Goal: Task Accomplishment & Management: Use online tool/utility

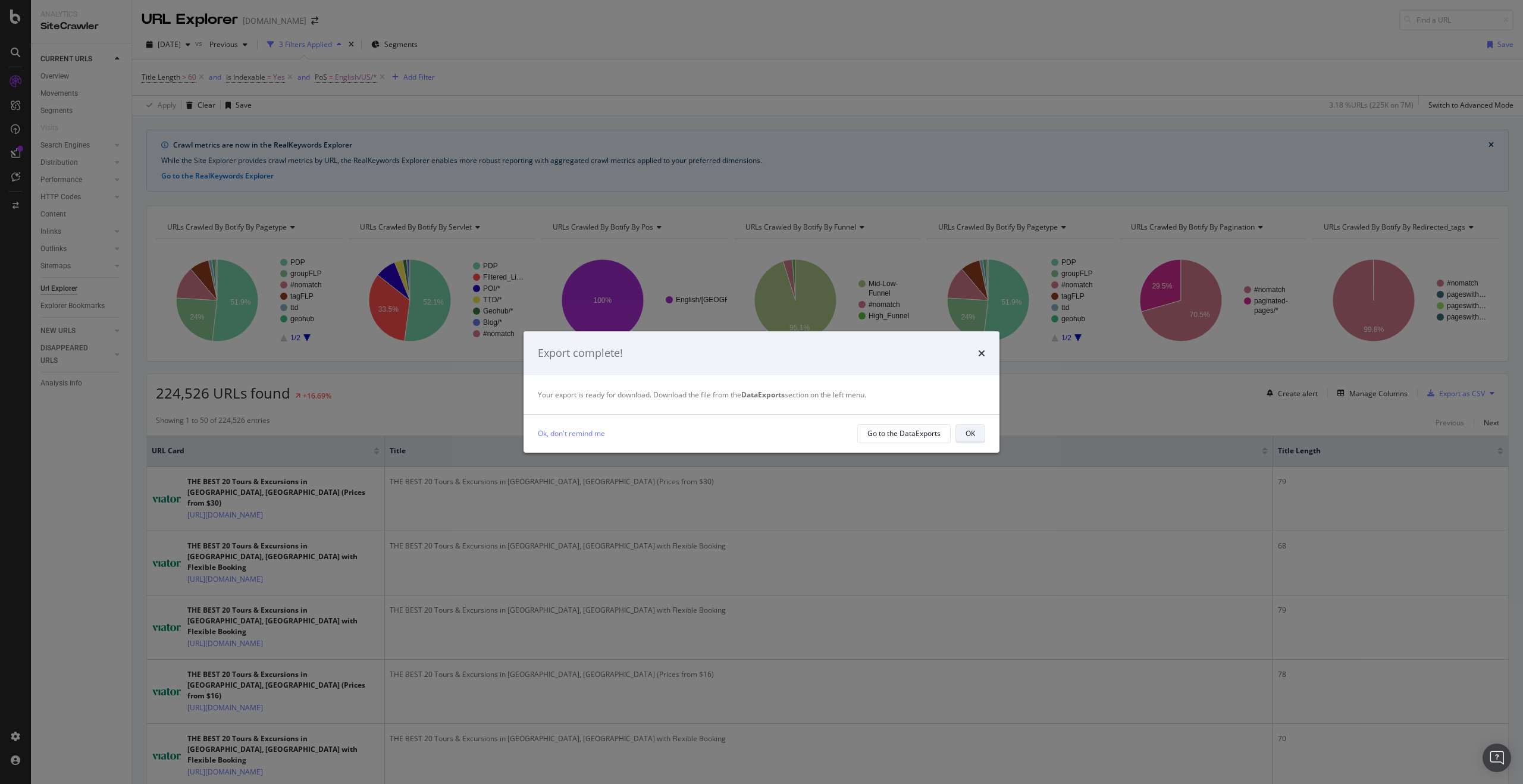
click at [961, 432] on button "OK" at bounding box center [970, 433] width 30 height 19
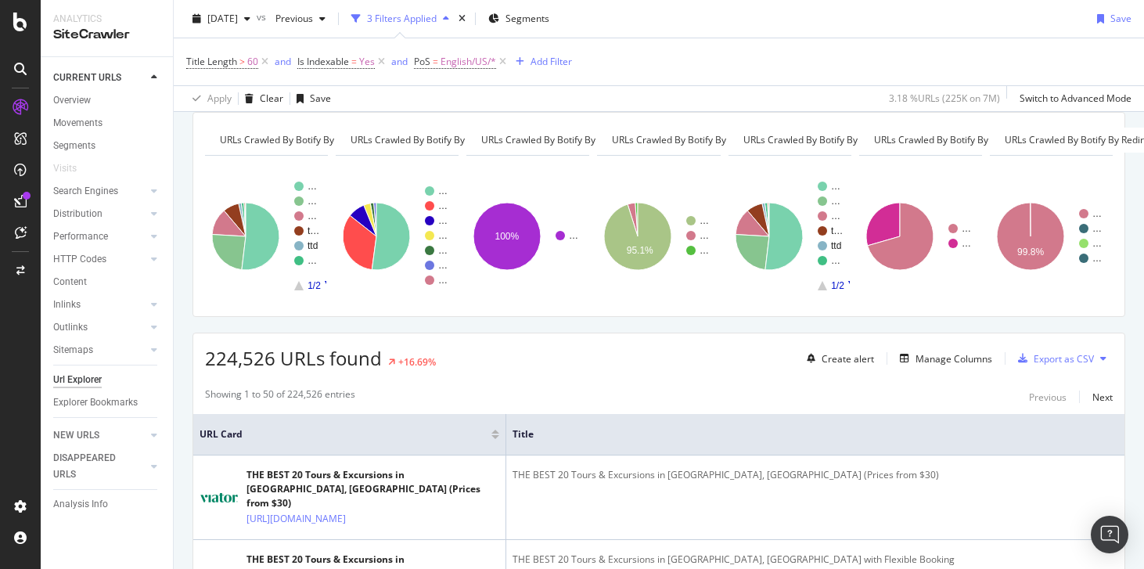
scroll to position [192, 0]
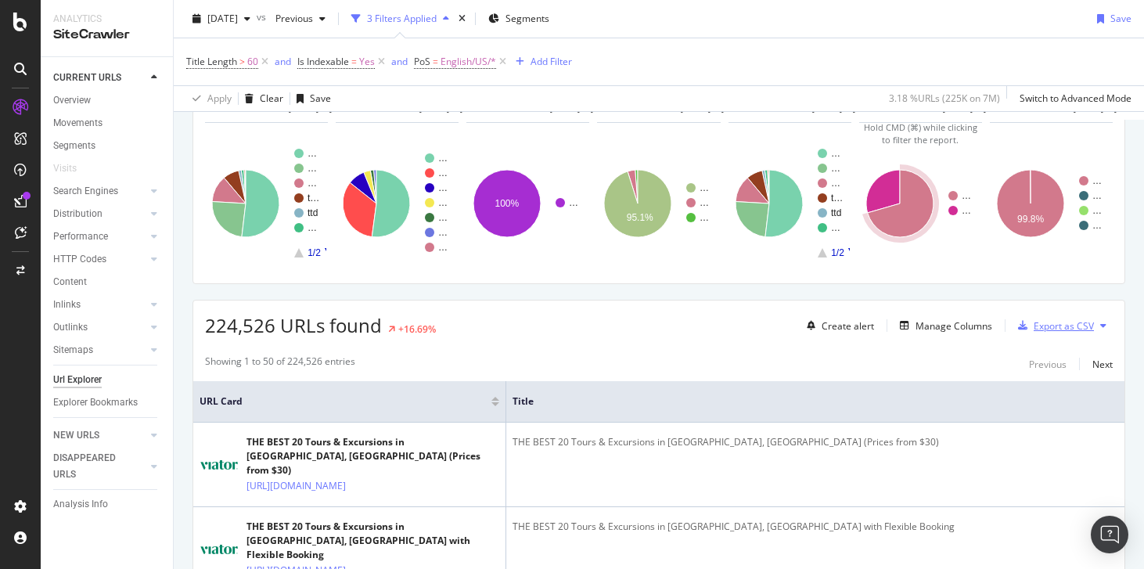
click at [1059, 331] on div "Export as CSV" at bounding box center [1064, 325] width 60 height 13
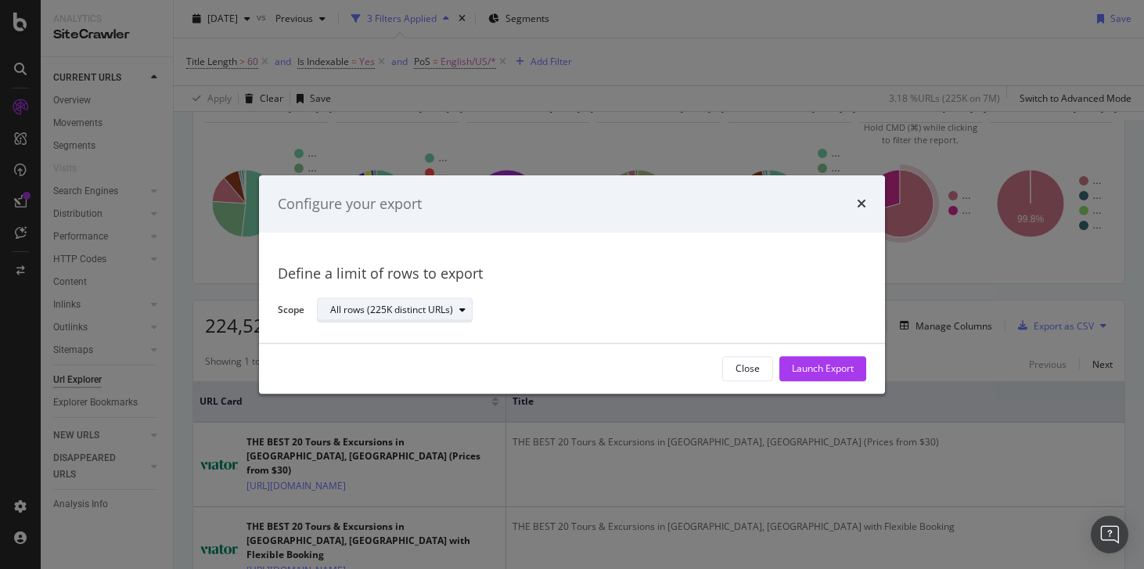
click at [433, 311] on div "All rows (225K distinct URLs)" at bounding box center [391, 310] width 123 height 9
click at [421, 344] on div "All rows (225K distinct URLs)" at bounding box center [403, 337] width 157 height 20
click at [430, 342] on div "All rows (225K distinct URLs)" at bounding box center [403, 336] width 132 height 13
click at [697, 316] on div "All rows (225K distinct URLs)" at bounding box center [585, 310] width 537 height 27
click at [817, 366] on div "Launch Export" at bounding box center [823, 368] width 62 height 13
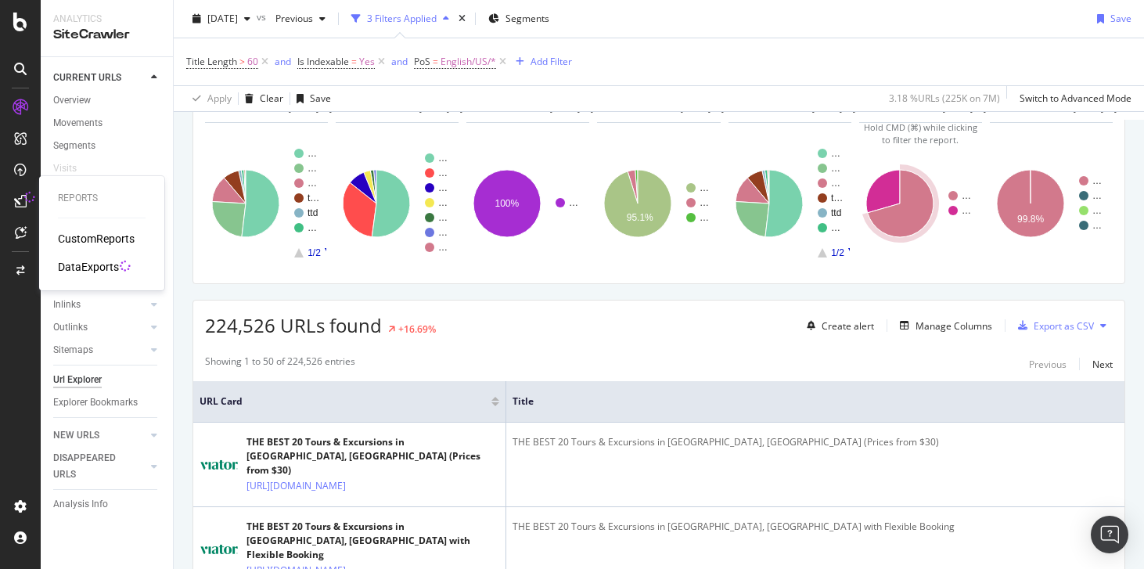
click at [18, 200] on icon at bounding box center [20, 201] width 13 height 13
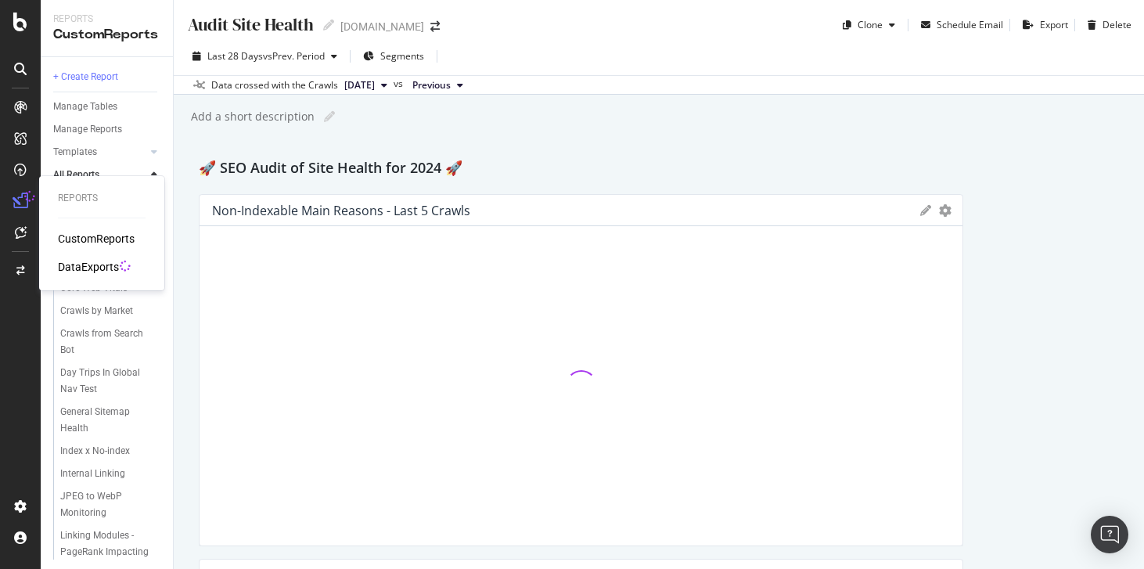
click at [77, 263] on div "DataExports" at bounding box center [88, 267] width 61 height 16
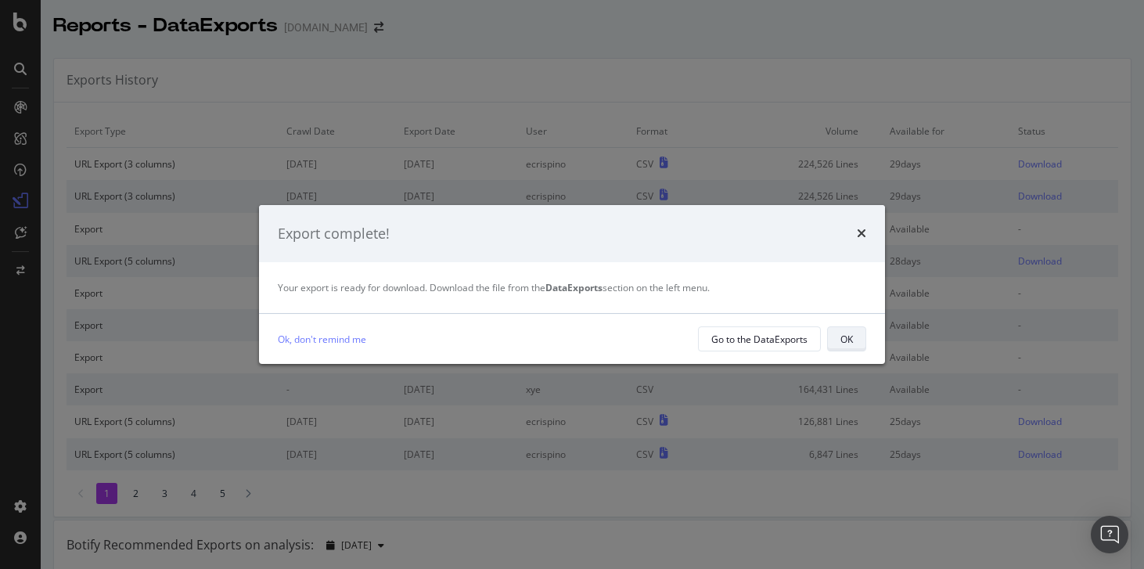
click at [850, 335] on div "OK" at bounding box center [847, 339] width 13 height 13
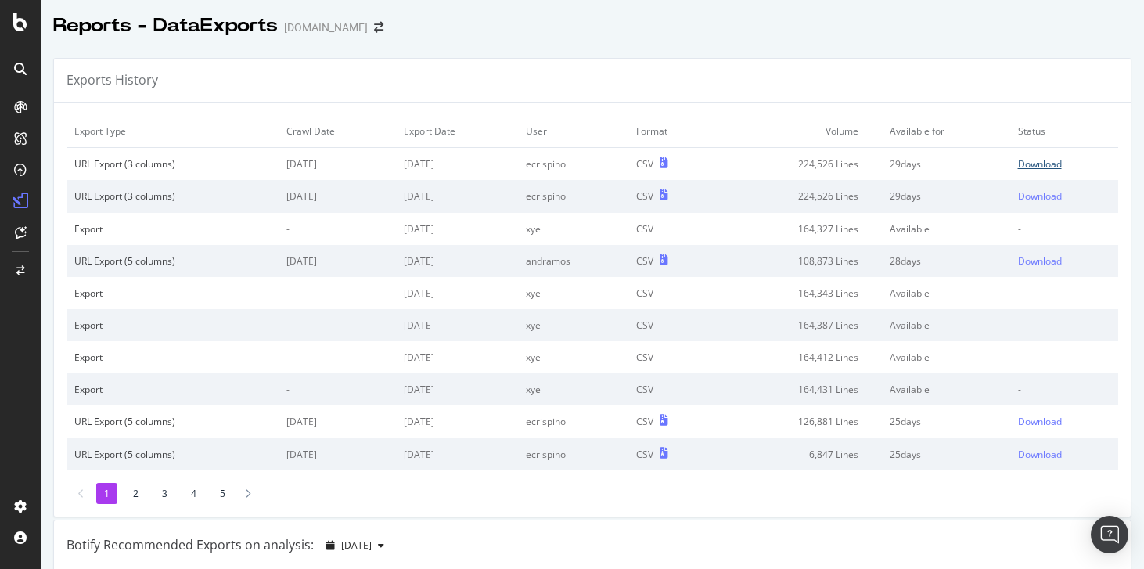
click at [1023, 160] on div "Download" at bounding box center [1040, 163] width 44 height 13
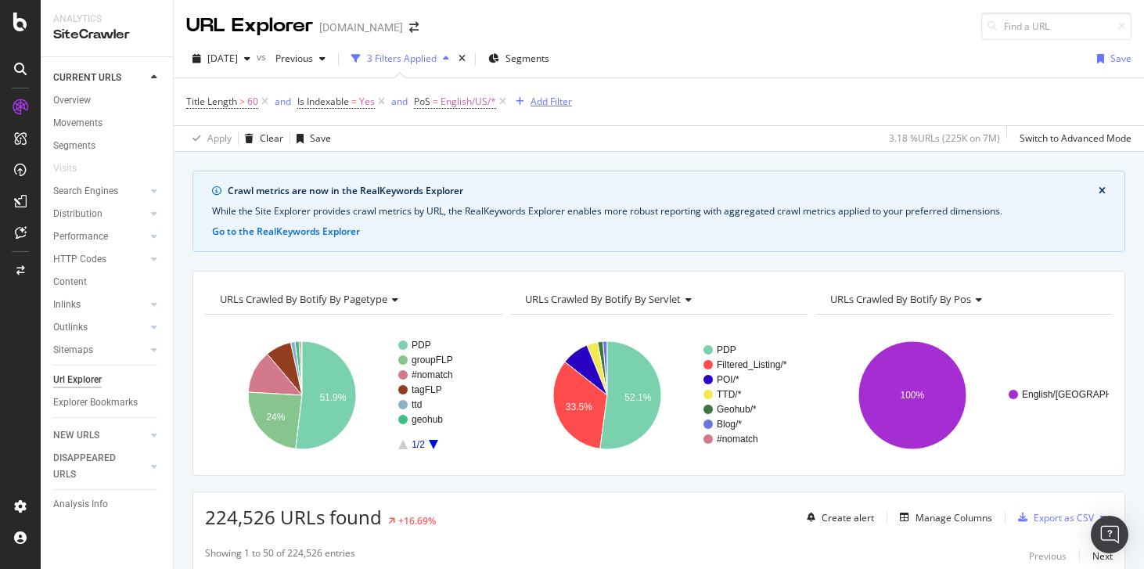
click at [542, 103] on div "Add Filter" at bounding box center [551, 101] width 41 height 13
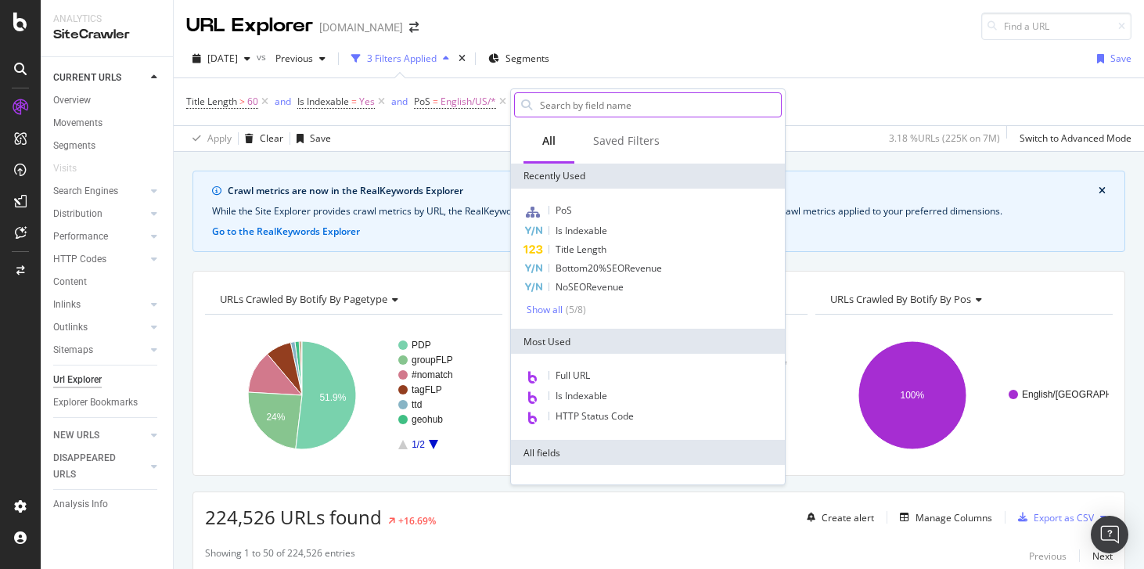
click at [607, 99] on input "text" at bounding box center [659, 104] width 243 height 23
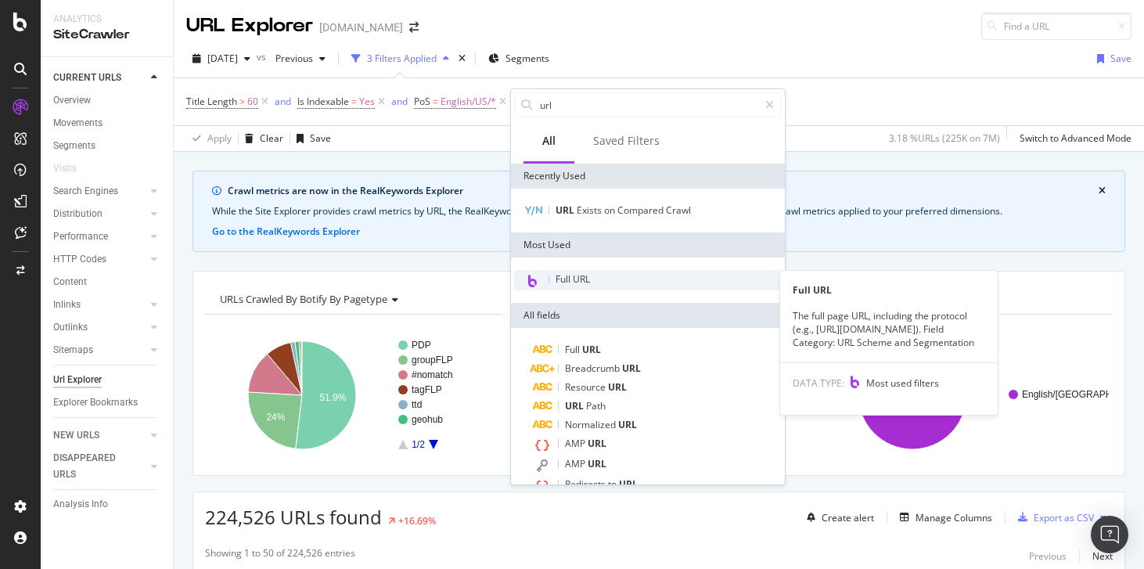
type input "url"
click at [607, 276] on div "Full URL" at bounding box center [648, 280] width 268 height 20
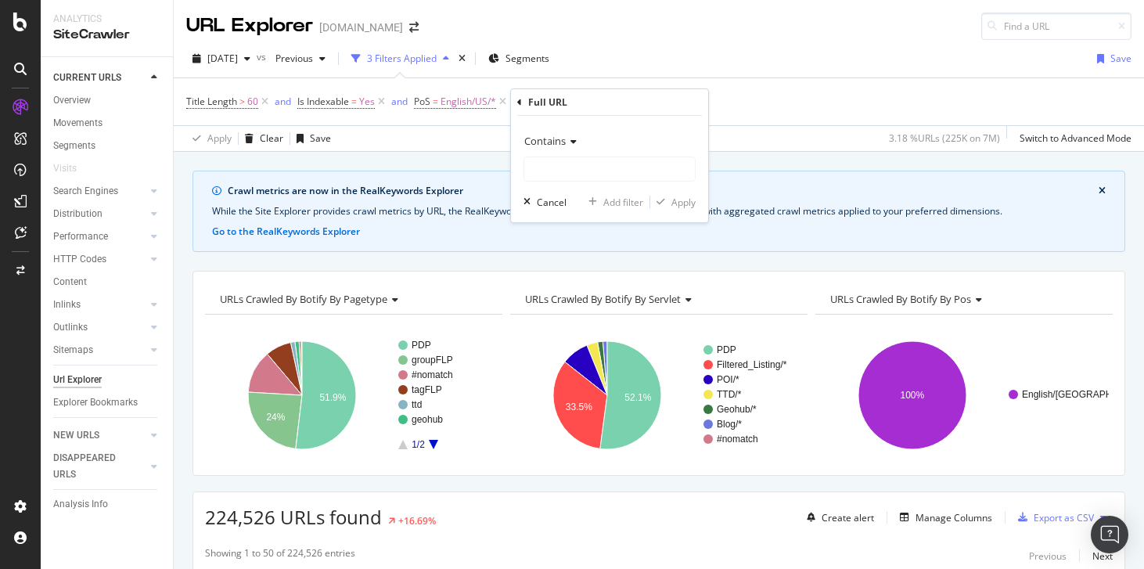
click at [568, 142] on icon at bounding box center [571, 141] width 11 height 9
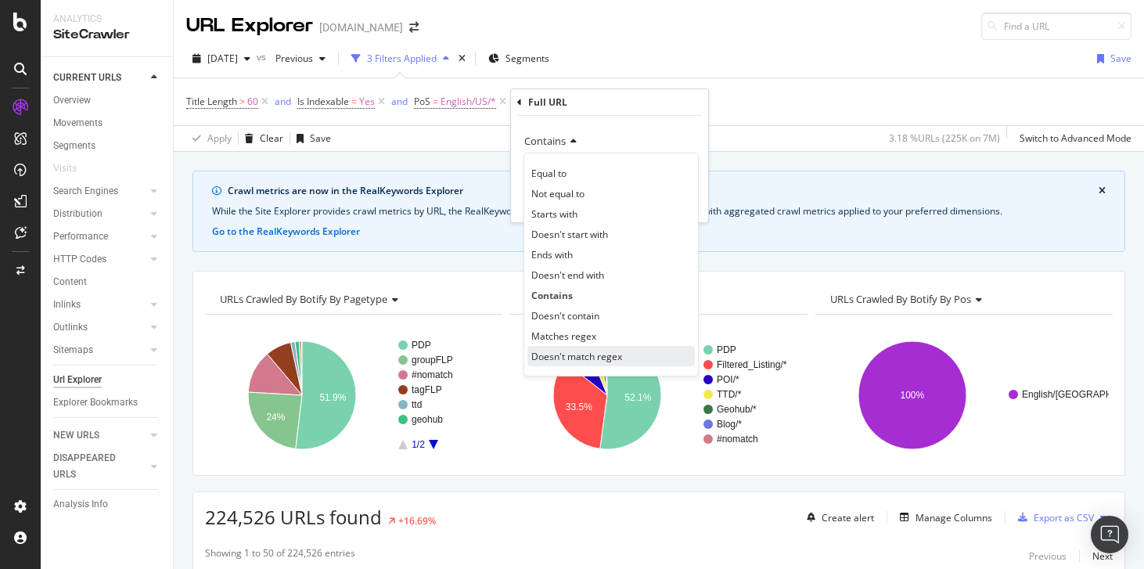
click at [567, 352] on span "Doesn't match regex" at bounding box center [576, 356] width 91 height 13
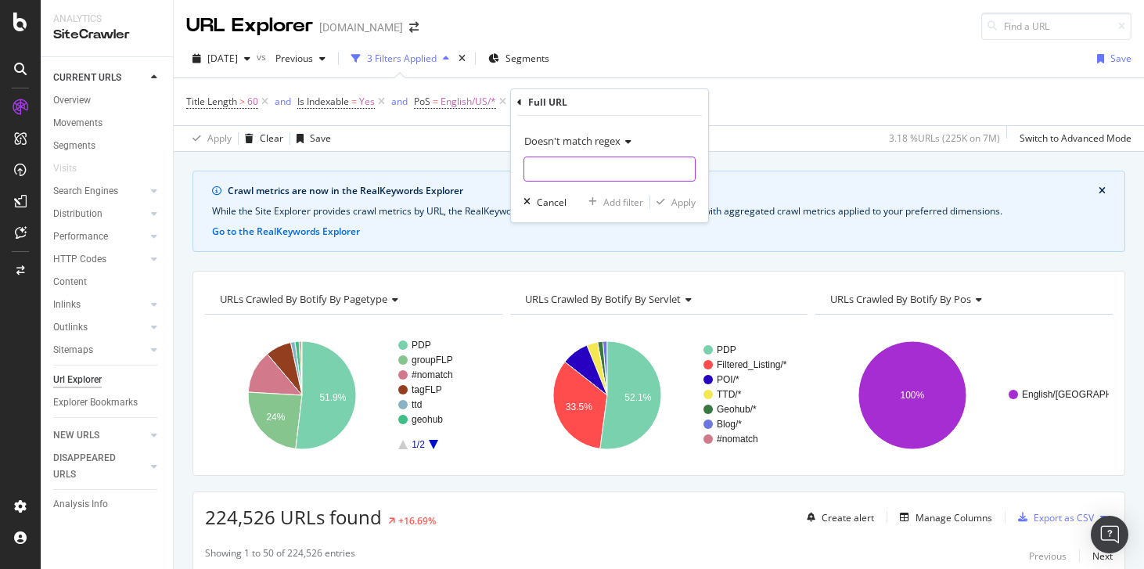
click at [569, 177] on input "text" at bounding box center [609, 169] width 171 height 25
paste input "\/\d+$"
type input "\/\d+$"
click at [686, 199] on div "Apply" at bounding box center [684, 202] width 24 height 13
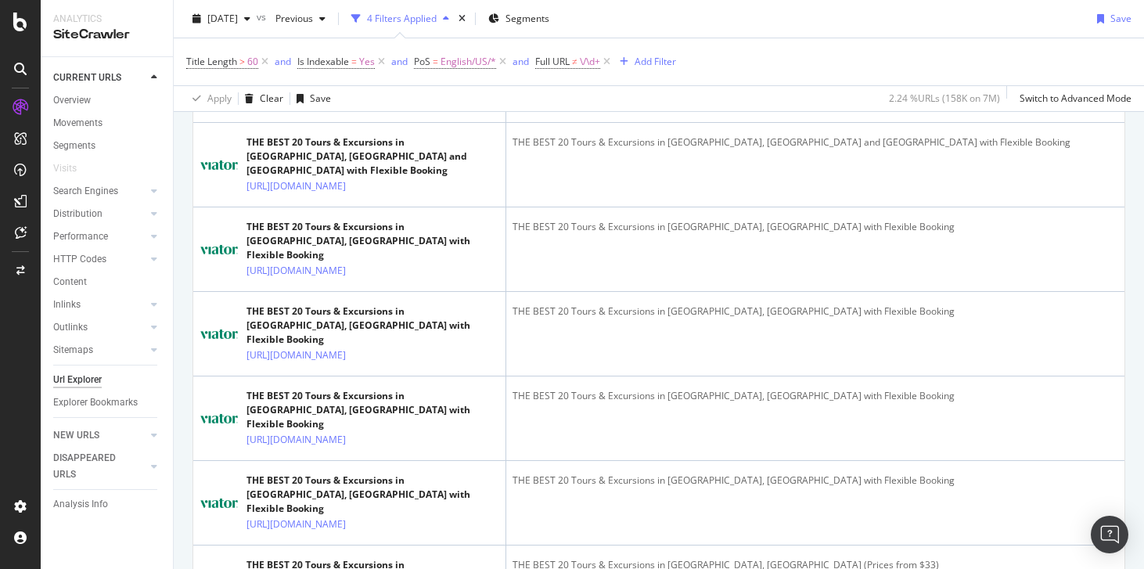
scroll to position [1648, 0]
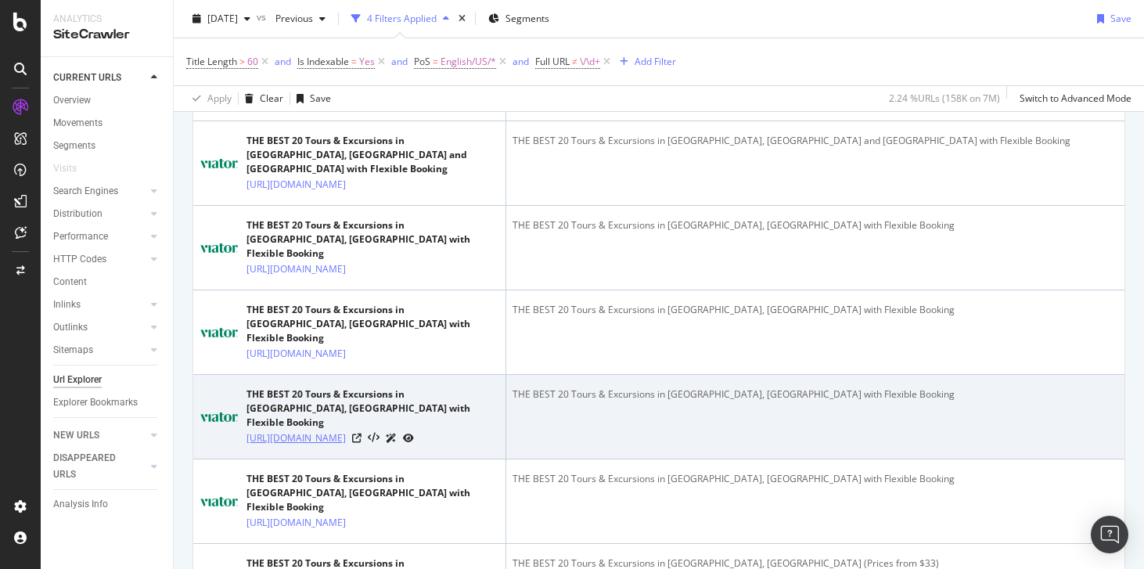
click at [319, 430] on link "https://www.viator.com/Kuala-Lumpur/d335-ttd" at bounding box center [296, 438] width 99 height 16
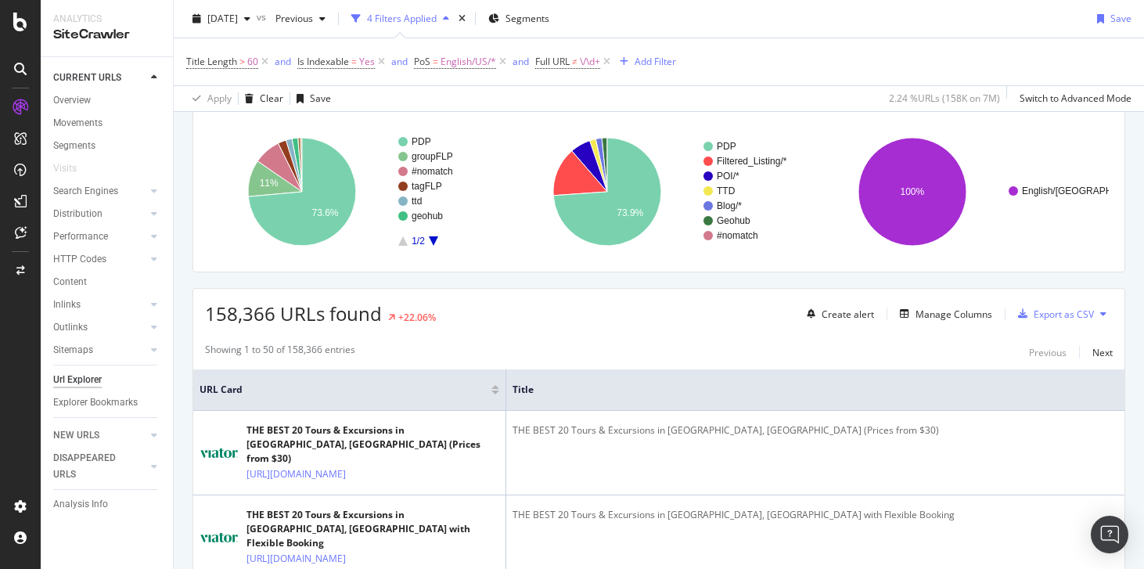
scroll to position [110, 0]
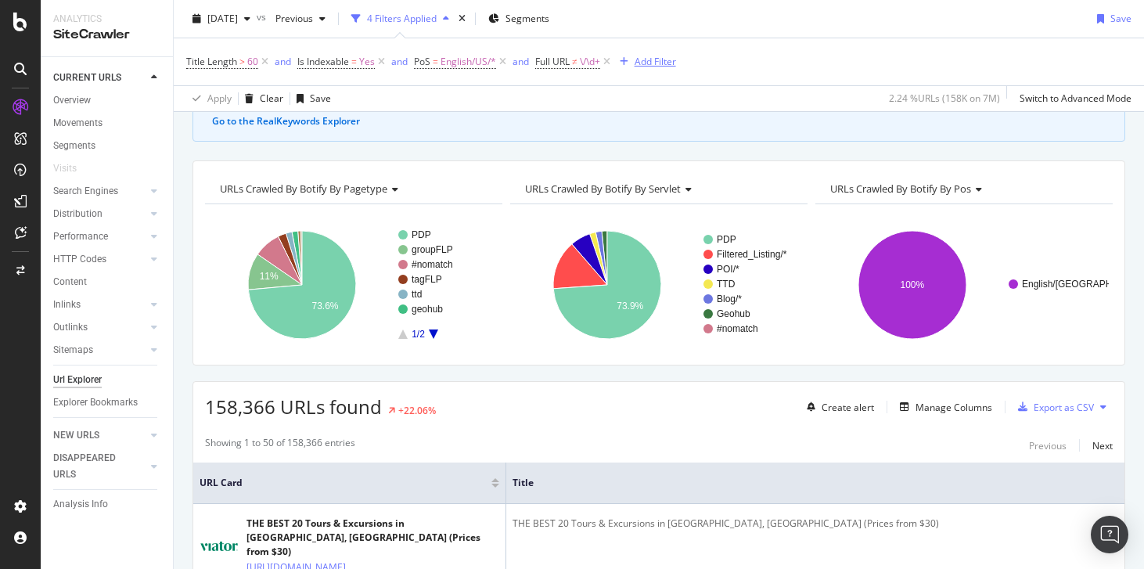
click at [648, 63] on div "Add Filter" at bounding box center [655, 61] width 41 height 13
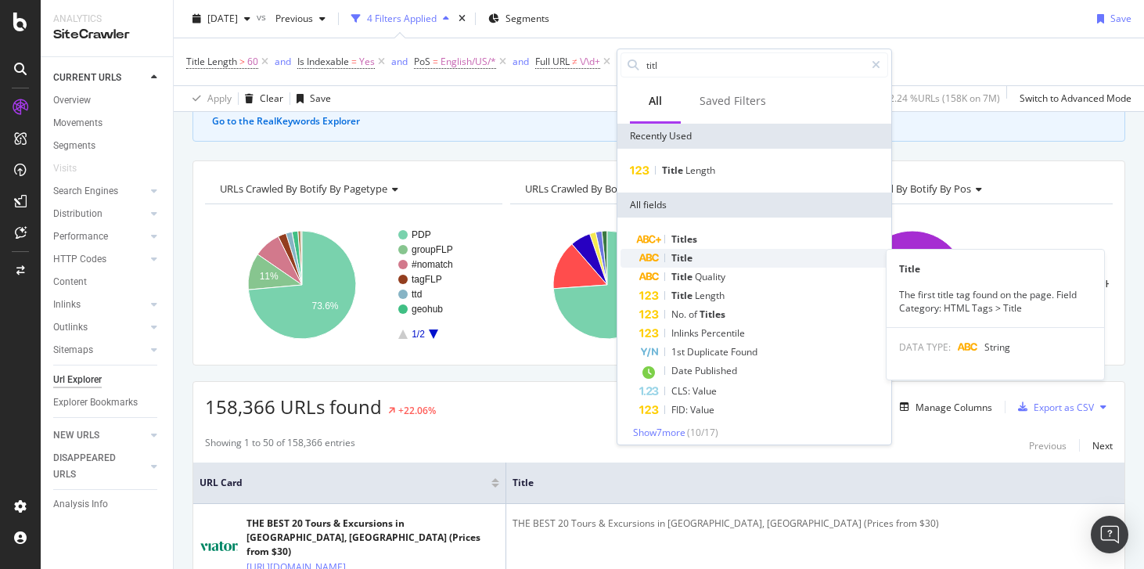
type input "titl"
click at [707, 255] on div "Title" at bounding box center [763, 258] width 249 height 19
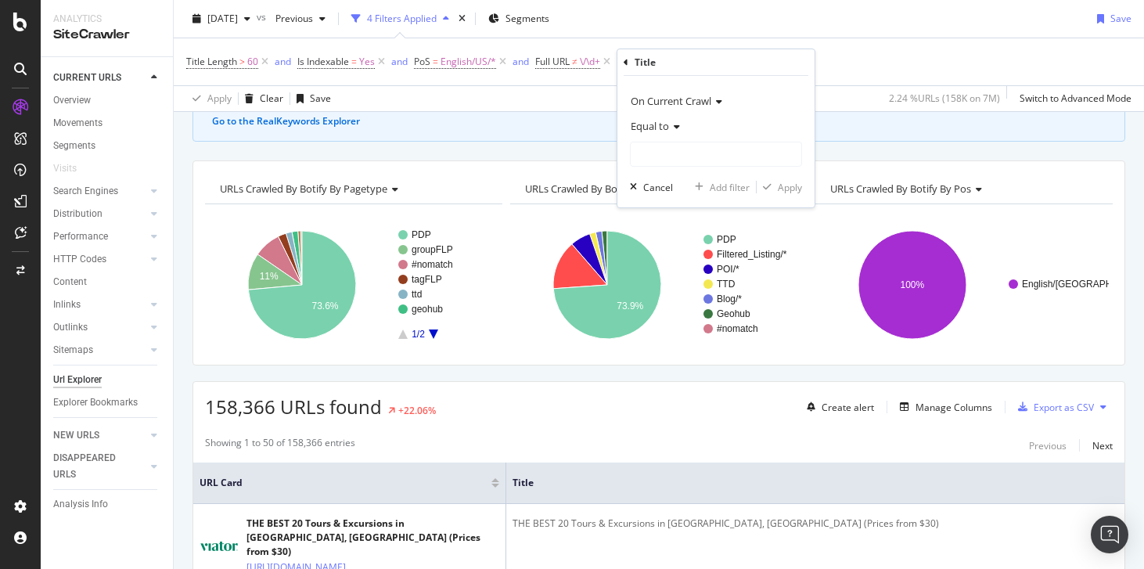
click at [662, 129] on span "Equal to" at bounding box center [650, 126] width 38 height 14
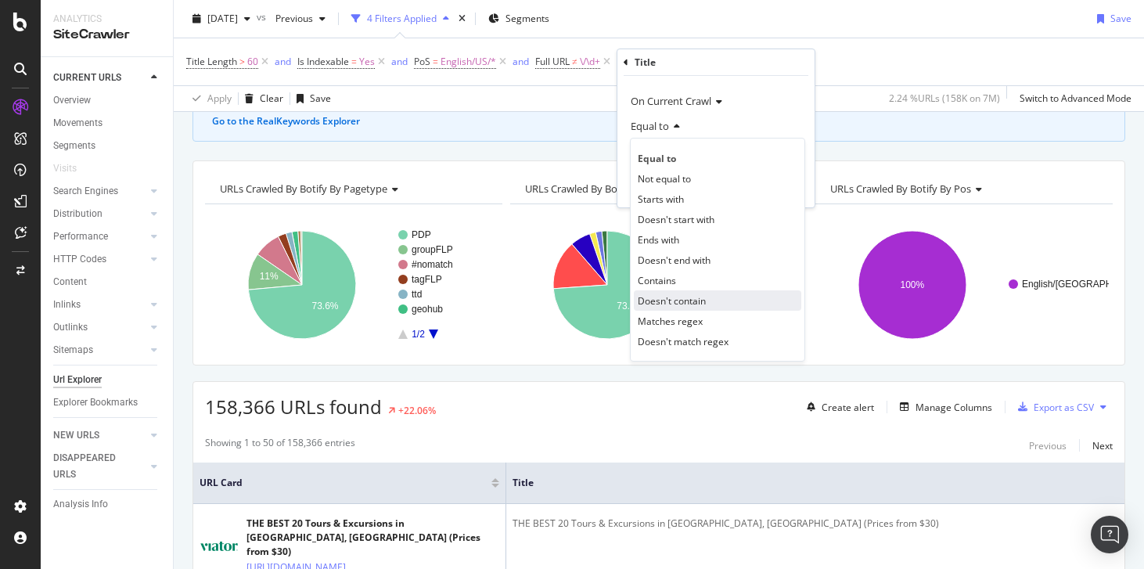
click at [698, 294] on span "Doesn't contain" at bounding box center [672, 300] width 68 height 13
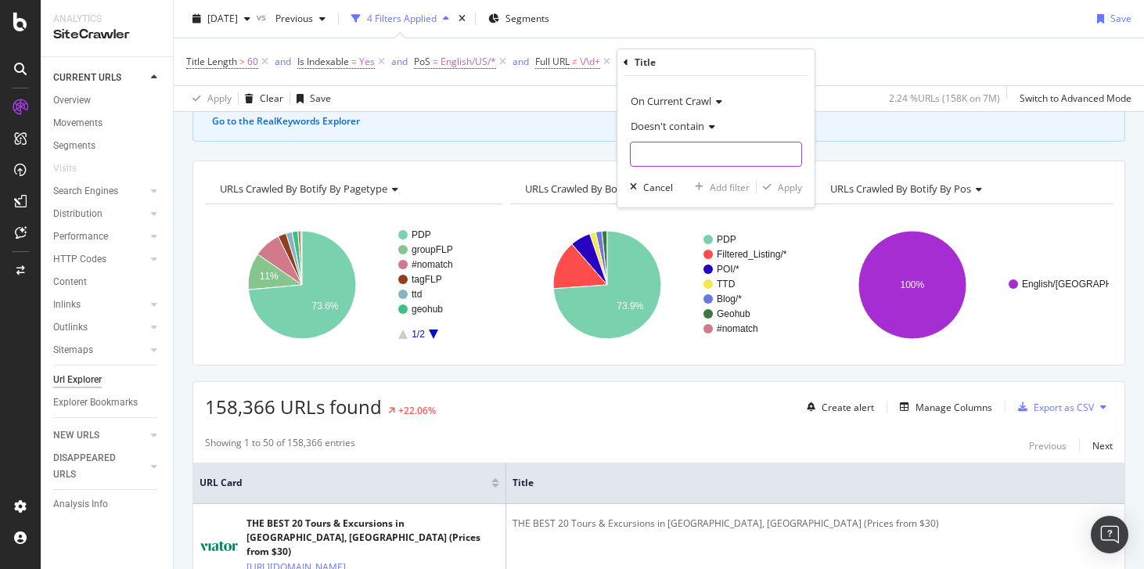
click at [684, 154] on input "text" at bounding box center [716, 154] width 171 height 25
type input "with flexible booking"
click at [798, 189] on div "Apply" at bounding box center [790, 187] width 24 height 13
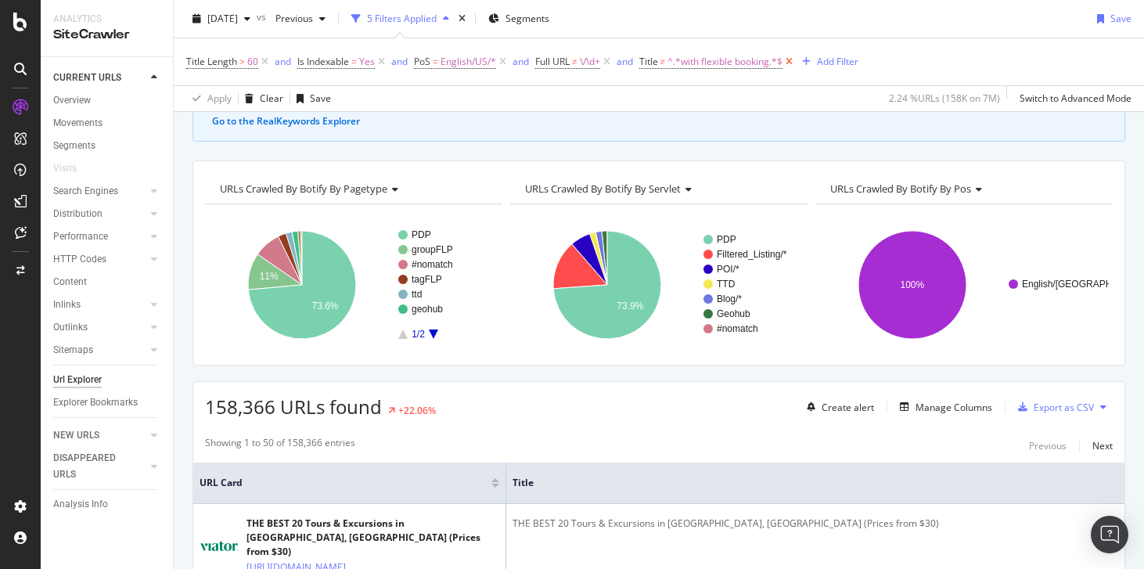
click at [792, 63] on icon at bounding box center [789, 62] width 13 height 16
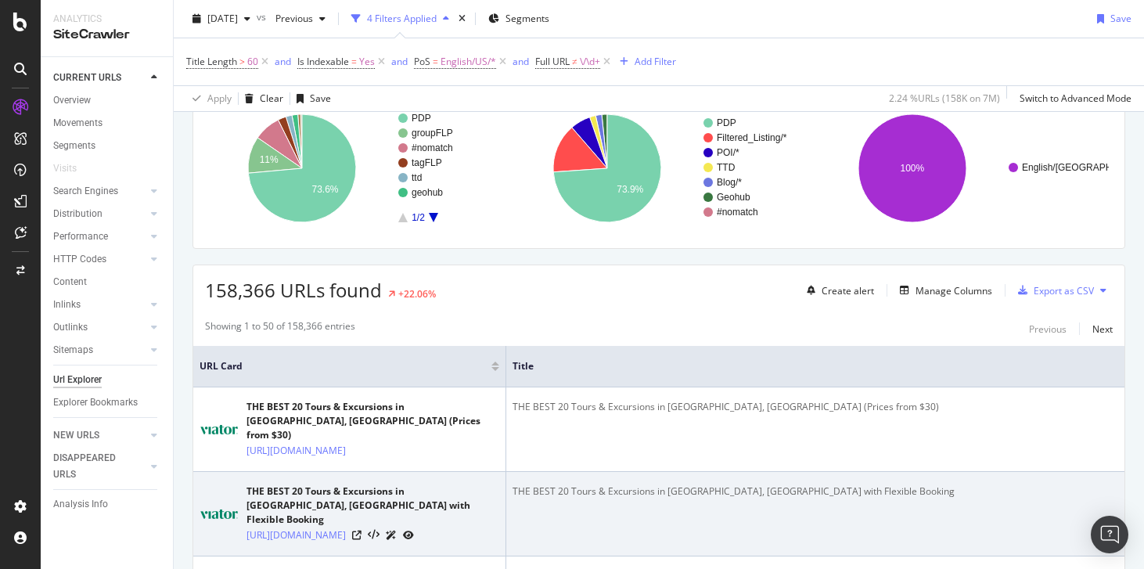
scroll to position [245, 0]
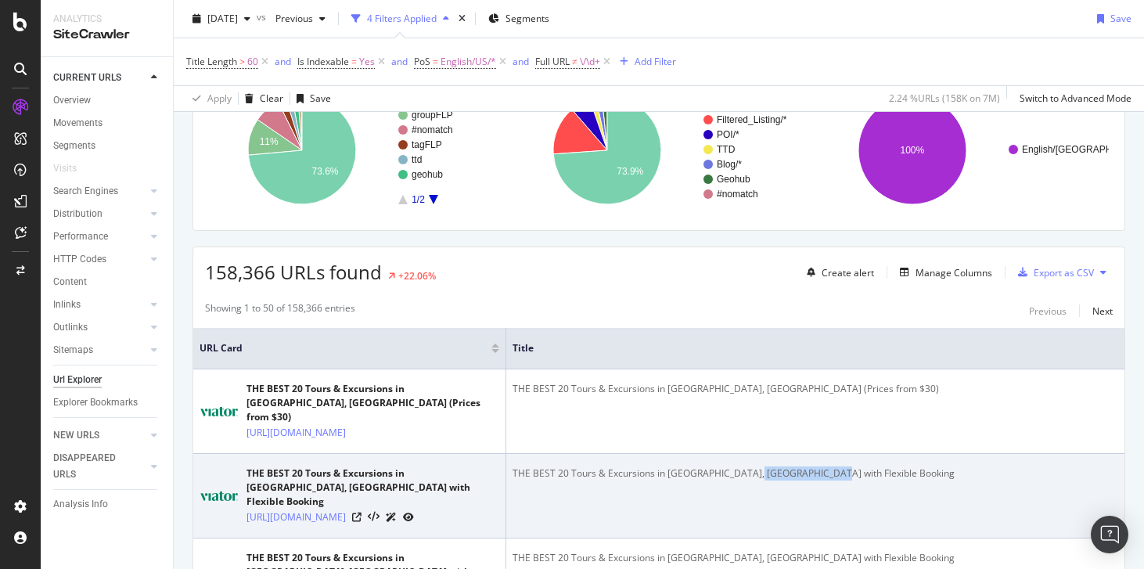
drag, startPoint x: 824, startPoint y: 463, endPoint x: 743, endPoint y: 465, distance: 81.4
click at [743, 466] on div "THE BEST 20 Tours & Excursions in Cairo, Egypt with Flexible Booking" at bounding box center [1090, 473] width 1155 height 14
copy div "Flexible Booking"
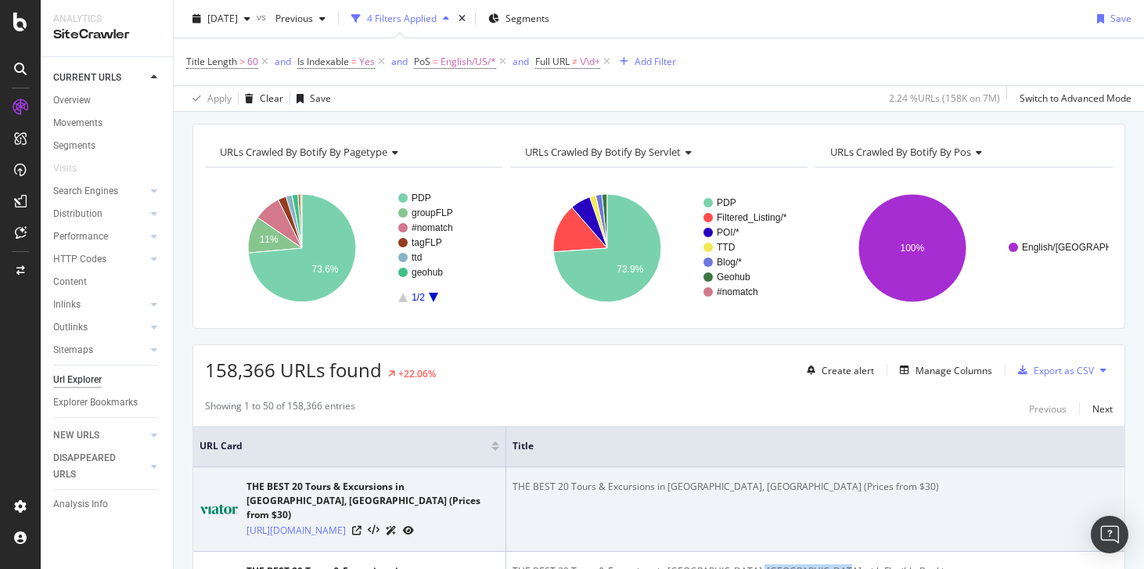
scroll to position [0, 0]
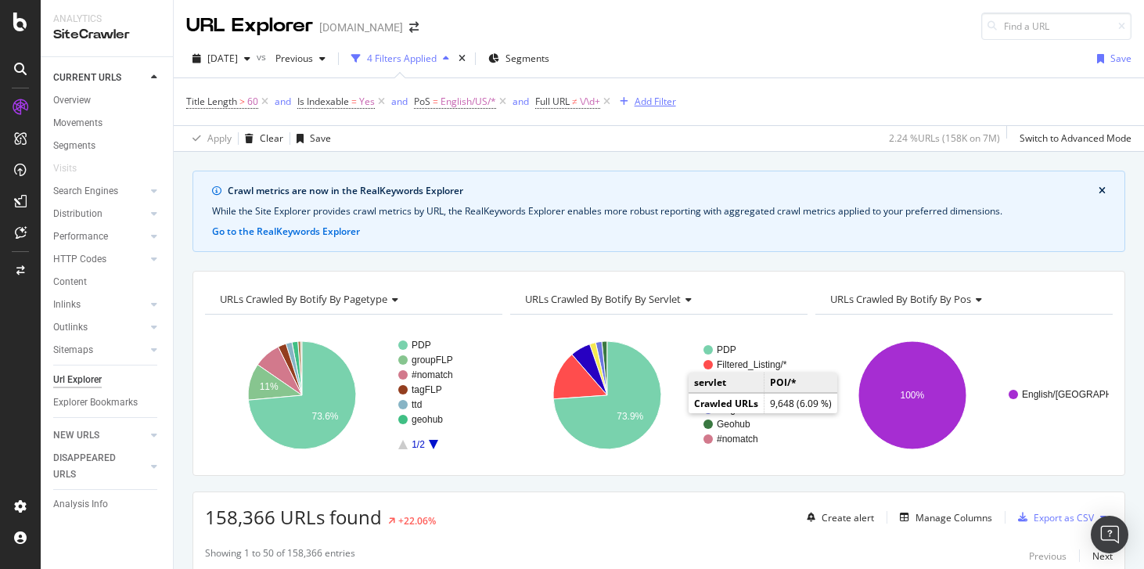
click at [654, 106] on div "Add Filter" at bounding box center [655, 101] width 41 height 13
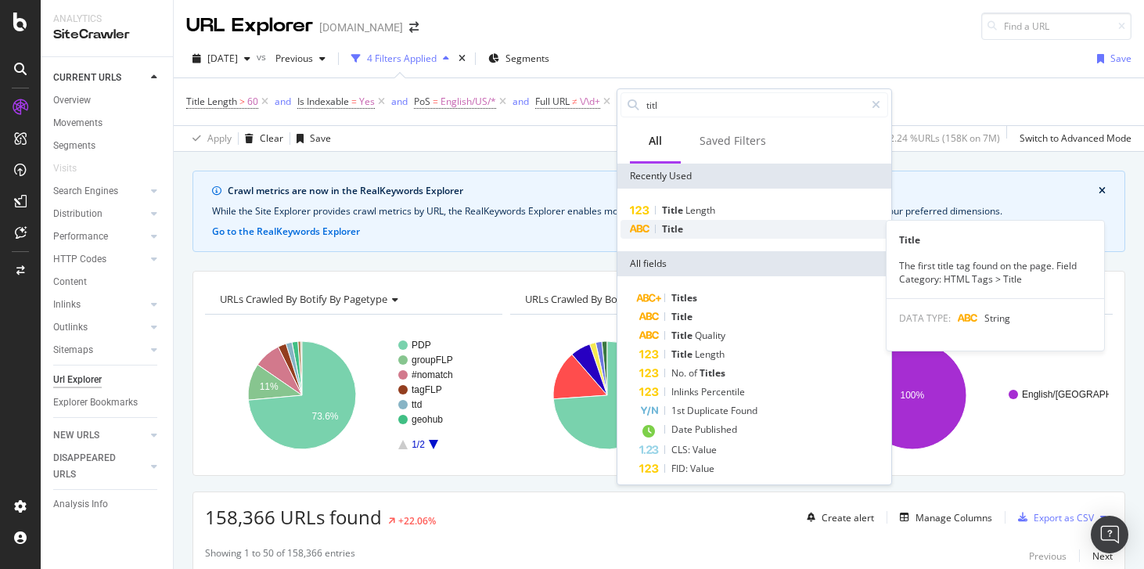
click at [697, 233] on div "Title" at bounding box center [755, 229] width 268 height 19
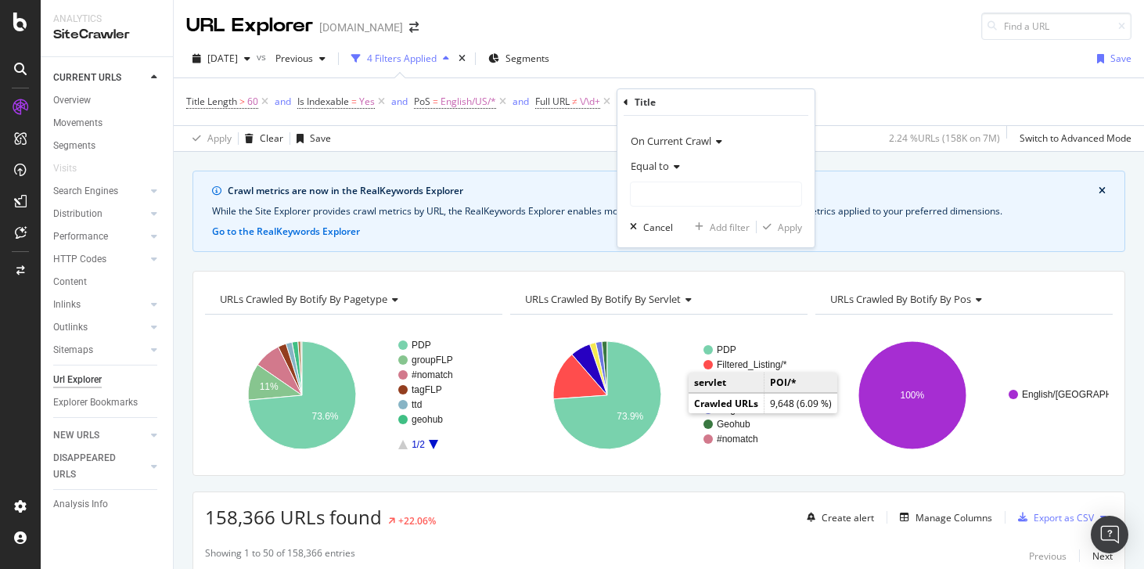
click at [667, 166] on span "Equal to" at bounding box center [650, 166] width 38 height 14
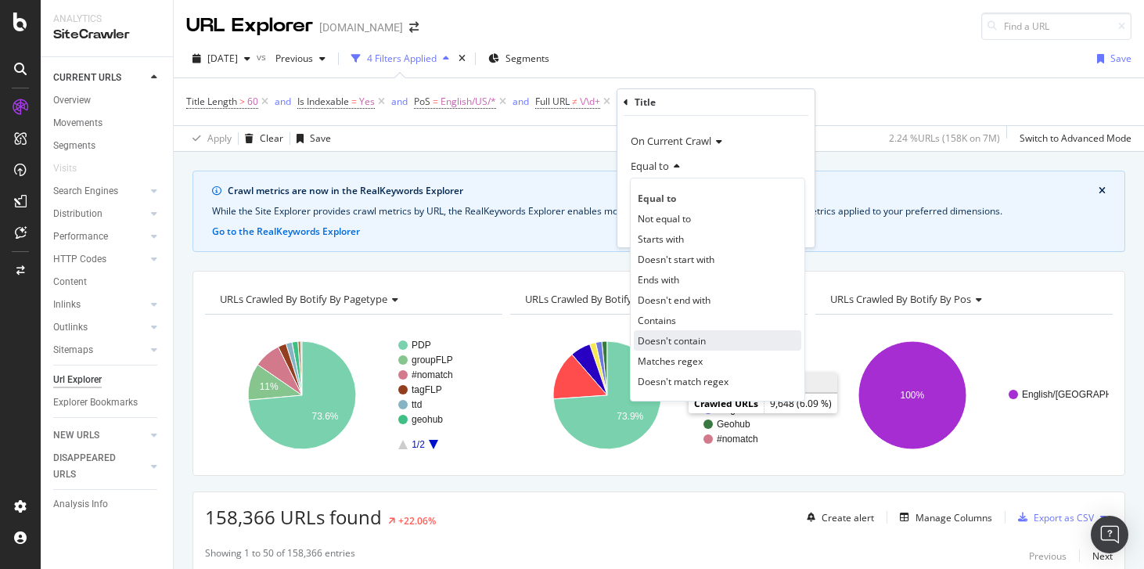
click at [696, 331] on div "Doesn't contain" at bounding box center [717, 340] width 167 height 20
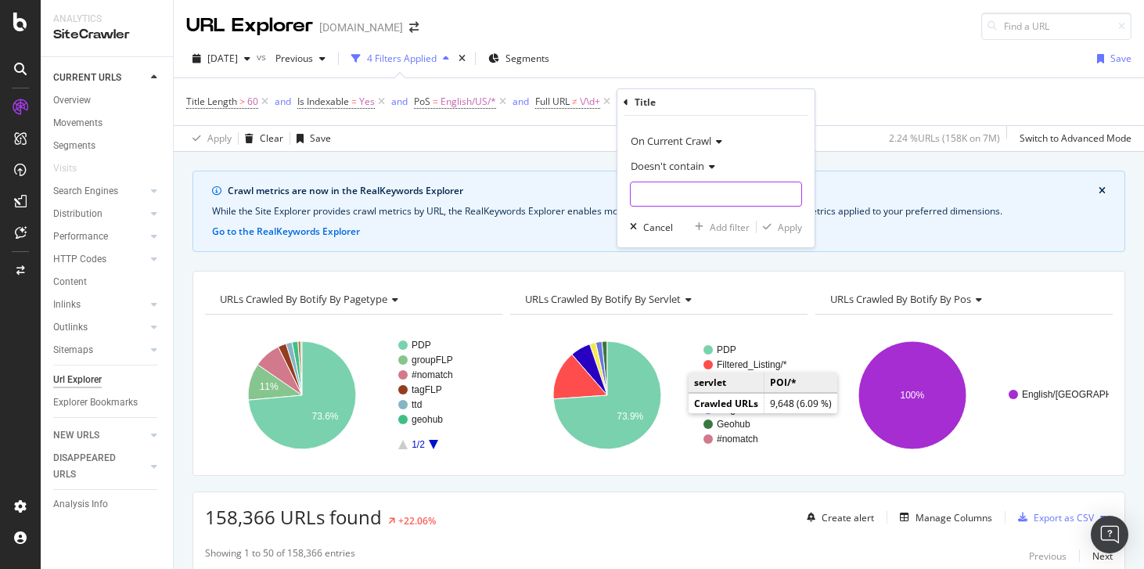
click at [683, 205] on input "text" at bounding box center [716, 194] width 171 height 25
paste input "Flexible Booking"
type input "Flexible Booking"
click at [783, 229] on div "Apply" at bounding box center [790, 227] width 24 height 13
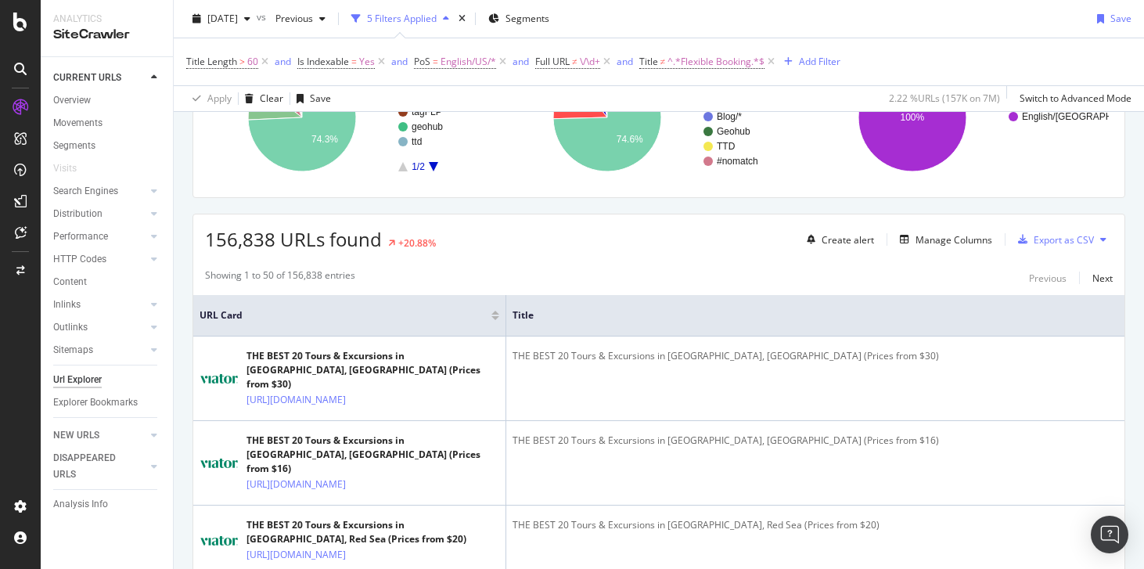
scroll to position [242, 0]
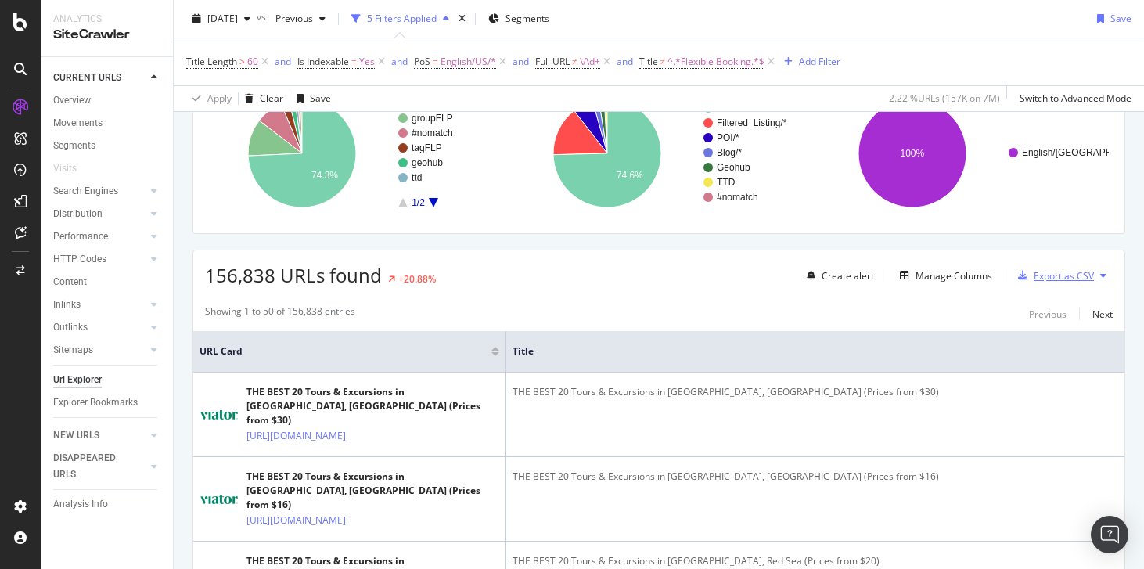
click at [1039, 273] on div "Export as CSV" at bounding box center [1064, 275] width 60 height 13
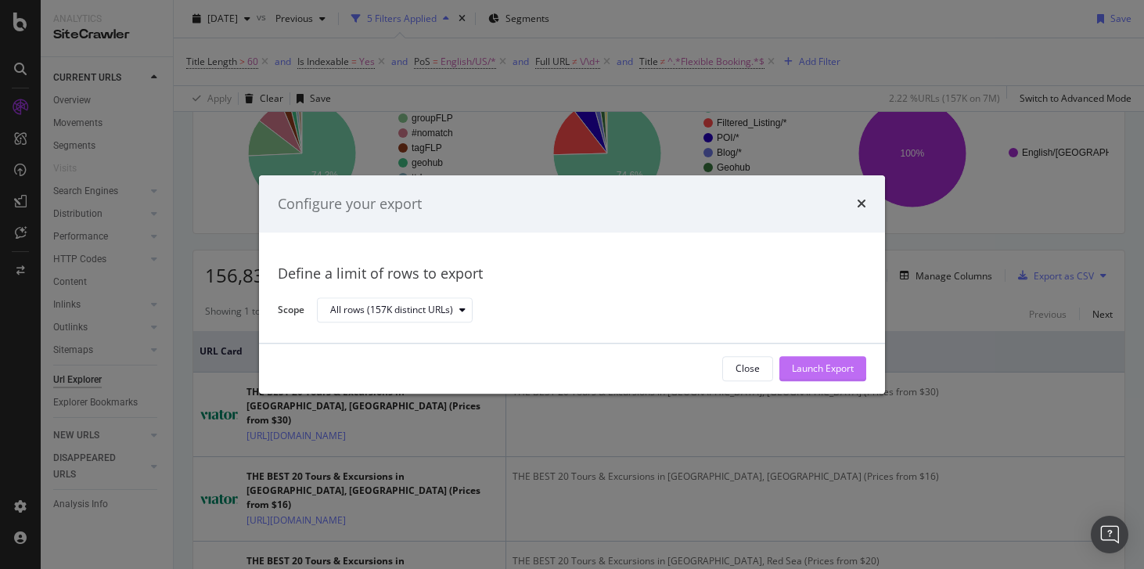
click at [832, 364] on div "Launch Export" at bounding box center [823, 368] width 62 height 13
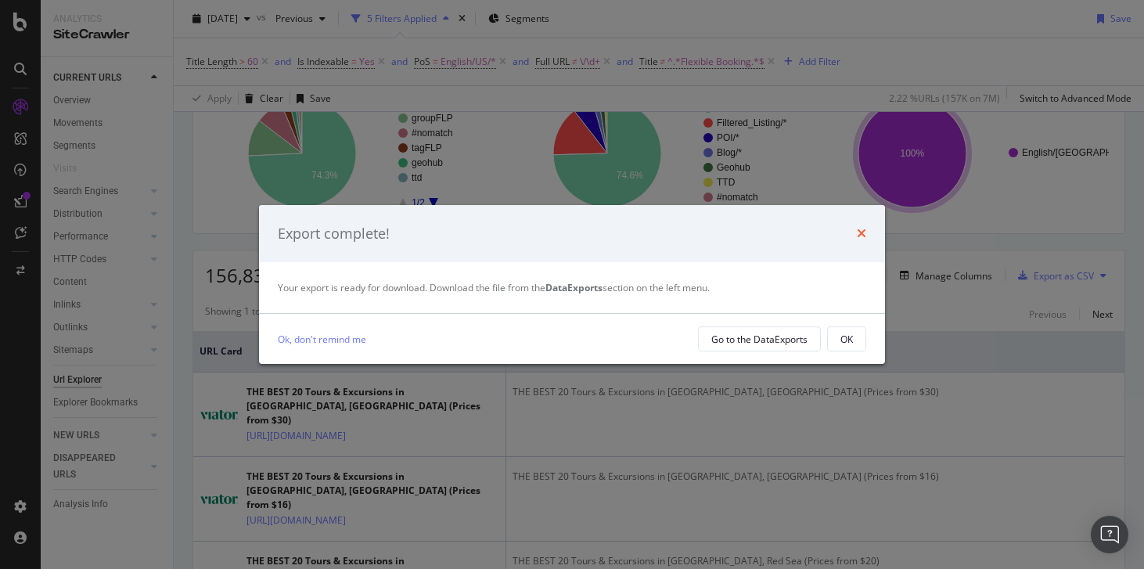
click at [862, 228] on icon "times" at bounding box center [861, 233] width 9 height 13
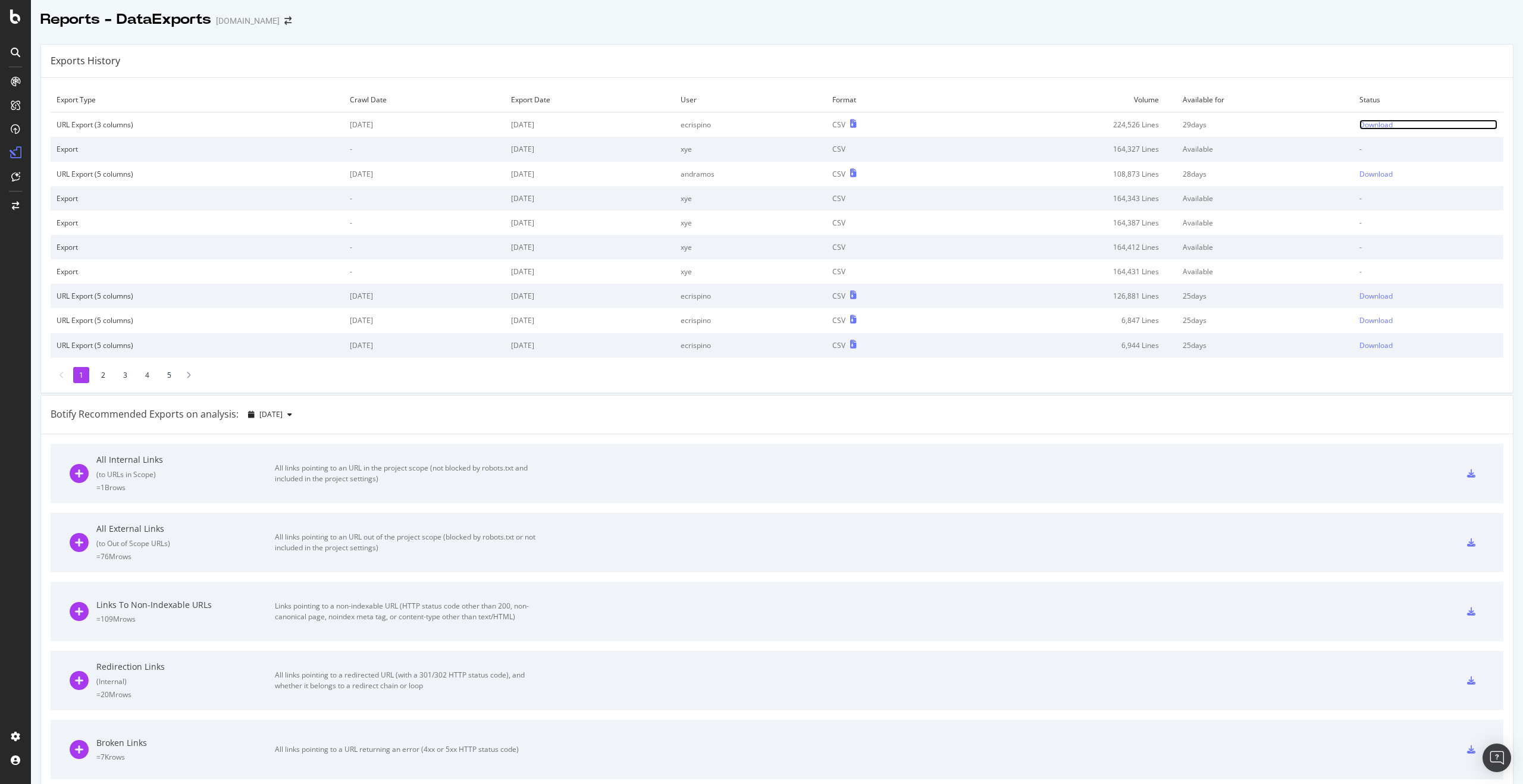
click at [1370, 125] on div "Download" at bounding box center [1376, 124] width 33 height 10
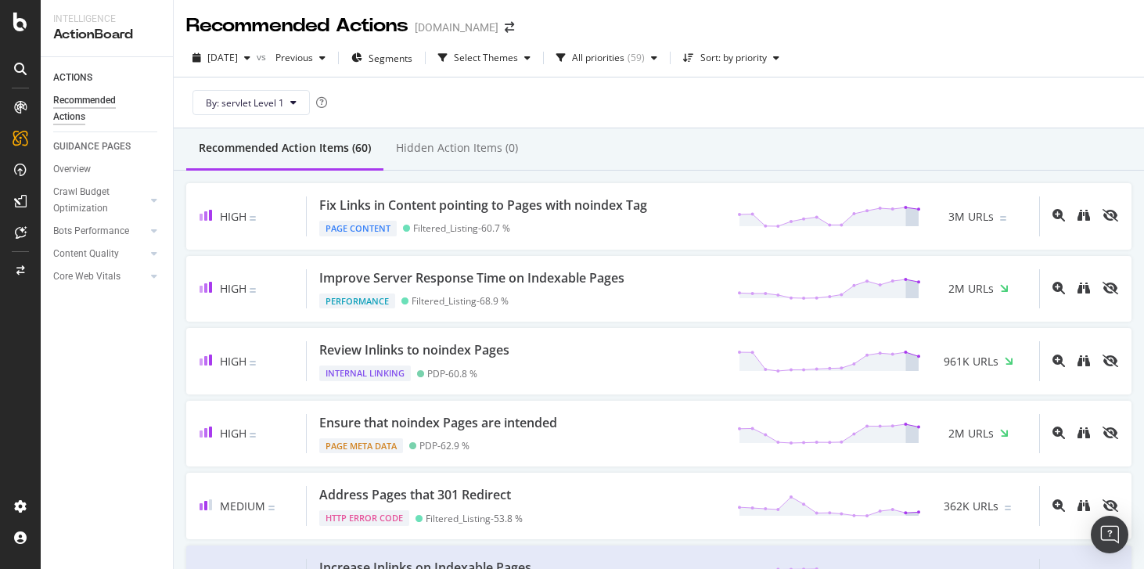
scroll to position [91, 0]
click at [70, 263] on div "DataExports" at bounding box center [88, 267] width 61 height 16
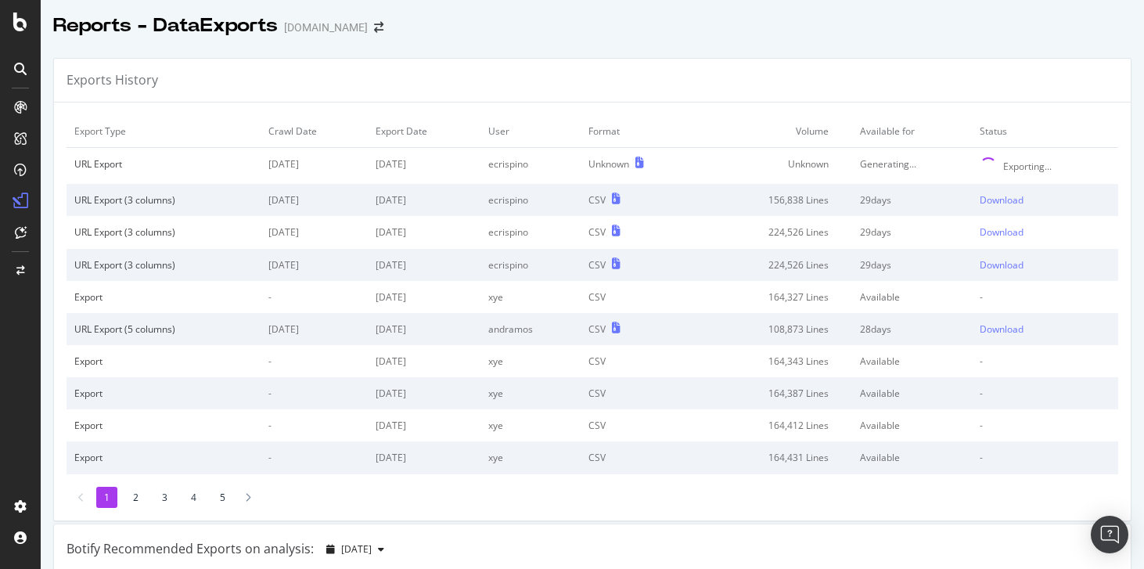
click at [897, 67] on div "Exports History" at bounding box center [592, 81] width 1077 height 44
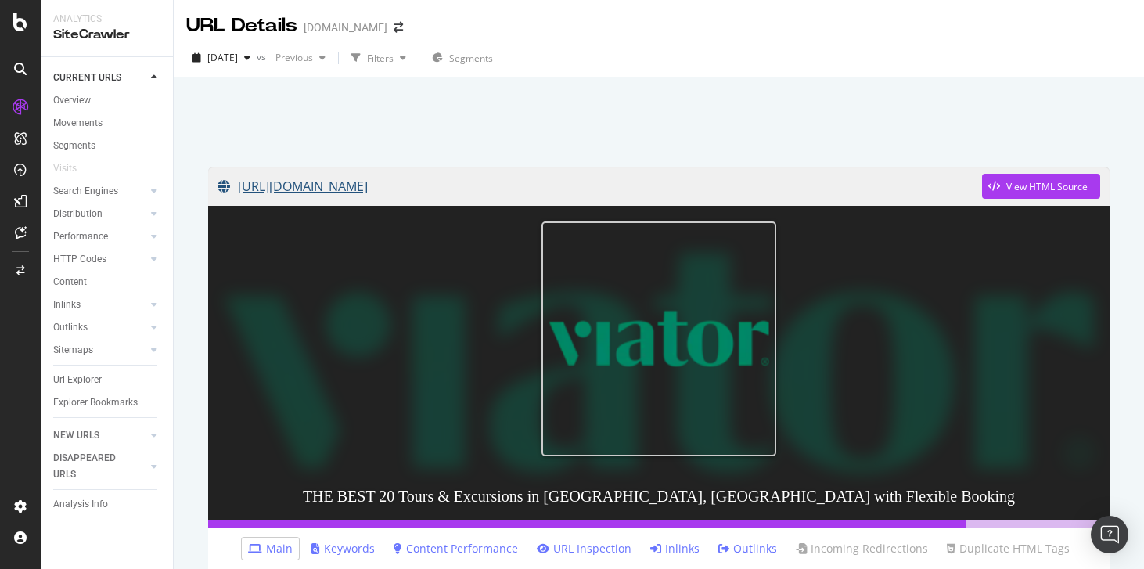
click at [477, 187] on link "https://www.viator.com/Kuala-Lumpur/d335-ttd" at bounding box center [600, 186] width 765 height 39
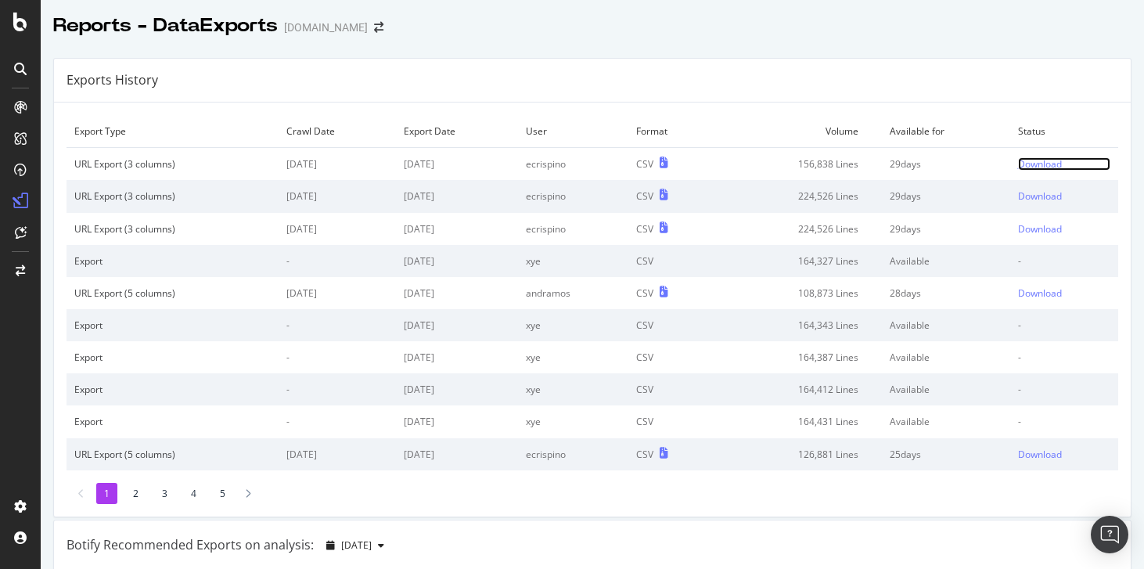
click at [1018, 169] on div "Download" at bounding box center [1040, 163] width 44 height 13
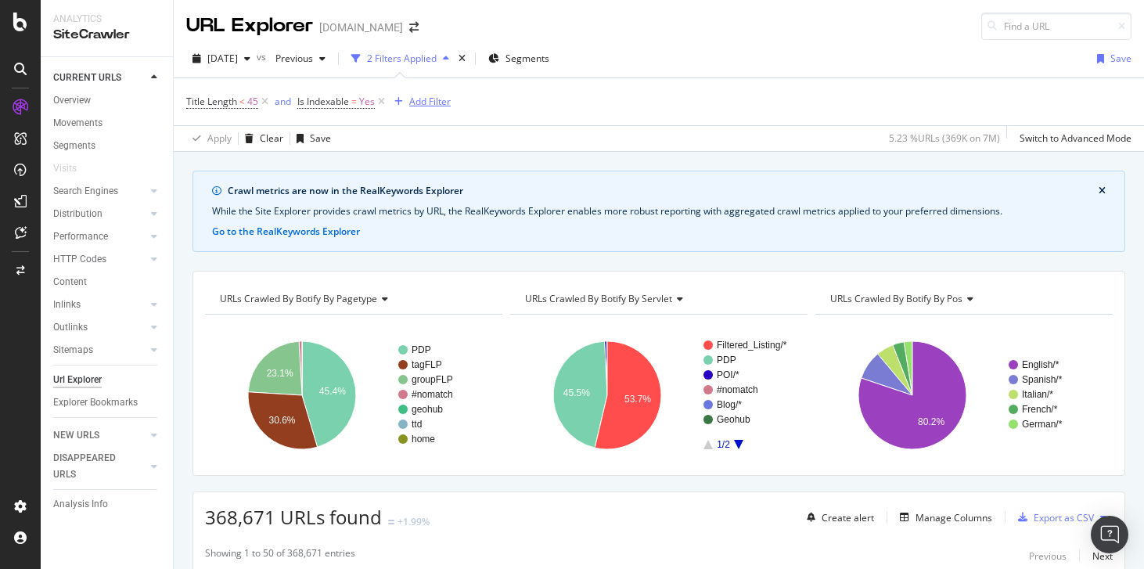
click at [416, 107] on div "Add Filter" at bounding box center [429, 101] width 41 height 13
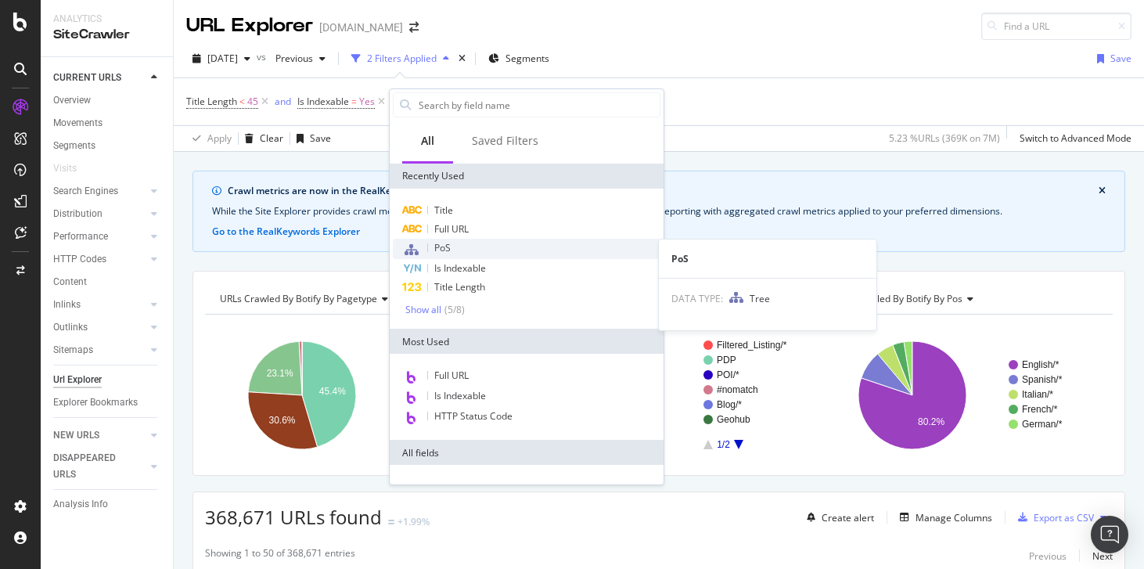
click at [438, 252] on span "PoS" at bounding box center [442, 247] width 16 height 13
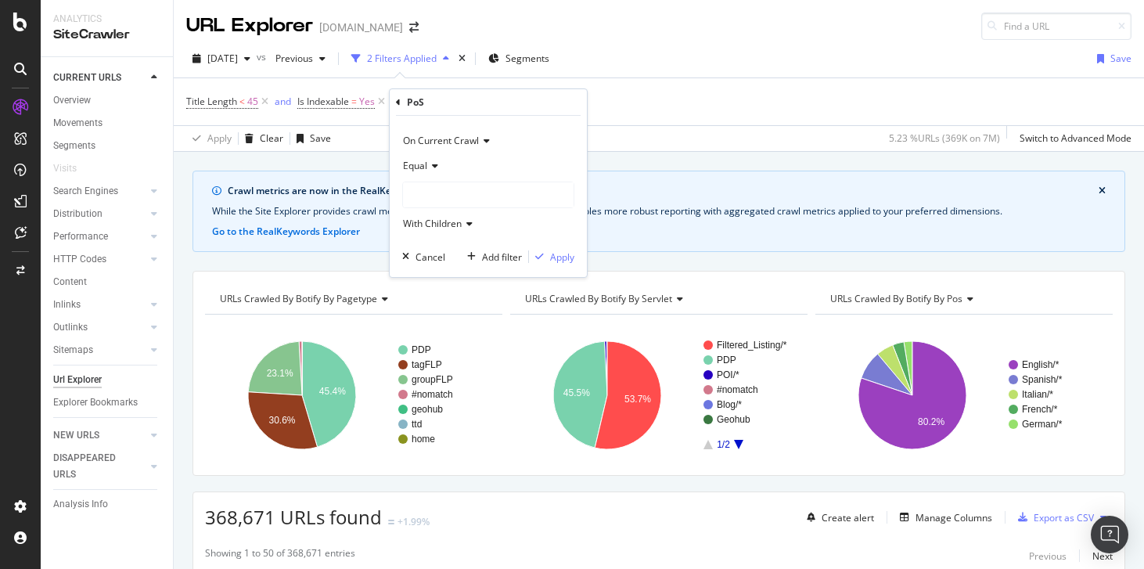
click at [434, 189] on div at bounding box center [488, 194] width 171 height 25
click at [413, 226] on icon at bounding box center [413, 225] width 5 height 9
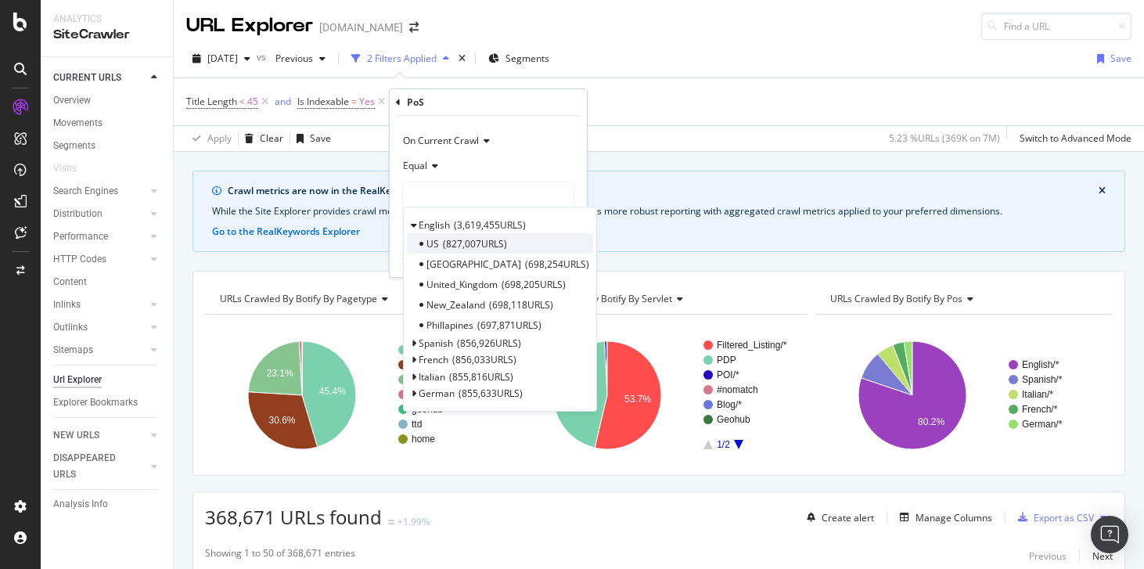
click at [437, 239] on span "US" at bounding box center [433, 243] width 13 height 13
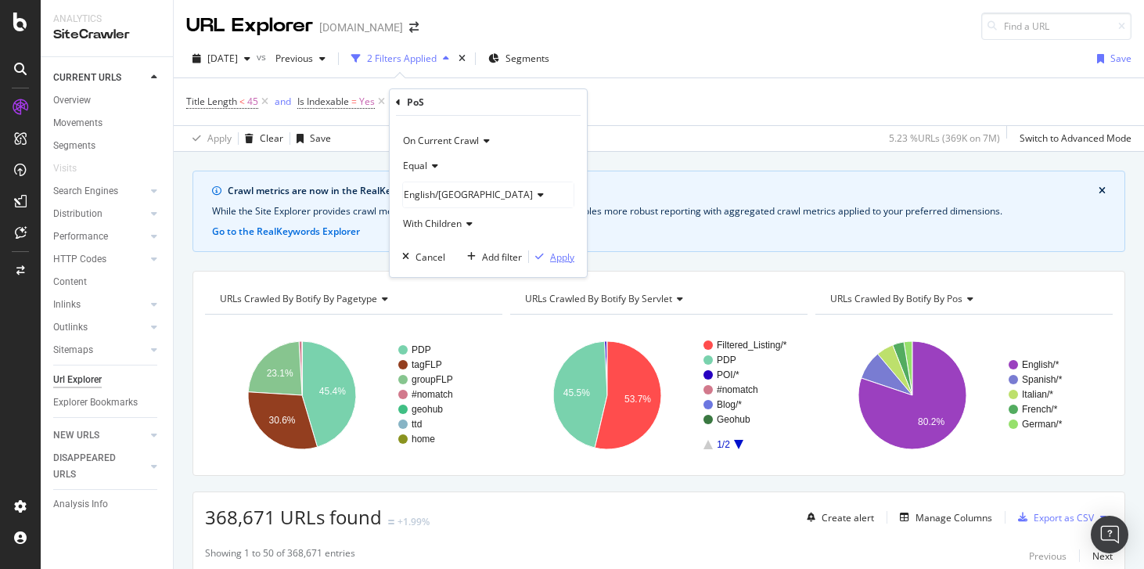
click at [550, 251] on div "Apply" at bounding box center [562, 256] width 24 height 13
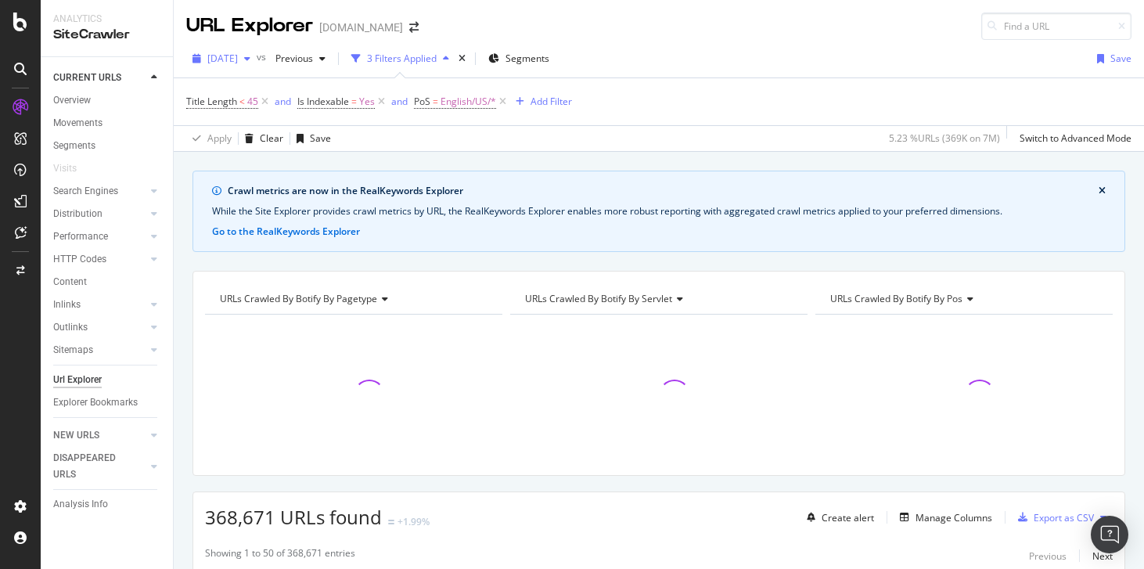
click at [236, 59] on span "[DATE]" at bounding box center [222, 58] width 31 height 13
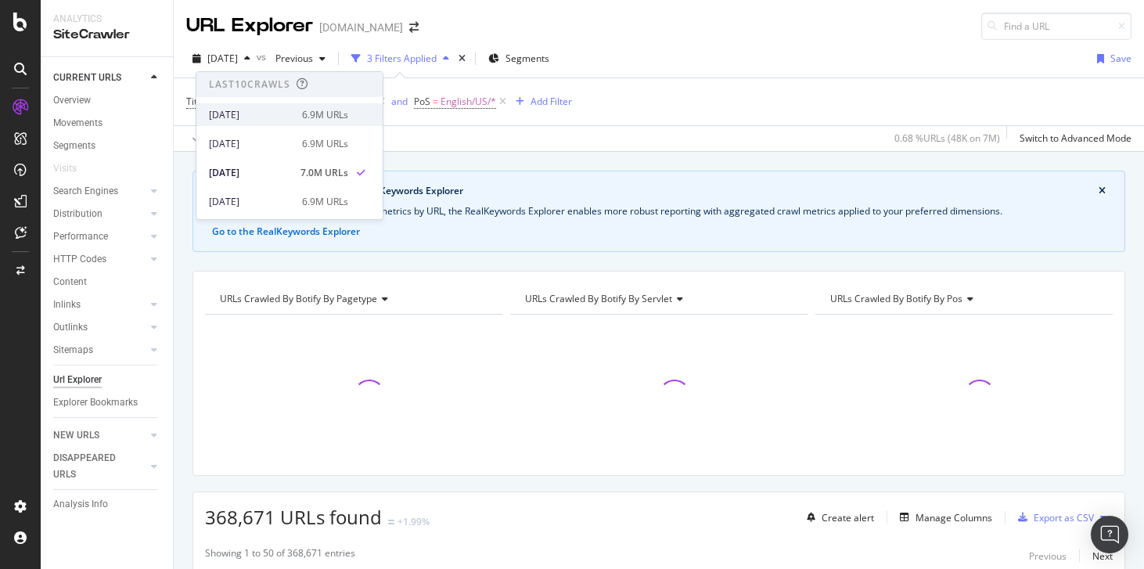
click at [244, 112] on div "[DATE]" at bounding box center [251, 115] width 84 height 14
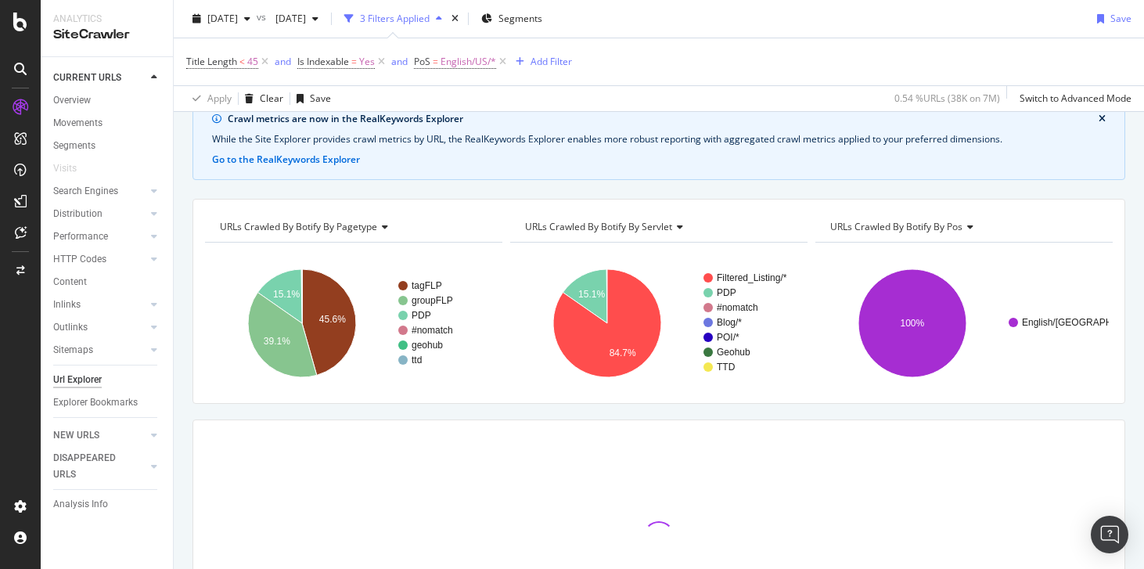
scroll to position [17, 0]
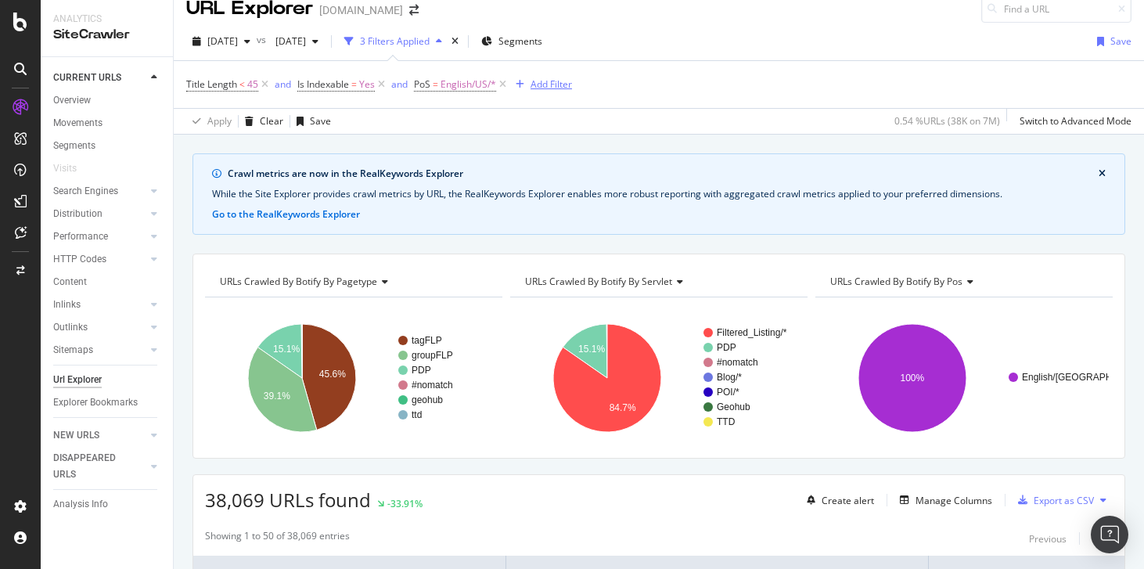
click at [549, 86] on div "Add Filter" at bounding box center [551, 83] width 41 height 13
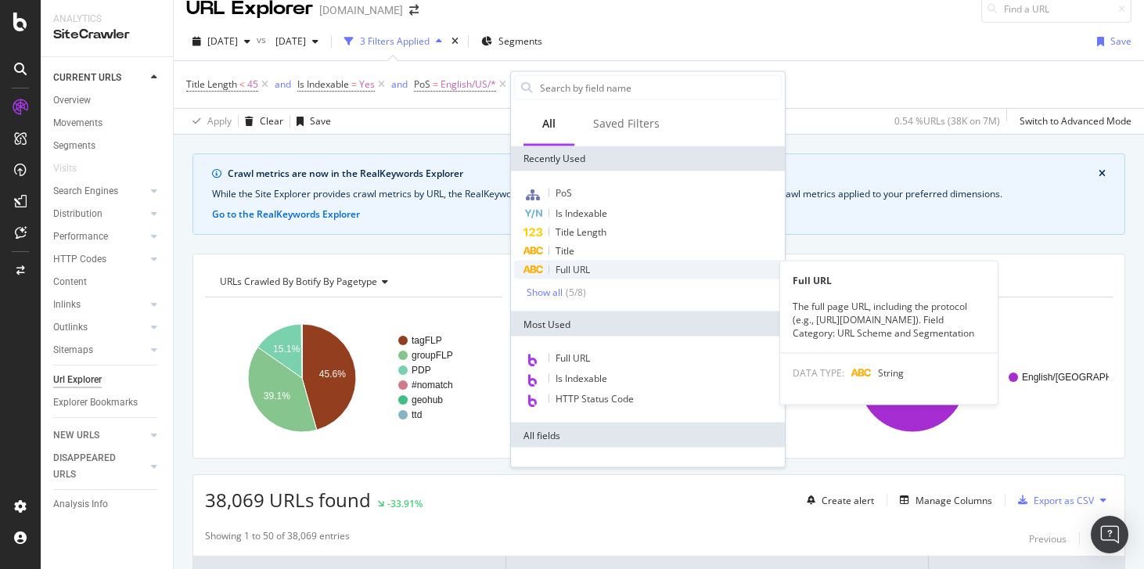
click at [585, 265] on span "Full URL" at bounding box center [573, 269] width 34 height 13
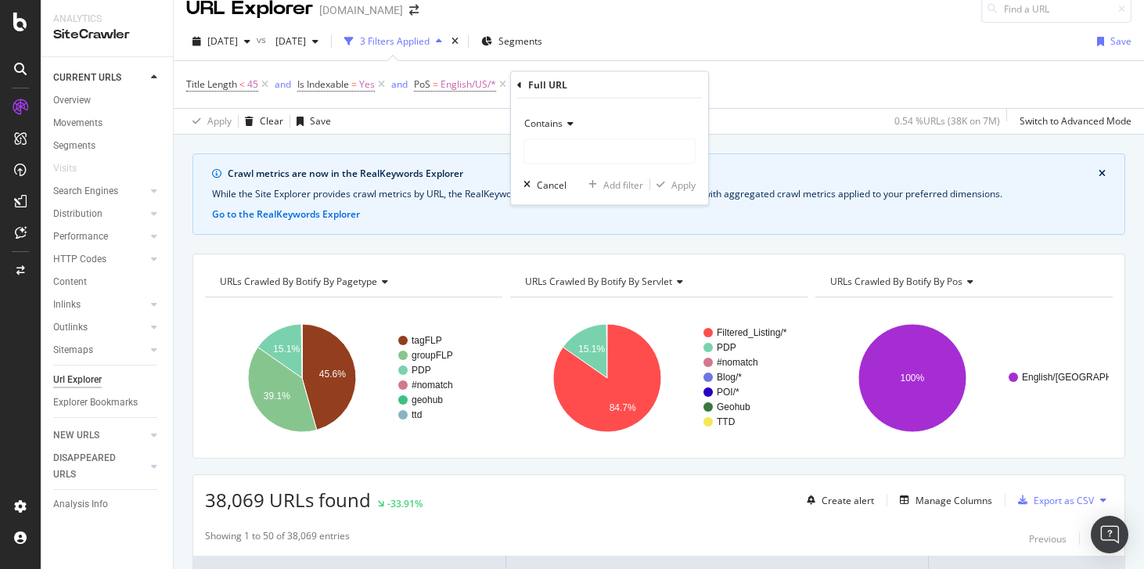
click at [556, 131] on div "Contains" at bounding box center [610, 123] width 172 height 25
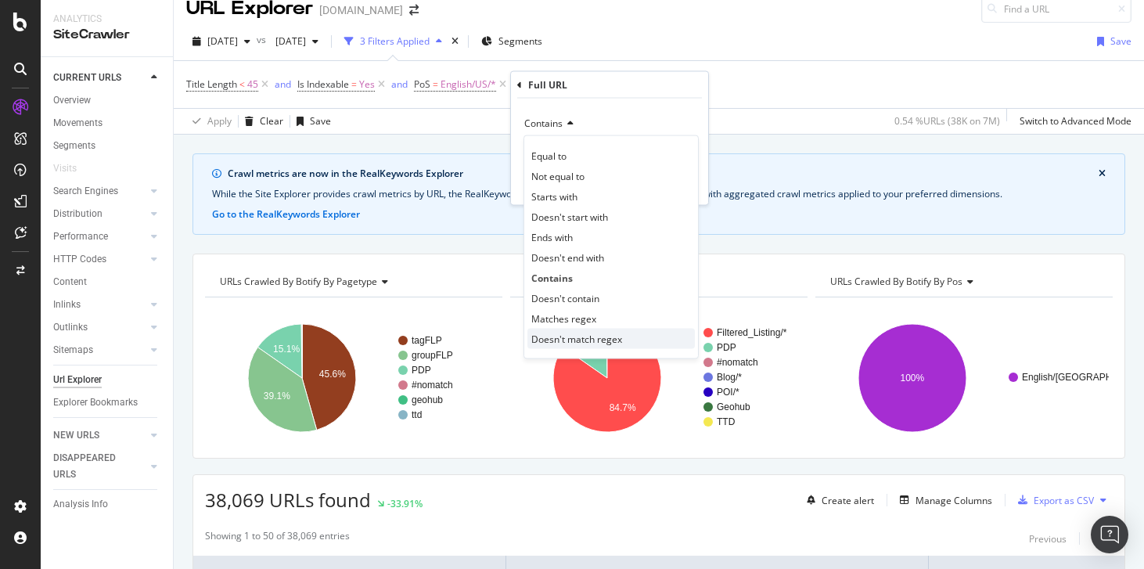
click at [630, 340] on div "Doesn't match regex" at bounding box center [611, 339] width 167 height 20
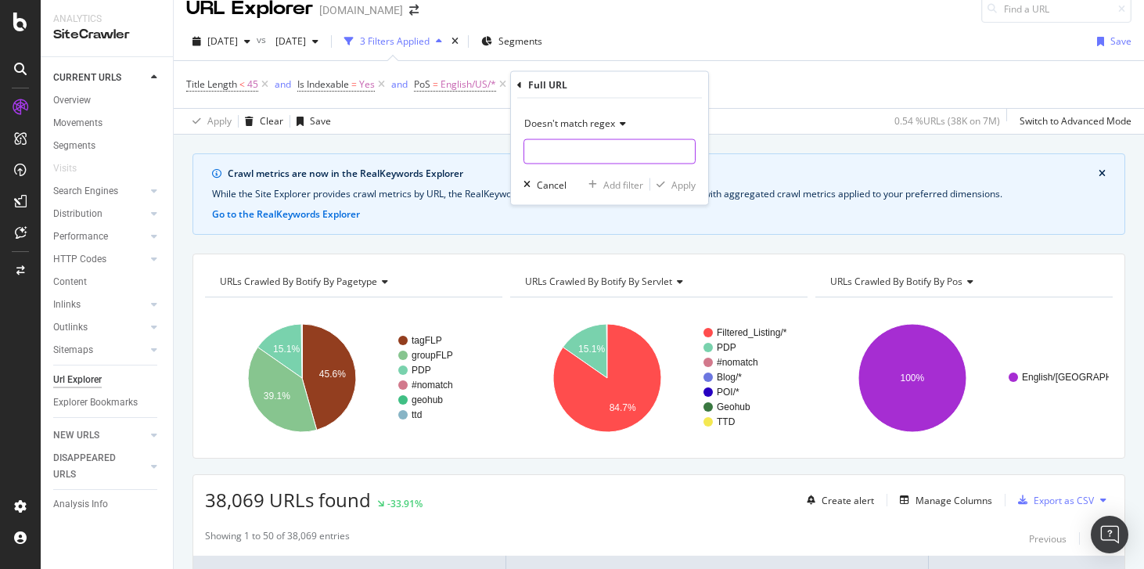
click at [566, 148] on input "text" at bounding box center [609, 151] width 171 height 25
paste input "\/\d+$"
type input "\/\d+$"
click at [670, 182] on div "button" at bounding box center [660, 184] width 21 height 9
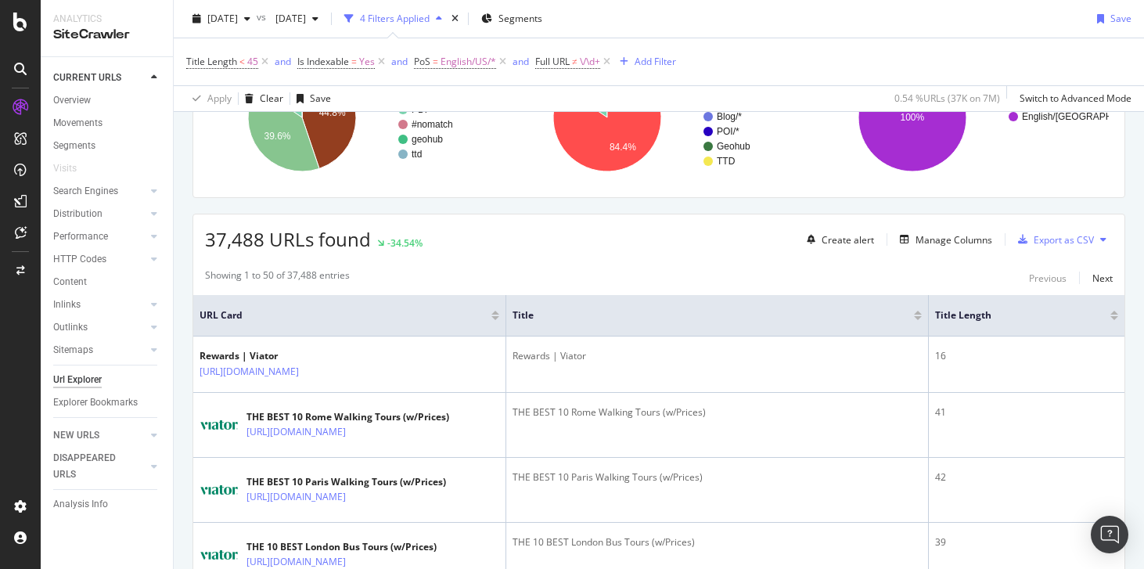
scroll to position [229, 0]
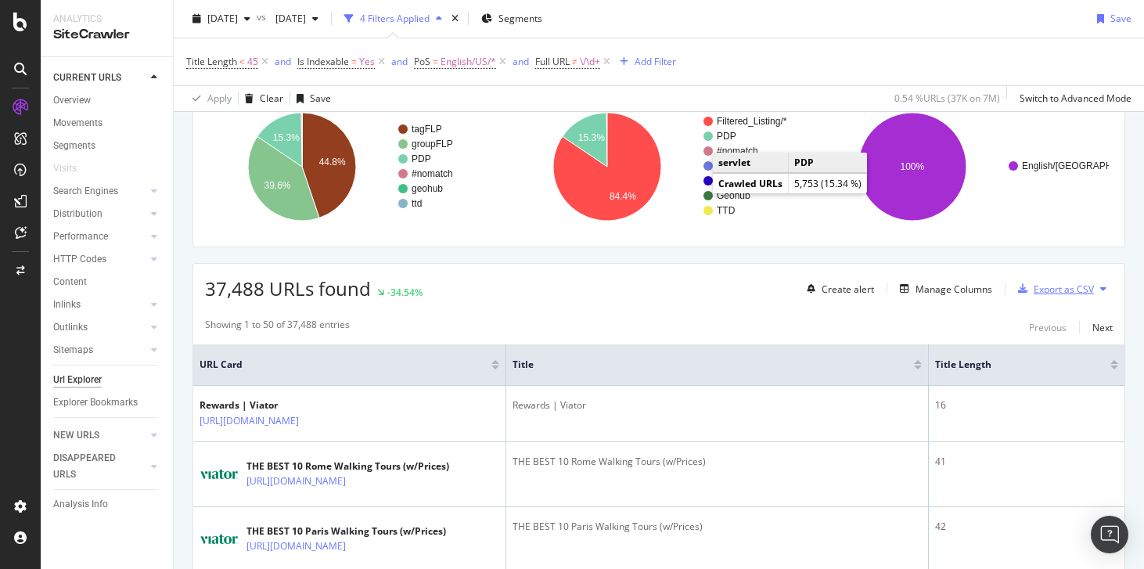
click at [1046, 295] on div "Export as CSV" at bounding box center [1064, 289] width 60 height 13
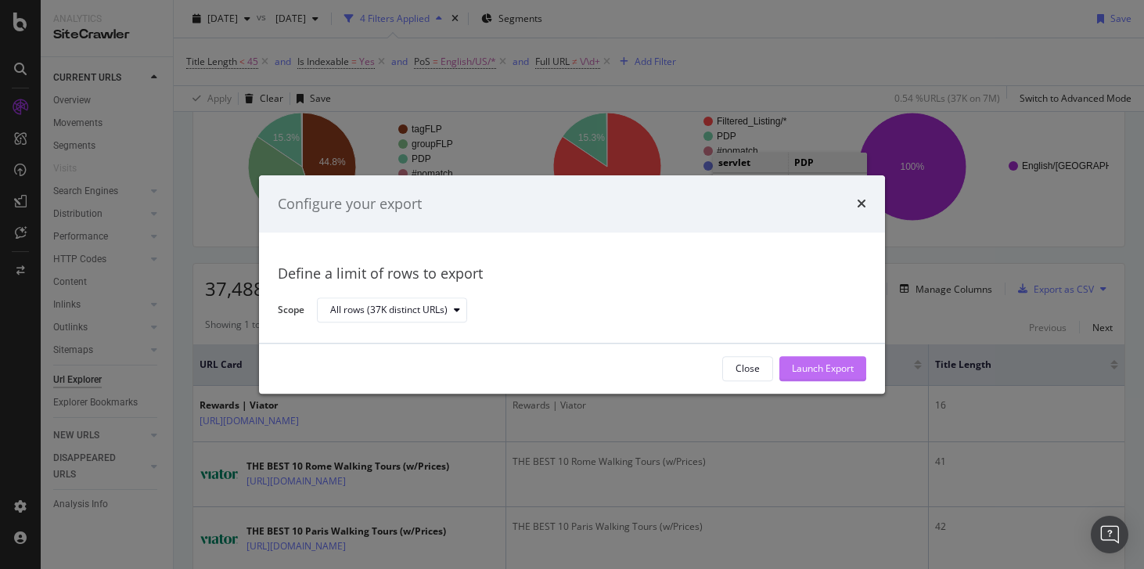
click at [809, 369] on div "Launch Export" at bounding box center [823, 368] width 62 height 13
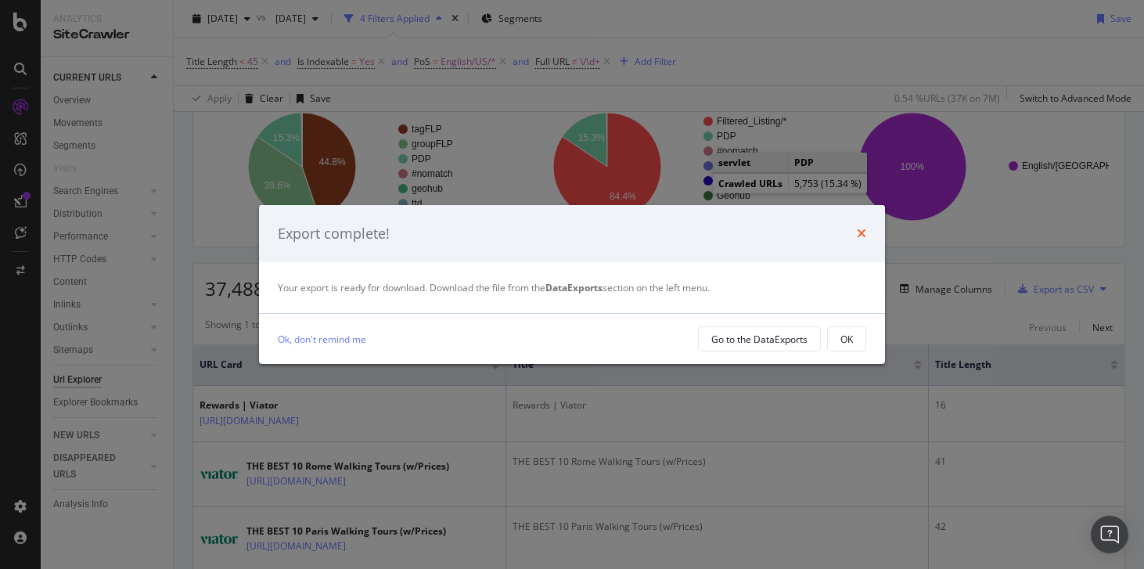
click at [863, 235] on icon "times" at bounding box center [861, 233] width 9 height 13
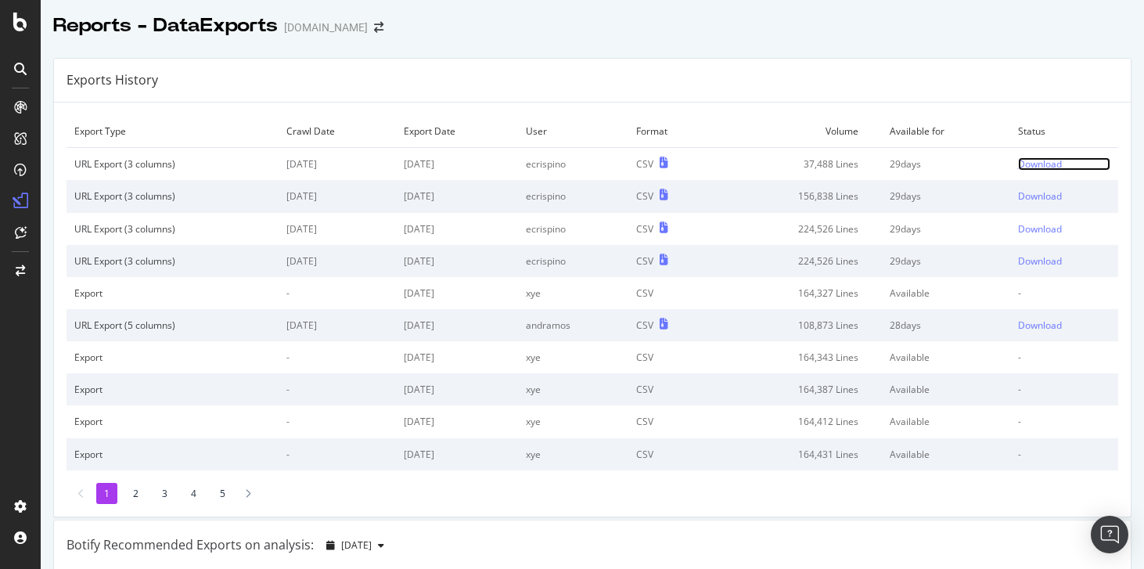
click at [1031, 167] on div "Download" at bounding box center [1040, 163] width 44 height 13
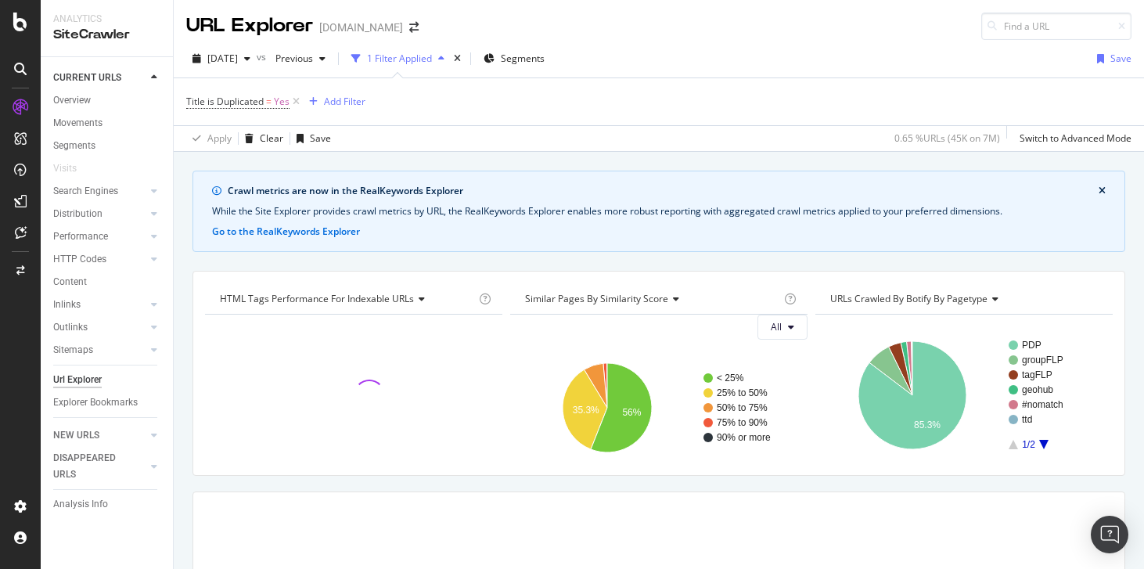
click at [478, 117] on div "Title is Duplicated = Yes Add Filter" at bounding box center [659, 101] width 946 height 47
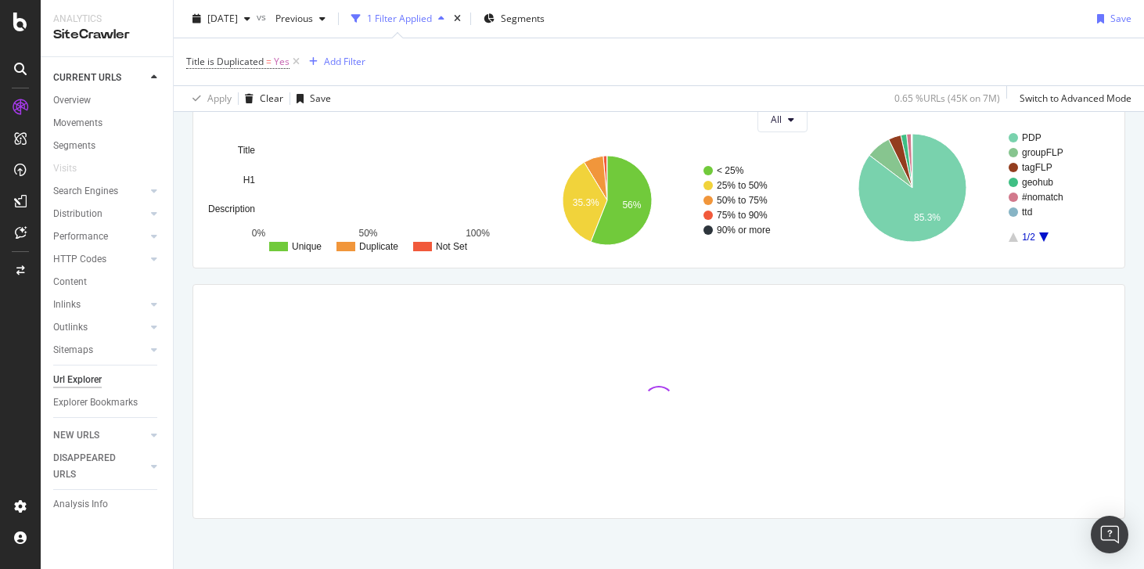
scroll to position [212, 0]
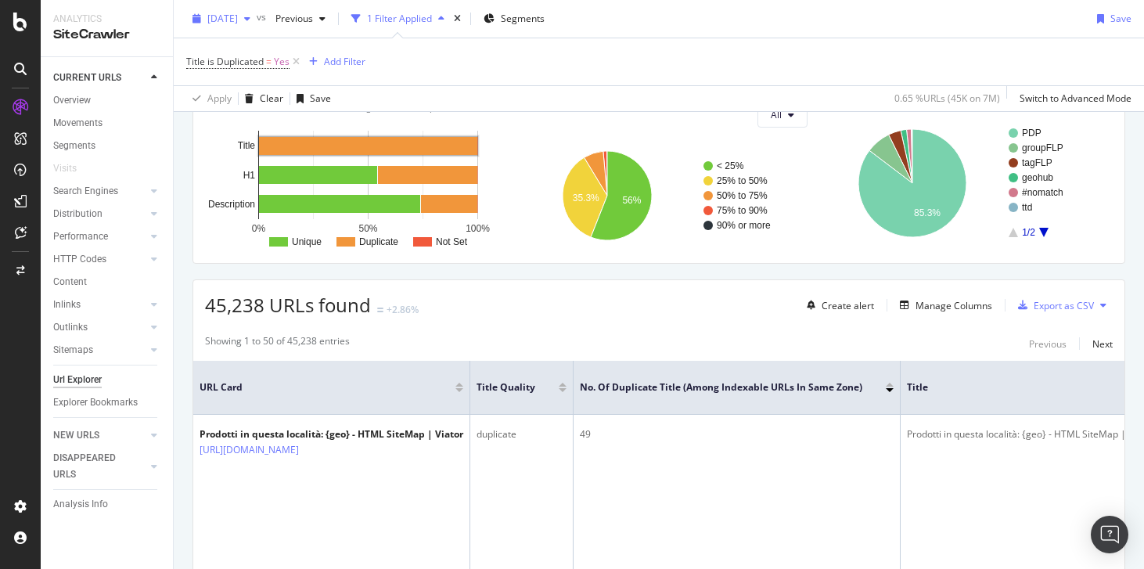
click at [238, 23] on span "[DATE]" at bounding box center [222, 18] width 31 height 13
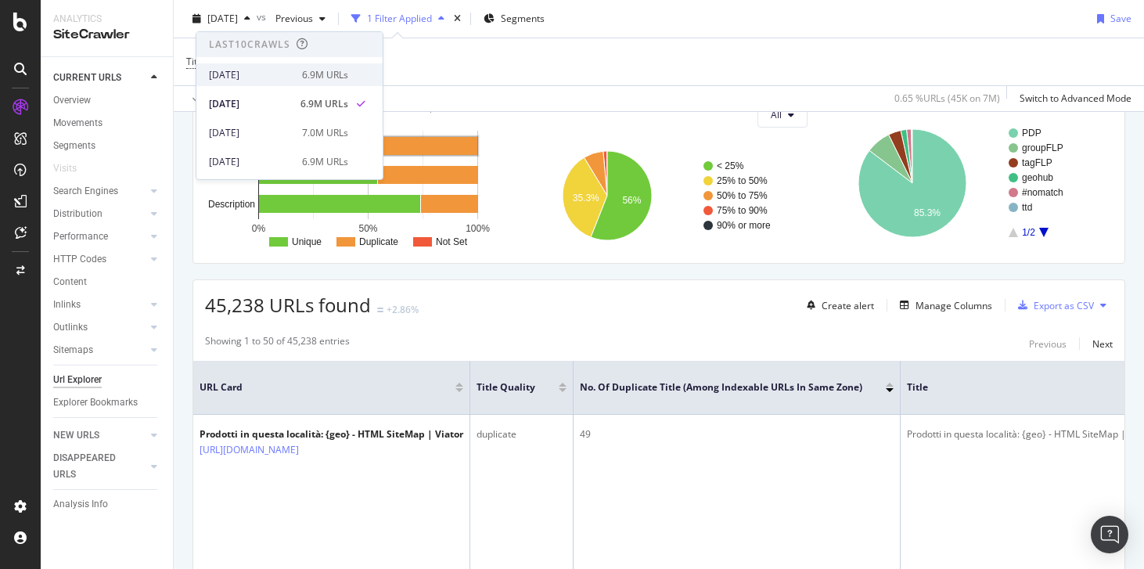
click at [247, 68] on div "2025 Oct. 1st" at bounding box center [251, 75] width 84 height 14
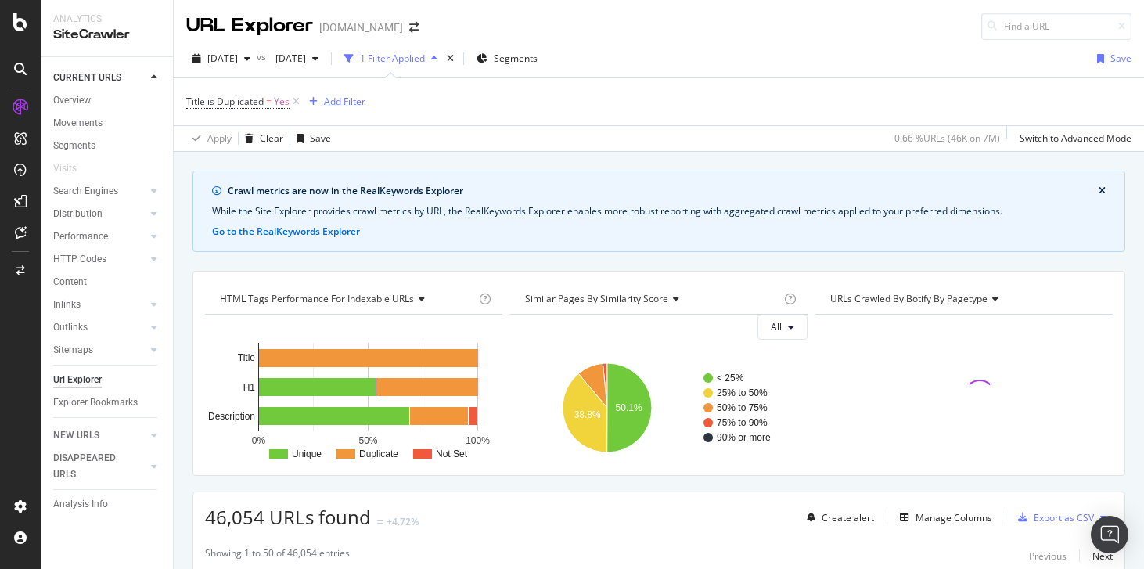
click at [343, 105] on div "Add Filter" at bounding box center [344, 101] width 41 height 13
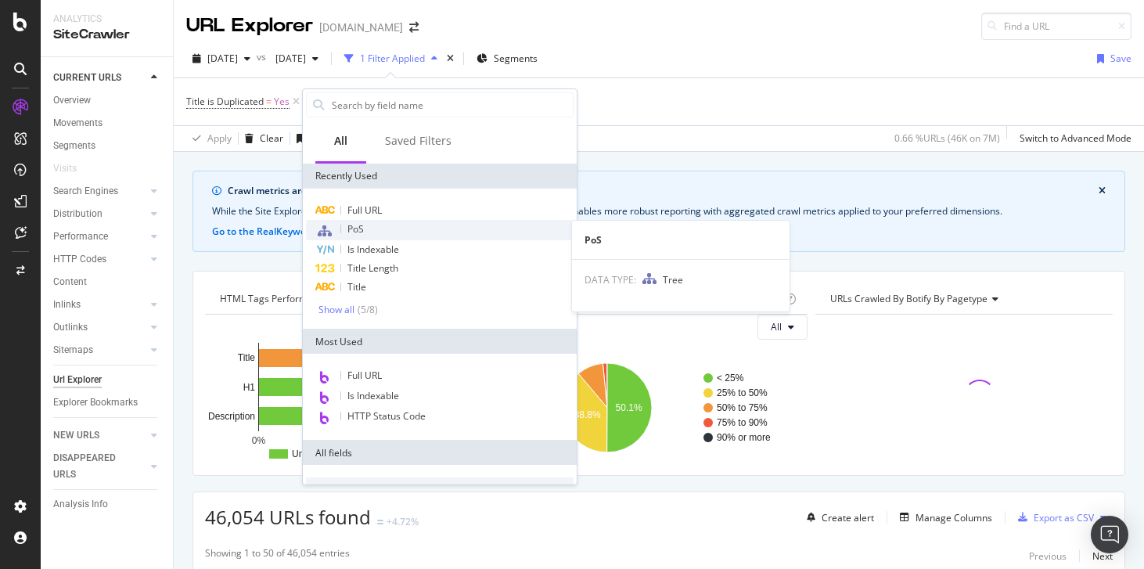
click at [358, 229] on span "PoS" at bounding box center [356, 228] width 16 height 13
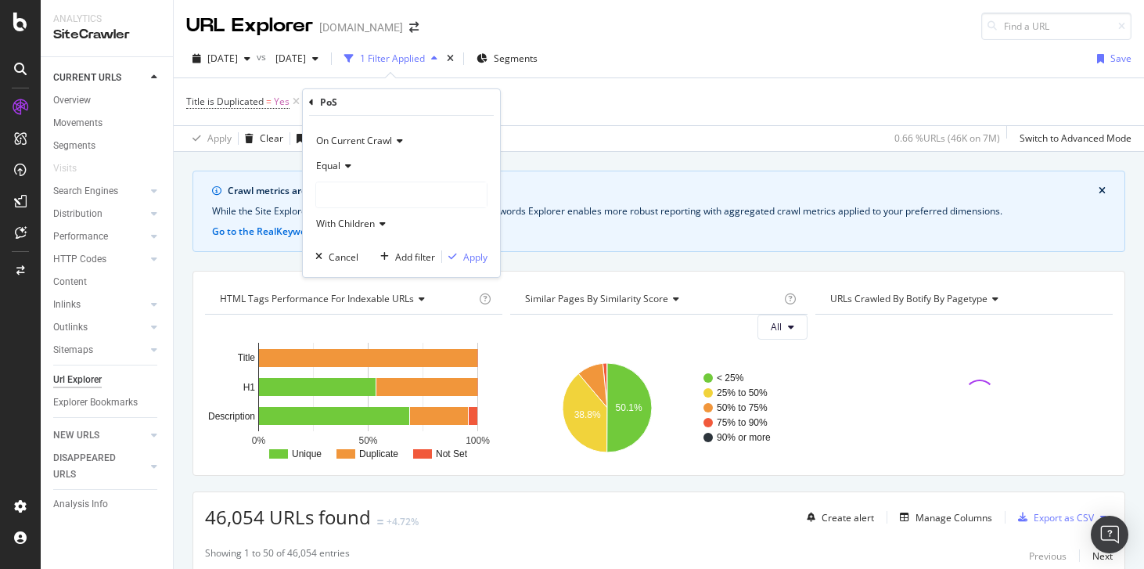
click at [347, 189] on div at bounding box center [401, 194] width 171 height 25
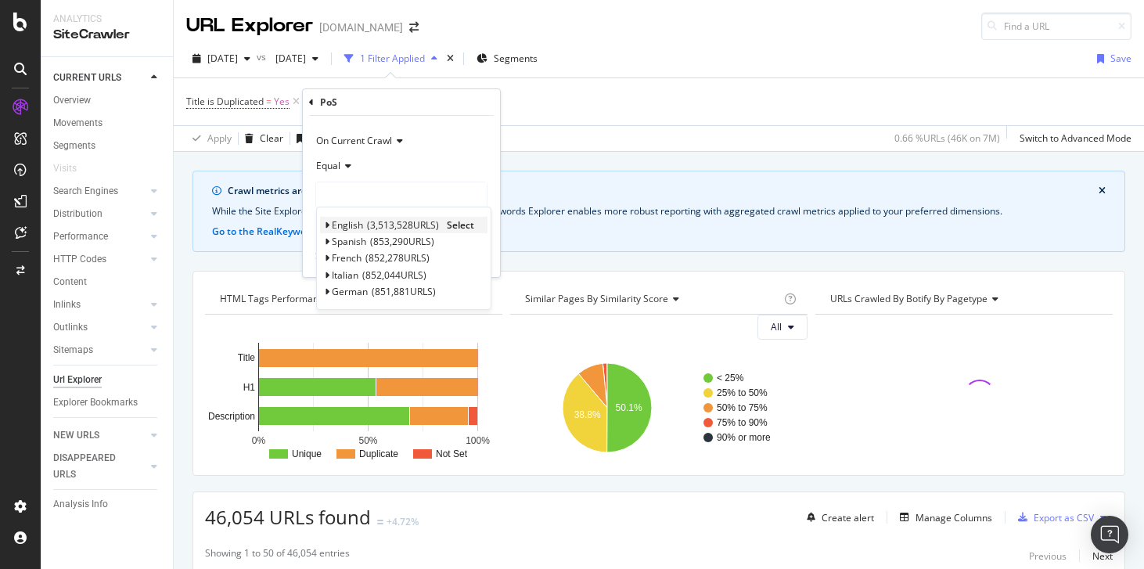
click at [348, 229] on span "English" at bounding box center [347, 224] width 31 height 13
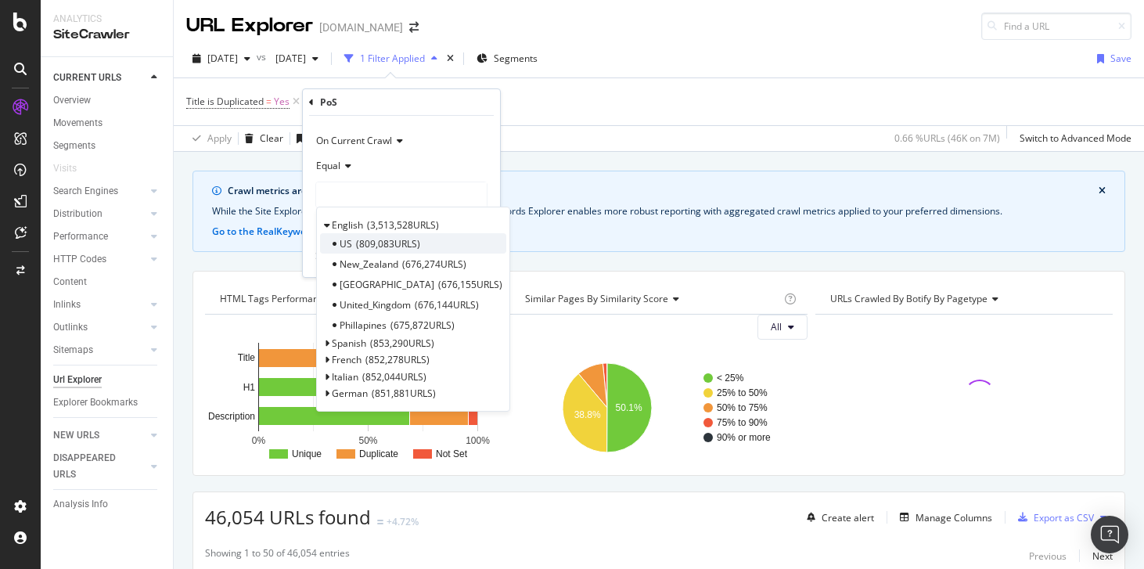
click at [355, 242] on div "US 809,083 URLS" at bounding box center [413, 243] width 186 height 20
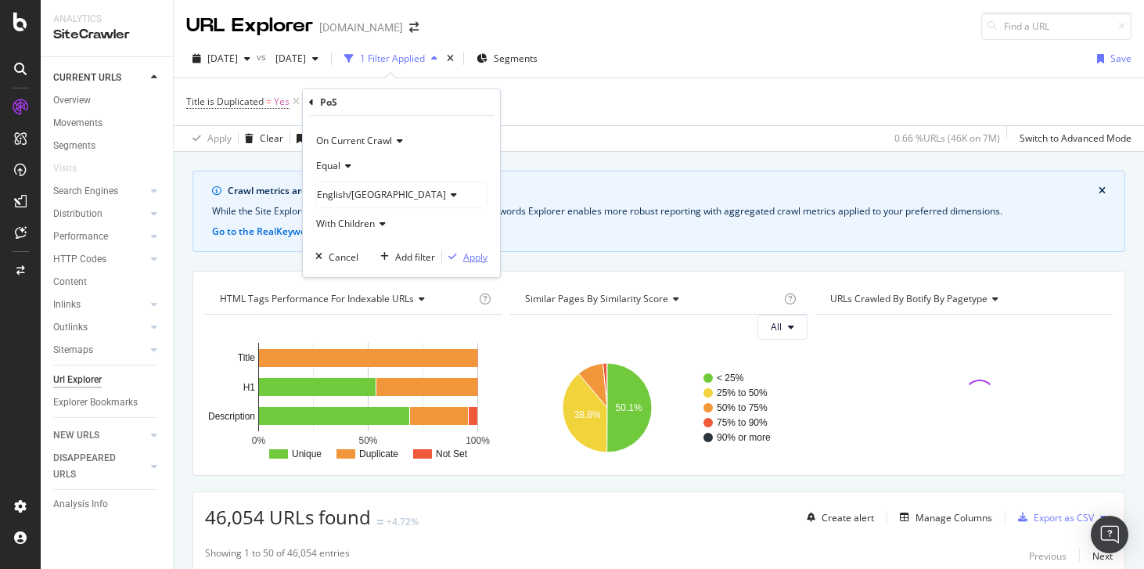
click at [484, 252] on div "Apply" at bounding box center [475, 256] width 24 height 13
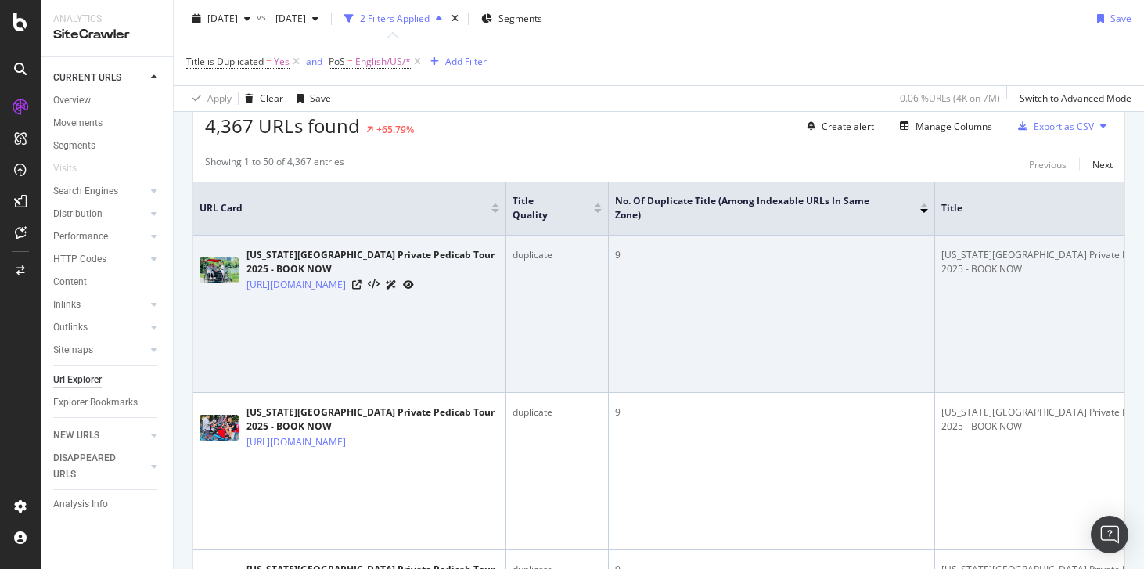
scroll to position [304, 0]
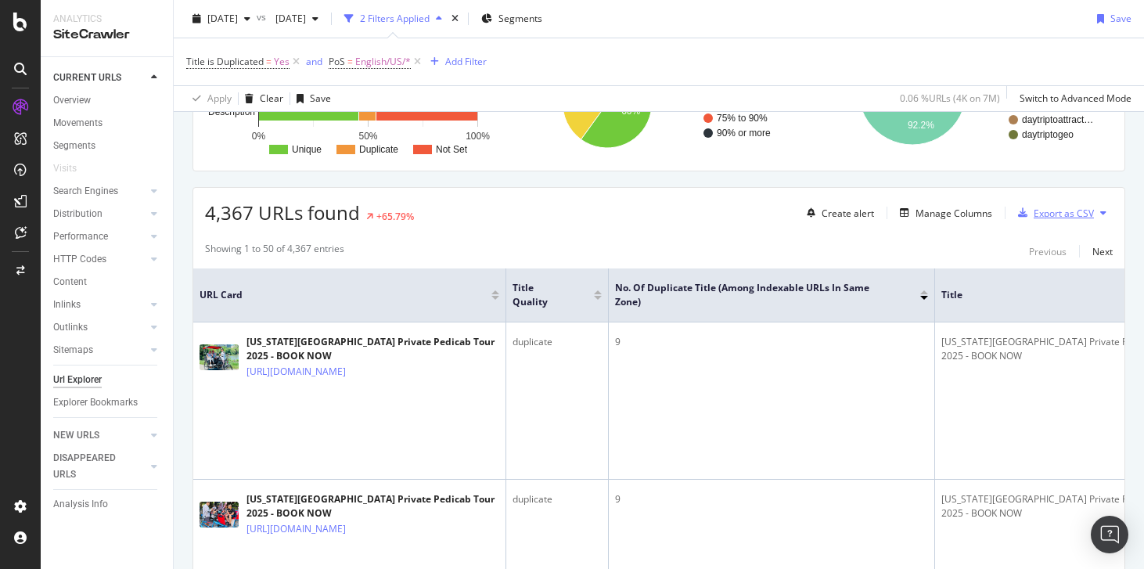
click at [1034, 211] on div "Export as CSV" at bounding box center [1064, 213] width 60 height 13
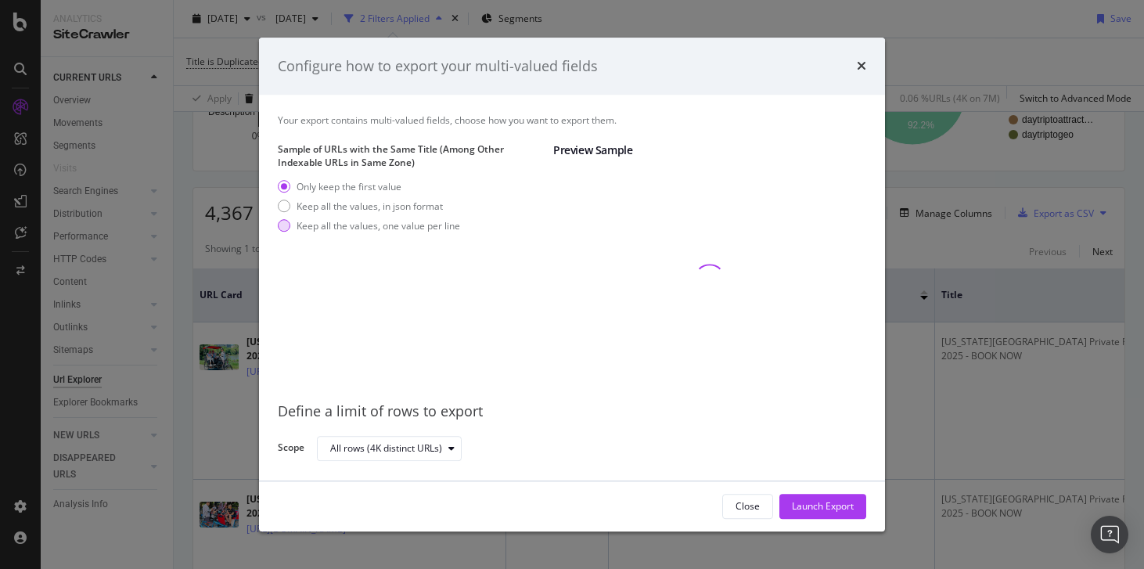
click at [355, 232] on div "Keep all the values, one value per line" at bounding box center [379, 225] width 164 height 13
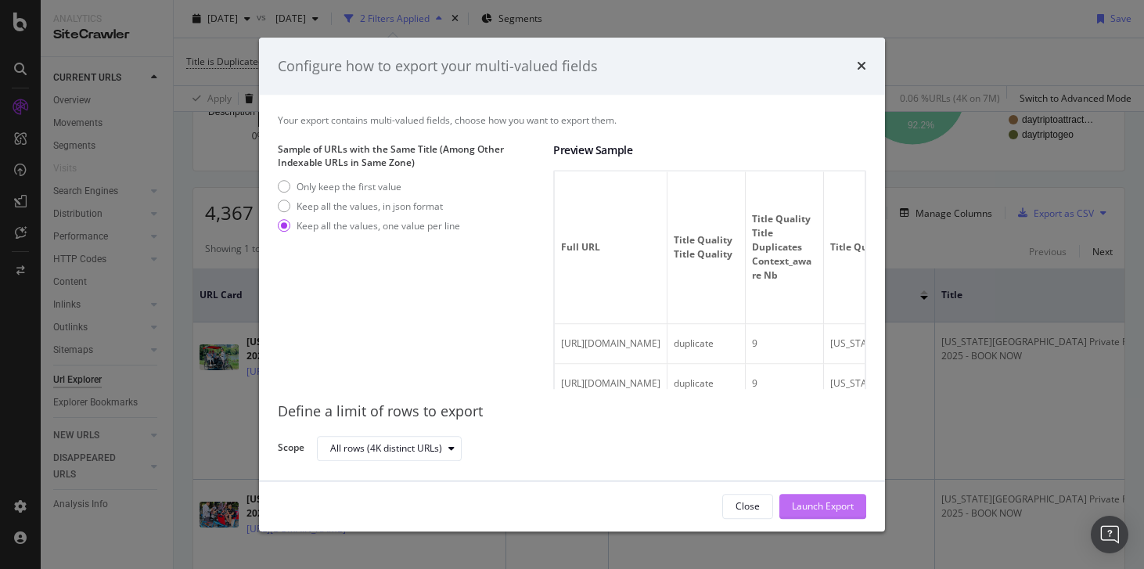
click at [809, 500] on div "Launch Export" at bounding box center [823, 506] width 62 height 13
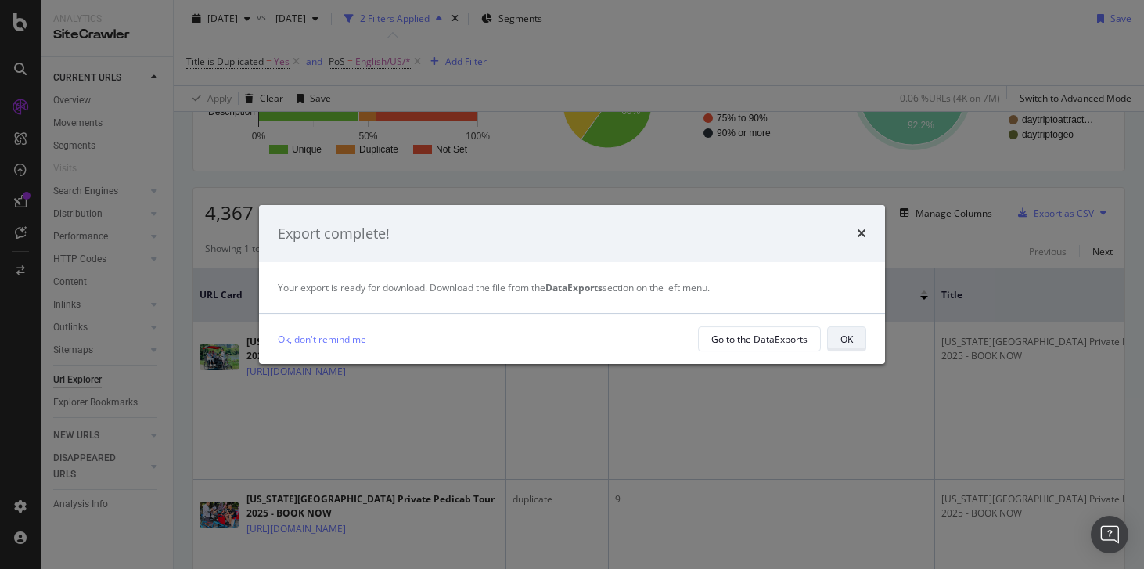
click at [843, 337] on div "OK" at bounding box center [847, 339] width 13 height 13
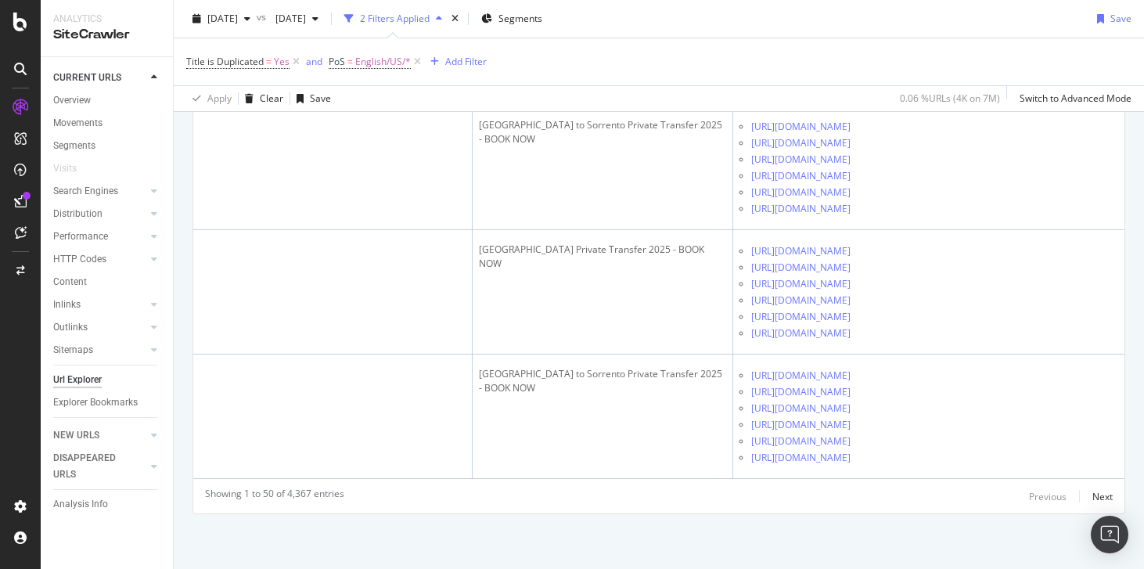
scroll to position [12159, 0]
click at [1093, 490] on div "Next" at bounding box center [1103, 496] width 20 height 13
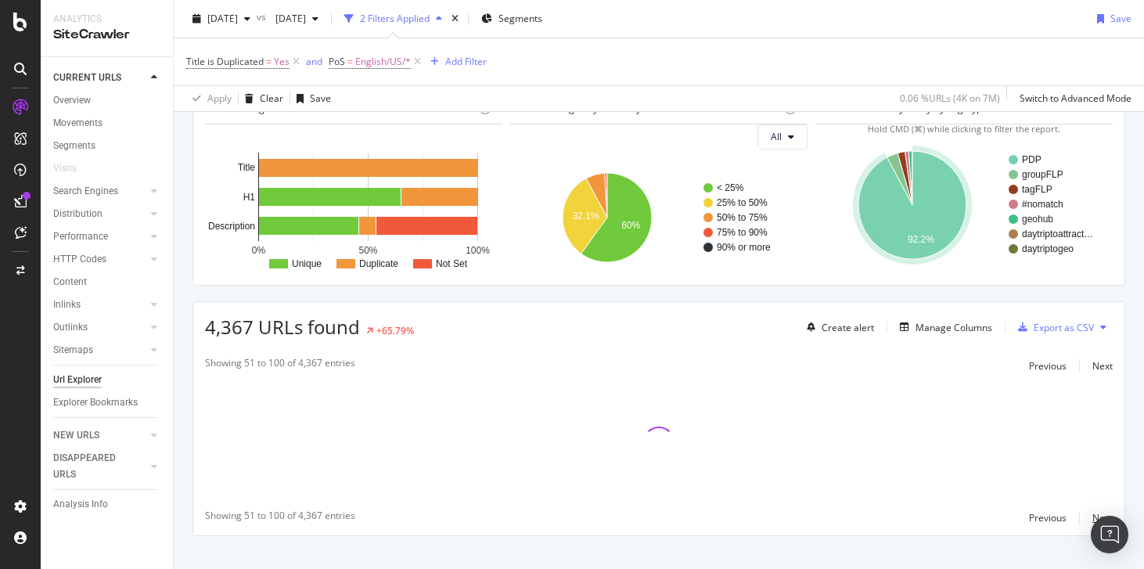
scroll to position [212, 0]
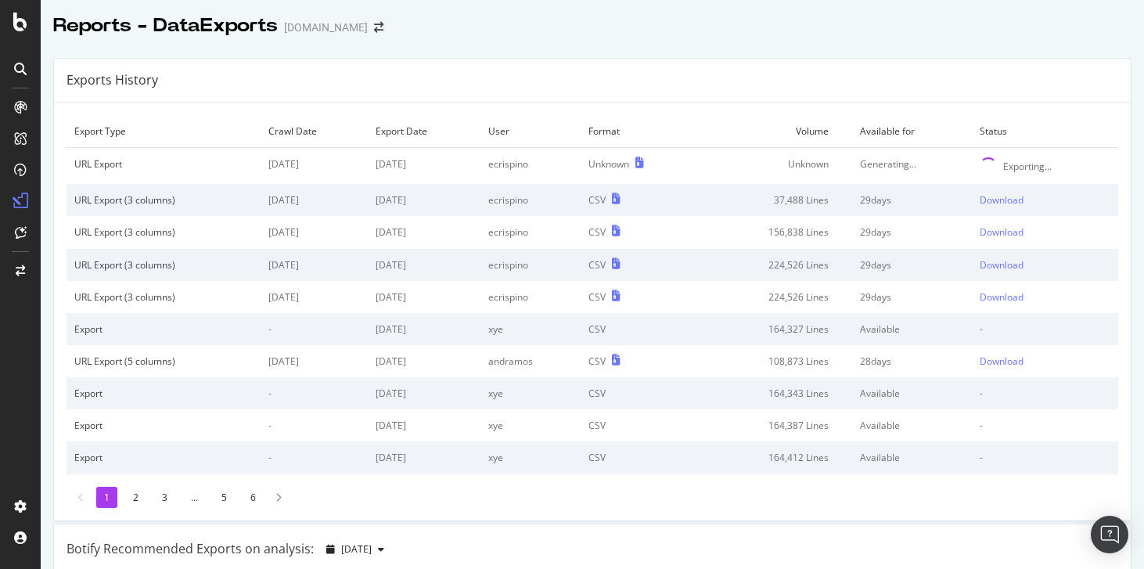
click at [702, 76] on div "Exports History" at bounding box center [592, 81] width 1077 height 44
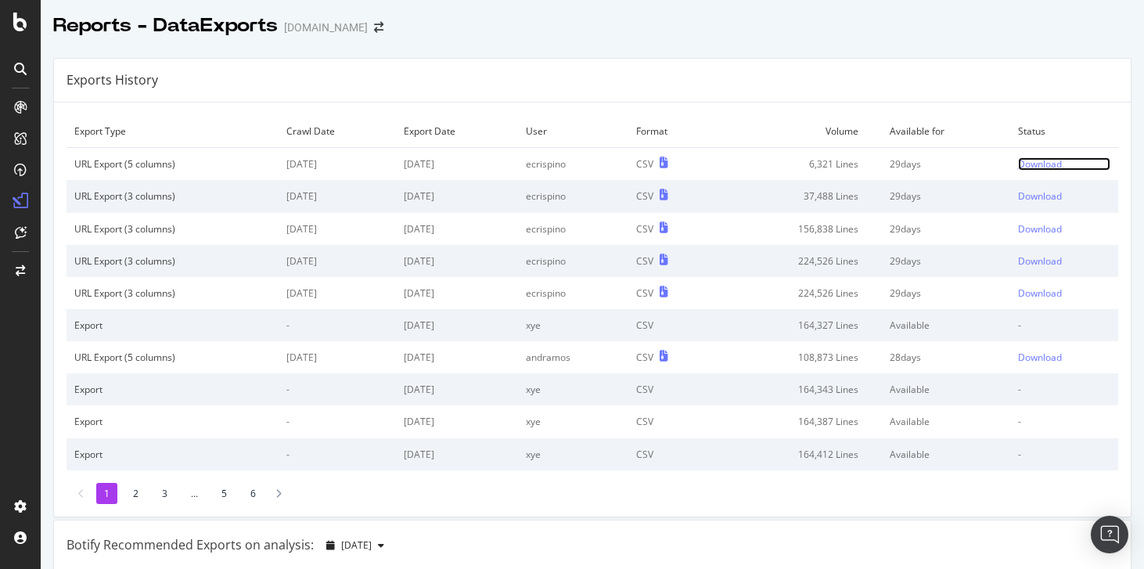
click at [1028, 167] on div "Download" at bounding box center [1040, 163] width 44 height 13
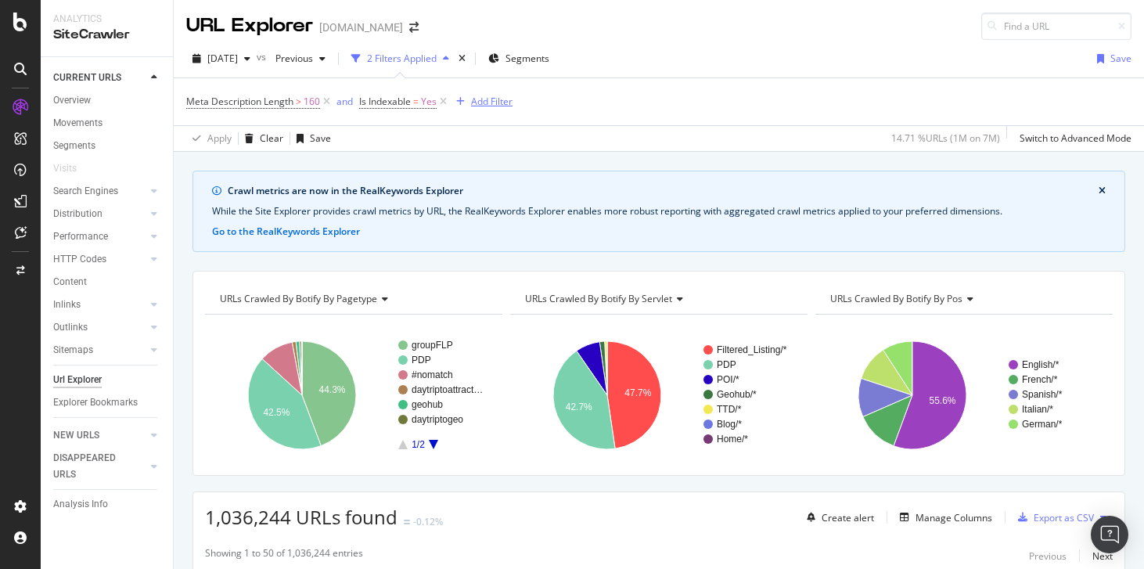
click at [495, 103] on div "Add Filter" at bounding box center [491, 101] width 41 height 13
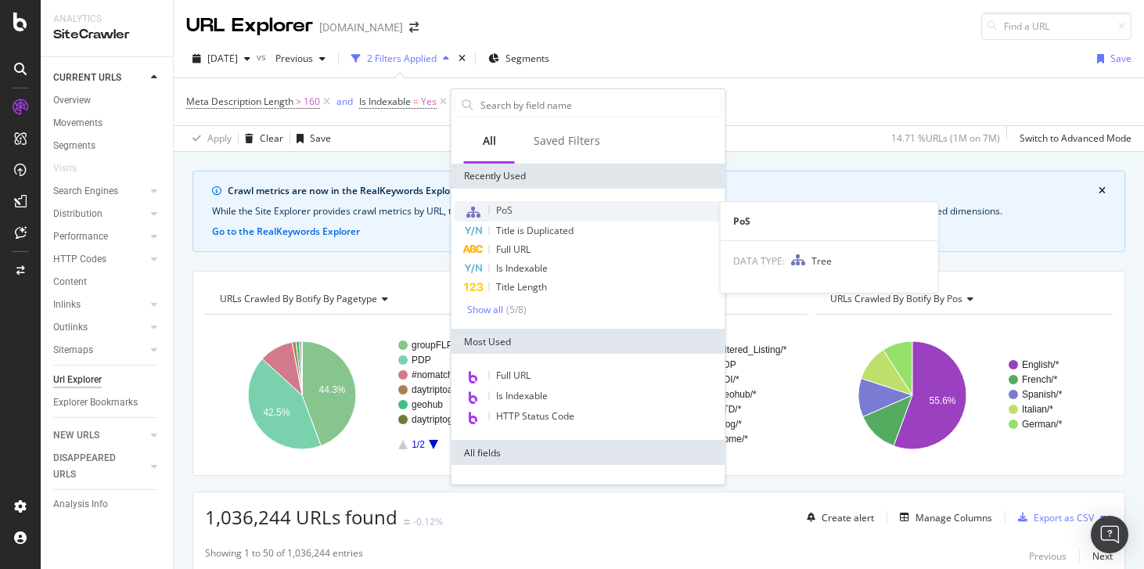
click at [506, 216] on span "PoS" at bounding box center [504, 210] width 16 height 13
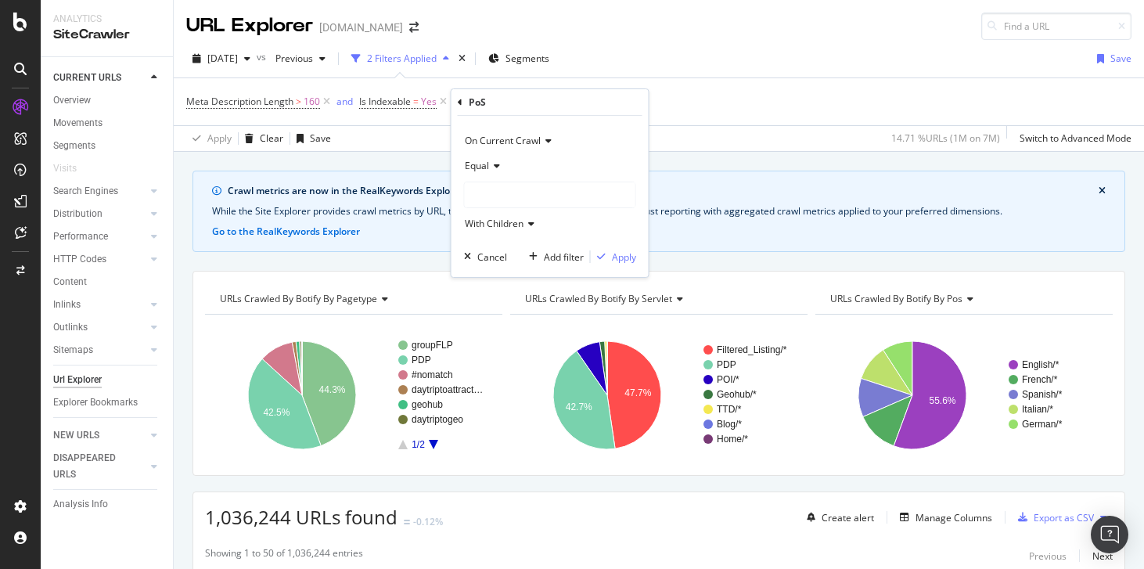
click at [490, 186] on div at bounding box center [550, 194] width 171 height 25
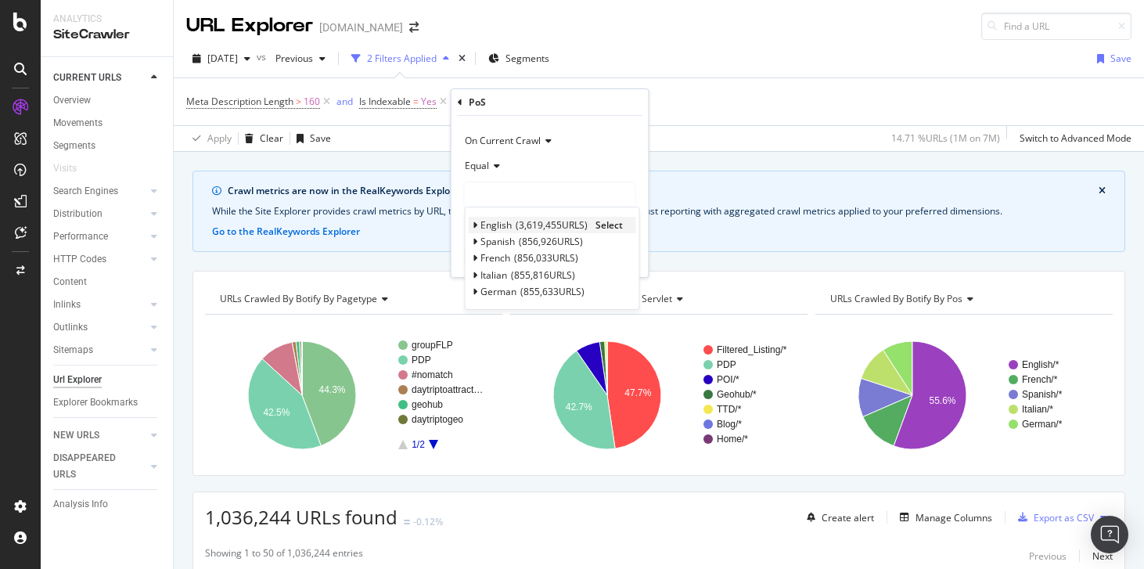
click at [478, 225] on div "English 3,619,455 URLS Select" at bounding box center [552, 225] width 167 height 16
click at [477, 222] on icon at bounding box center [475, 225] width 5 height 9
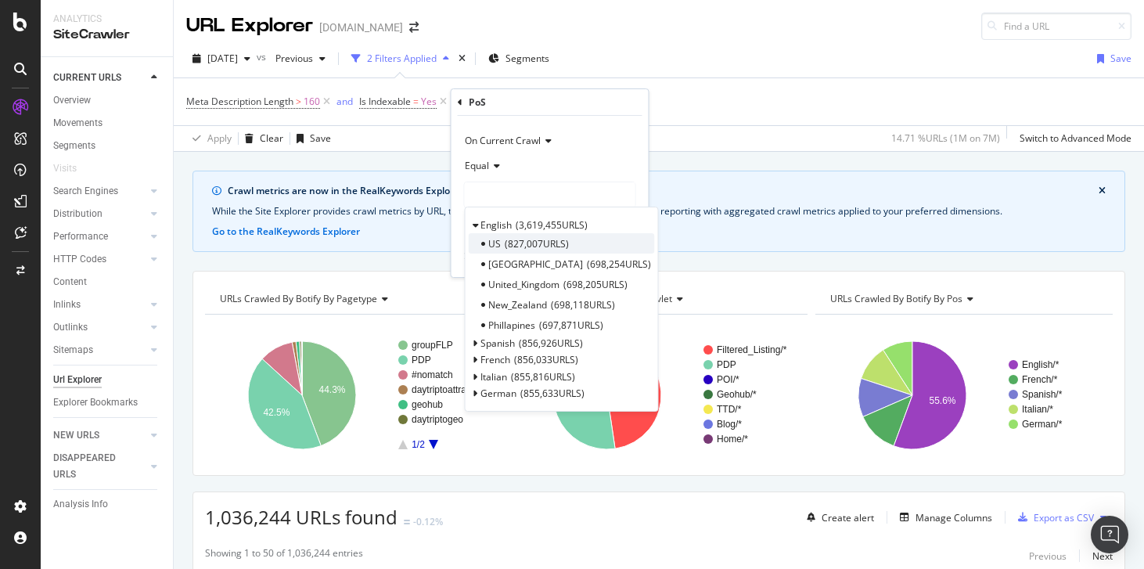
click at [505, 237] on span "827,007 URLS" at bounding box center [537, 243] width 64 height 13
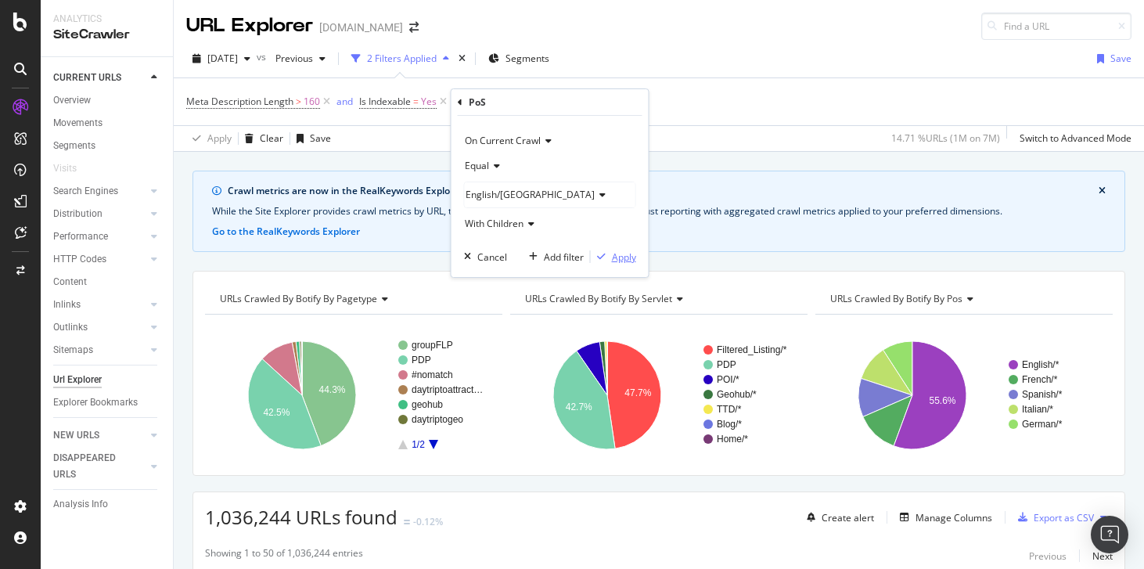
click at [621, 256] on div "Apply" at bounding box center [624, 256] width 24 height 13
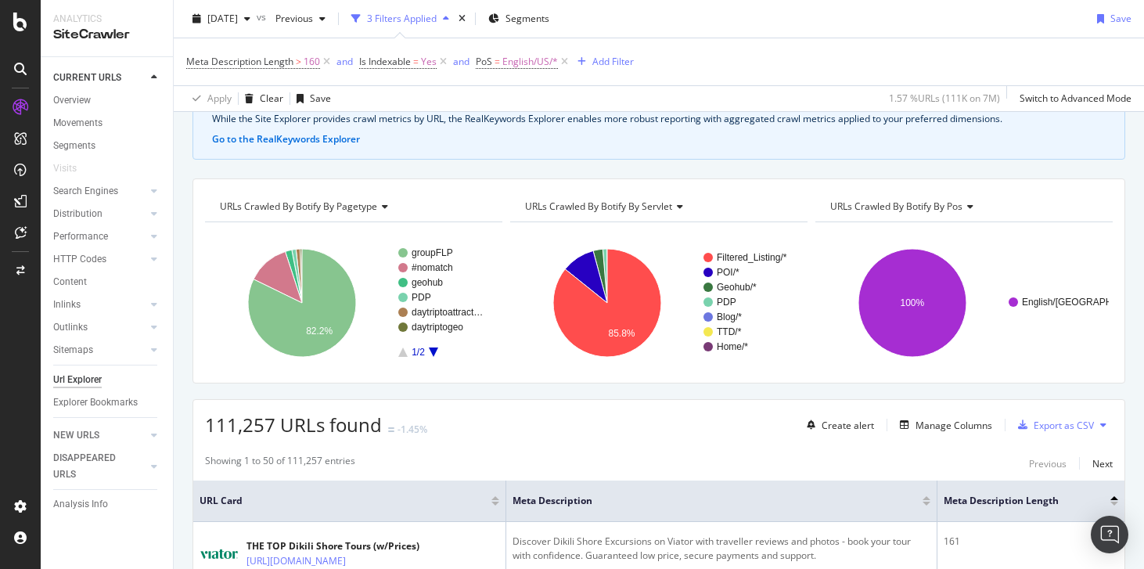
scroll to position [92, 0]
click at [607, 56] on div "Add Filter" at bounding box center [613, 61] width 41 height 13
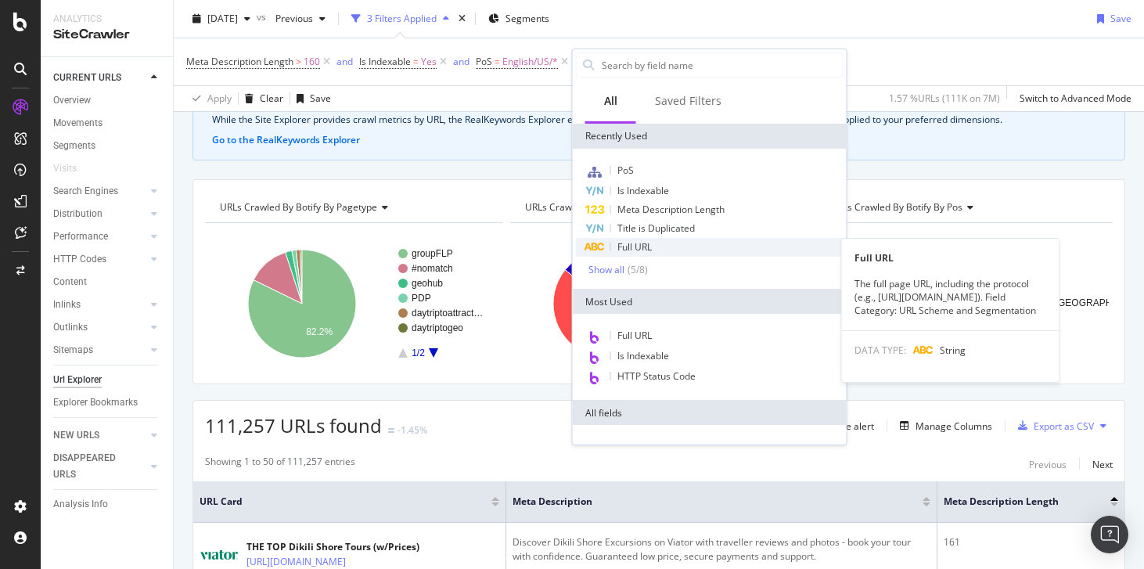
click at [640, 240] on div "Full URL" at bounding box center [710, 247] width 268 height 19
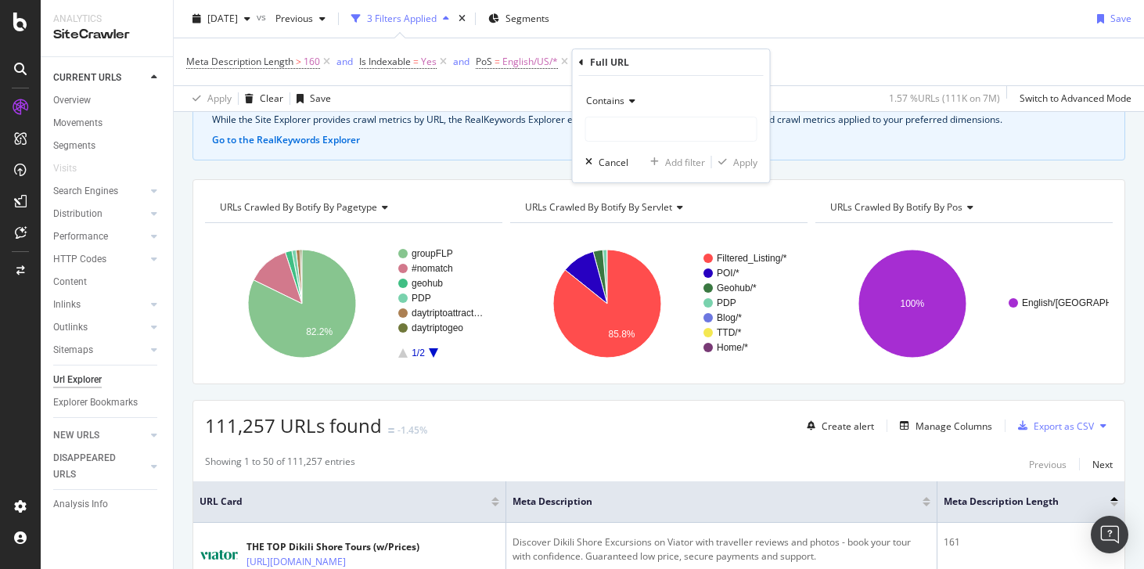
click at [621, 108] on div "Contains" at bounding box center [671, 100] width 172 height 25
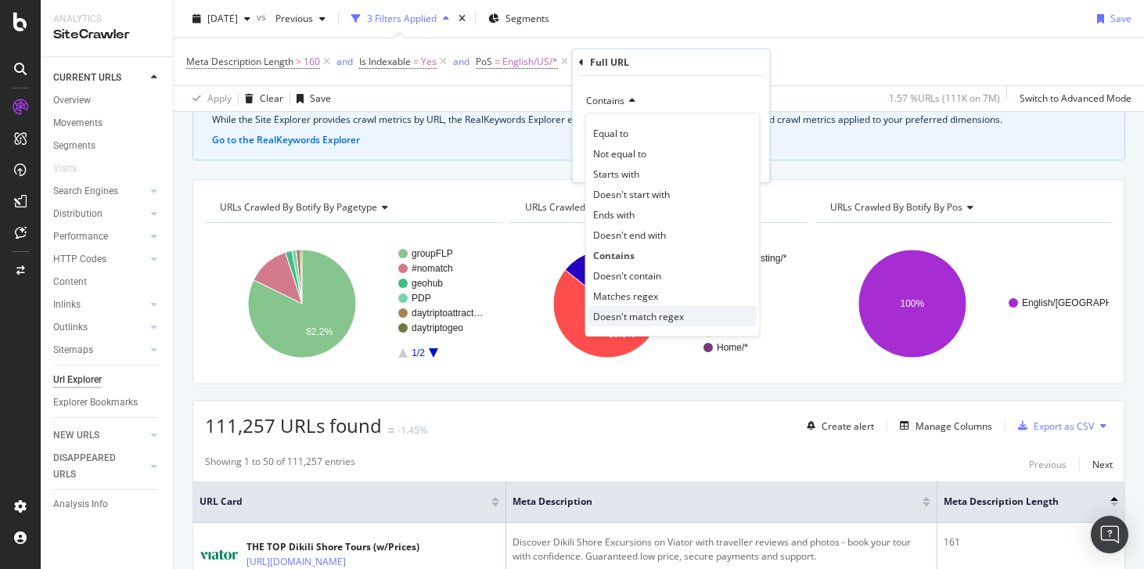
click at [662, 310] on span "Doesn't match regex" at bounding box center [638, 316] width 91 height 13
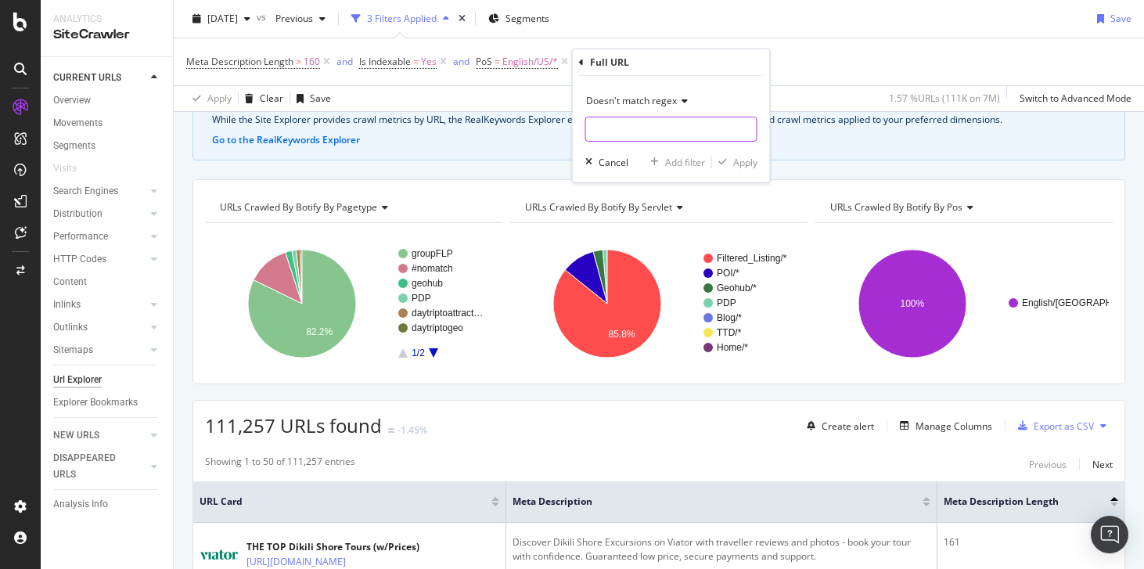
click at [636, 131] on input "text" at bounding box center [671, 129] width 171 height 25
paste input "\/\d+$"
type input "\/\d+$"
click at [739, 164] on div "Apply" at bounding box center [745, 162] width 24 height 13
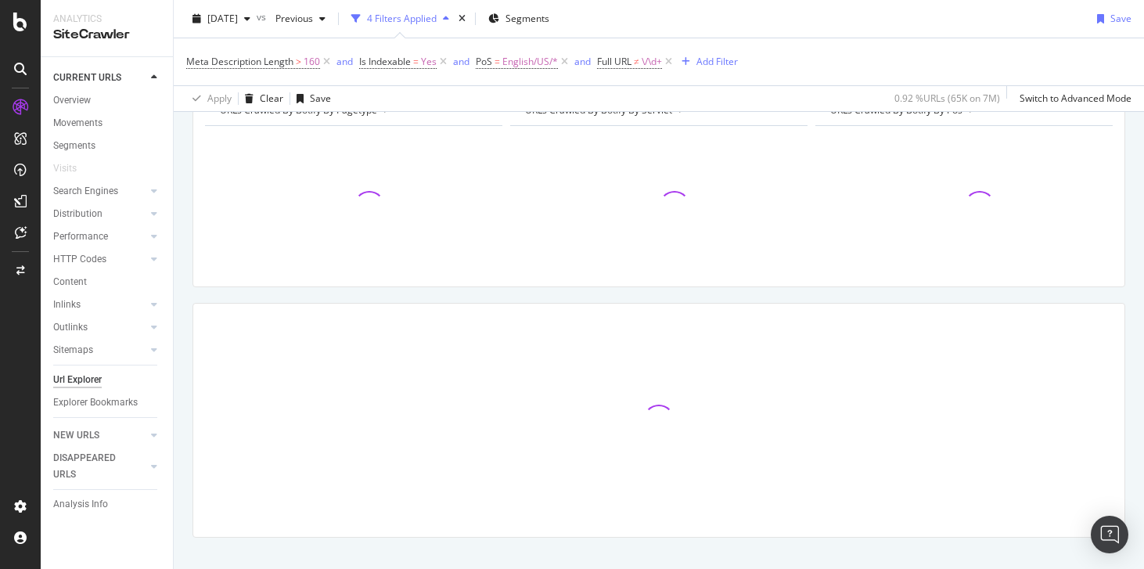
scroll to position [212, 0]
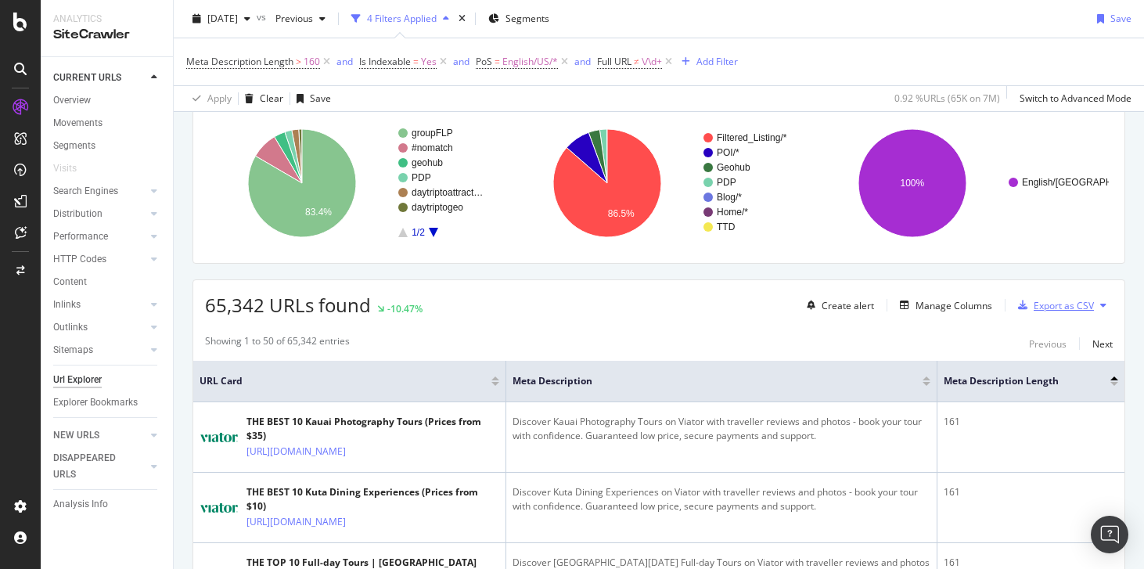
click at [1038, 297] on div "Export as CSV" at bounding box center [1053, 305] width 82 height 23
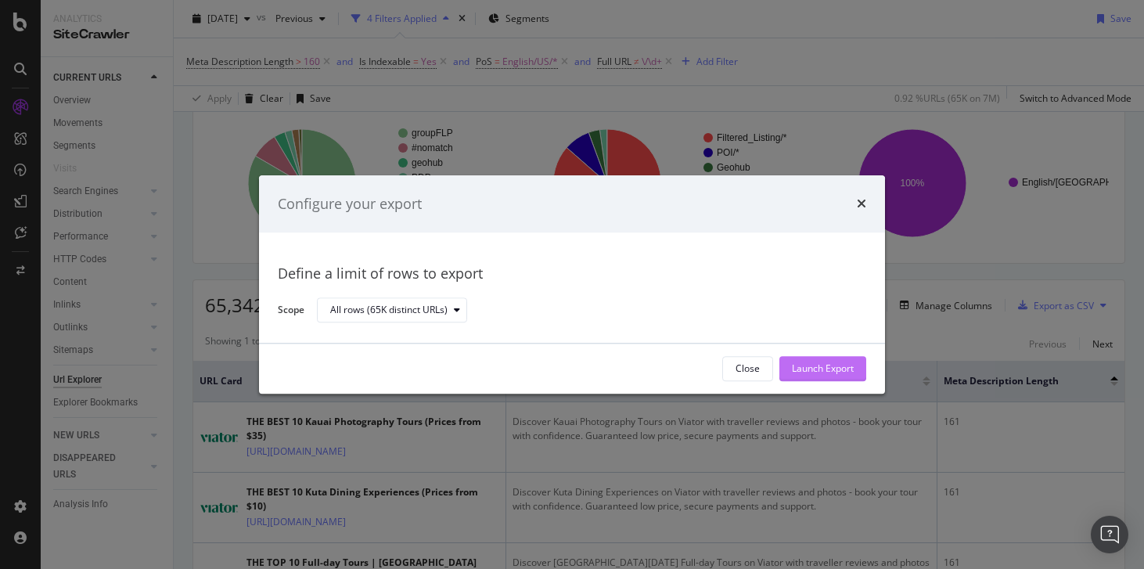
click at [809, 362] on div "Launch Export" at bounding box center [823, 368] width 62 height 13
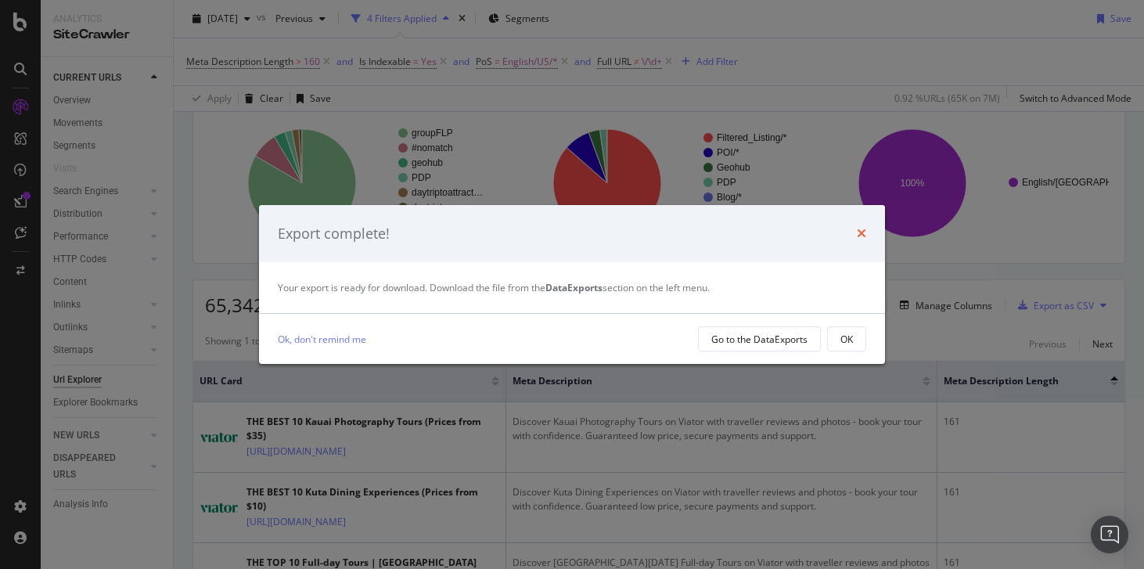
click at [862, 236] on icon "times" at bounding box center [861, 233] width 9 height 13
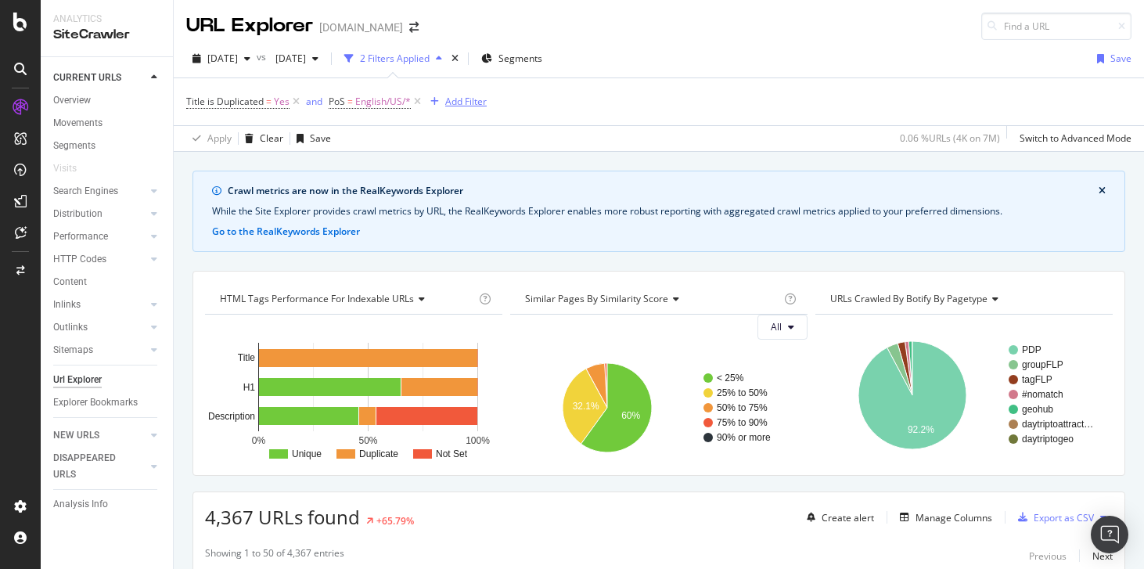
click at [458, 99] on div "Add Filter" at bounding box center [465, 101] width 41 height 13
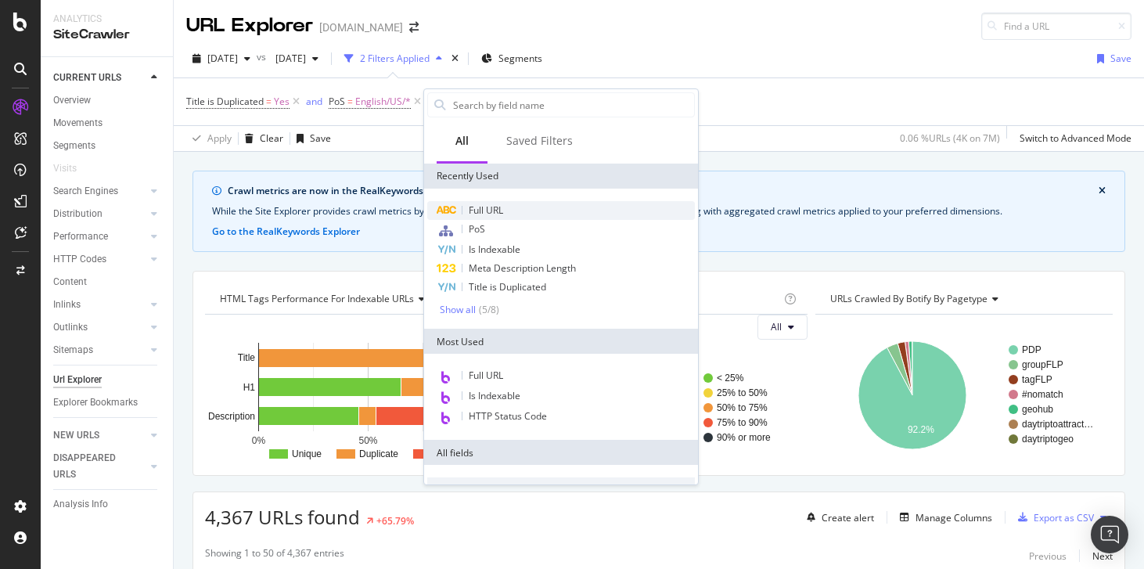
click at [502, 211] on span "Full URL" at bounding box center [486, 210] width 34 height 13
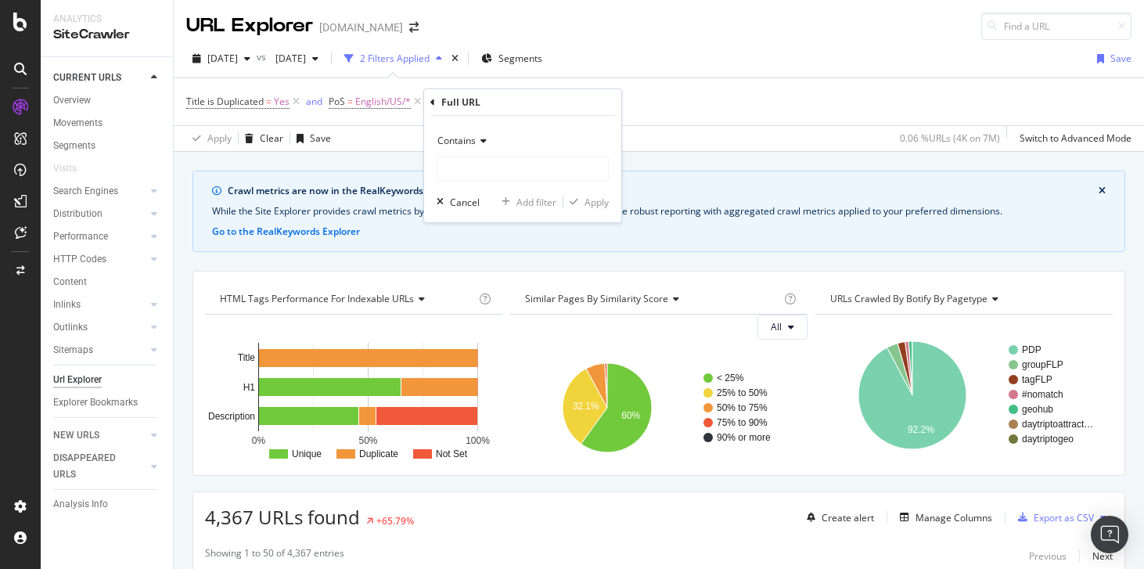
click at [478, 148] on div "Contains" at bounding box center [523, 140] width 172 height 25
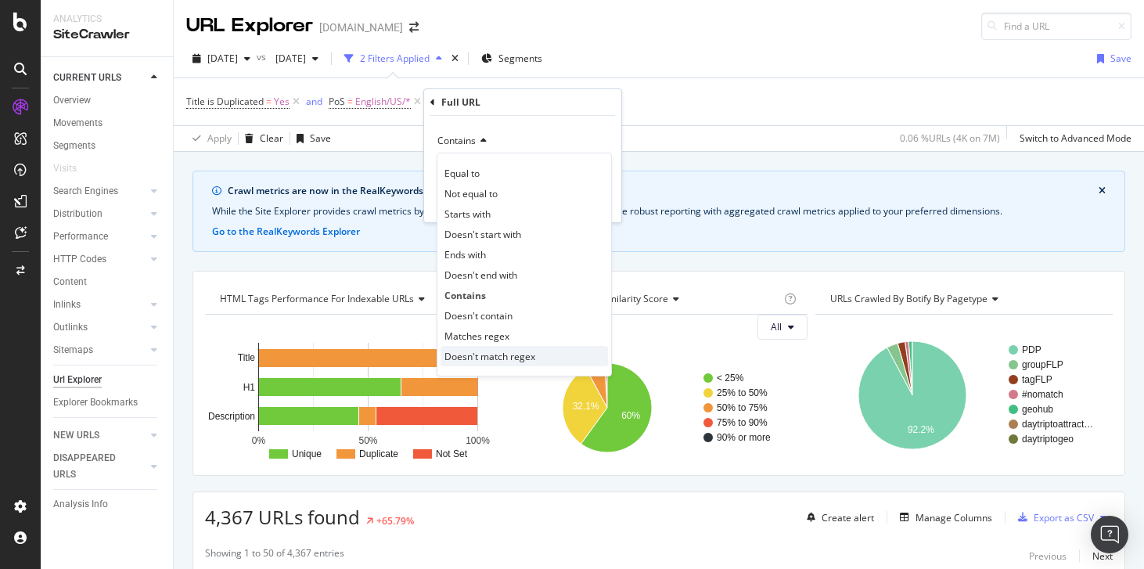
click at [513, 350] on span "Doesn't match regex" at bounding box center [490, 356] width 91 height 13
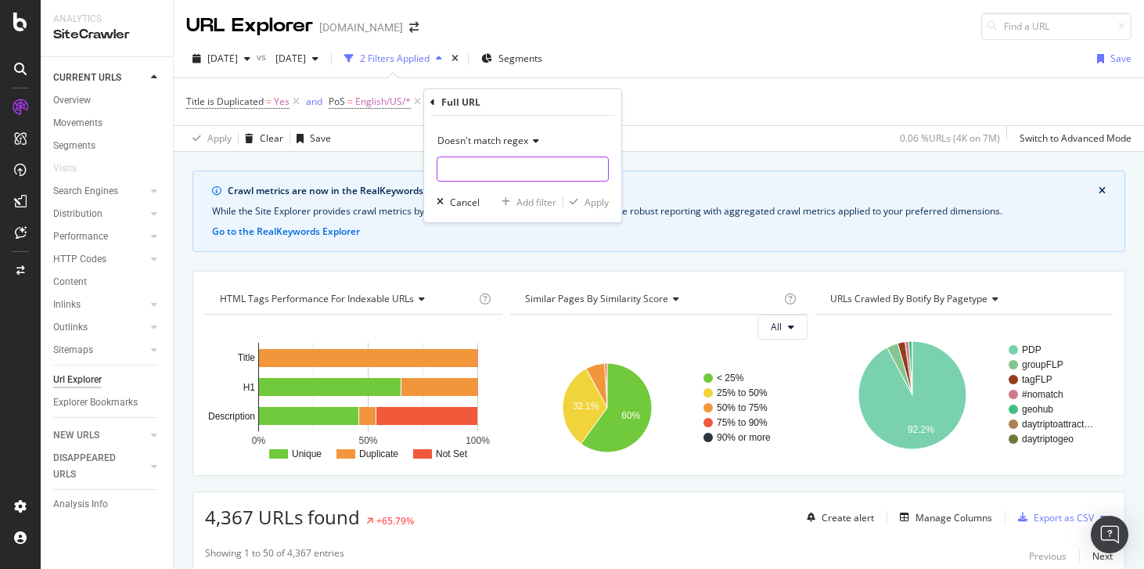
click at [502, 162] on input "text" at bounding box center [523, 169] width 171 height 25
paste input "\/\d+$"
type input "\/\d+$"
click at [582, 196] on div "Apply" at bounding box center [586, 202] width 45 height 14
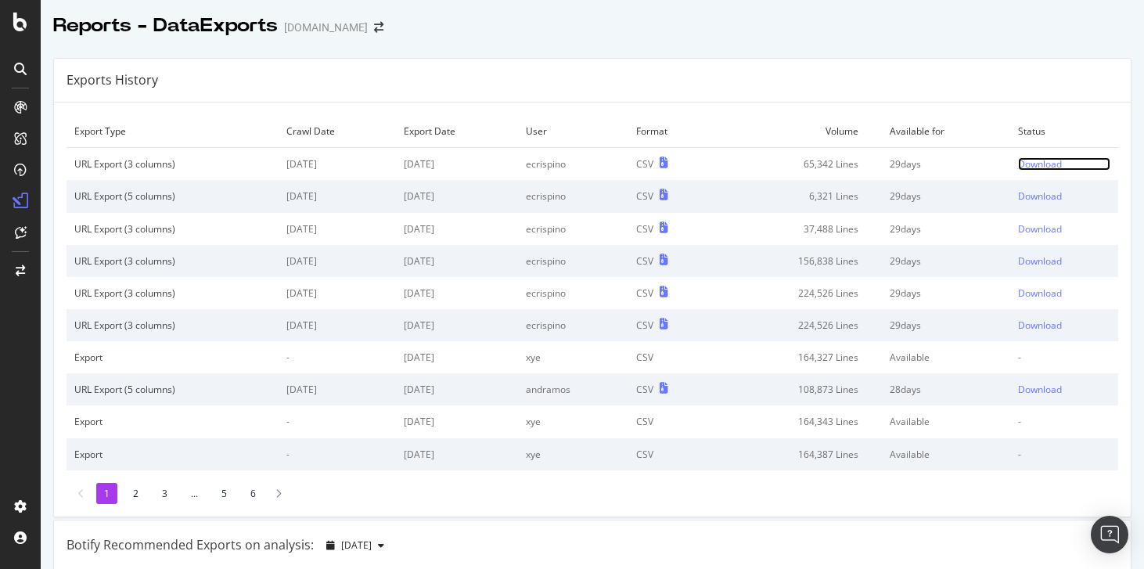
click at [1032, 161] on div "Download" at bounding box center [1040, 163] width 44 height 13
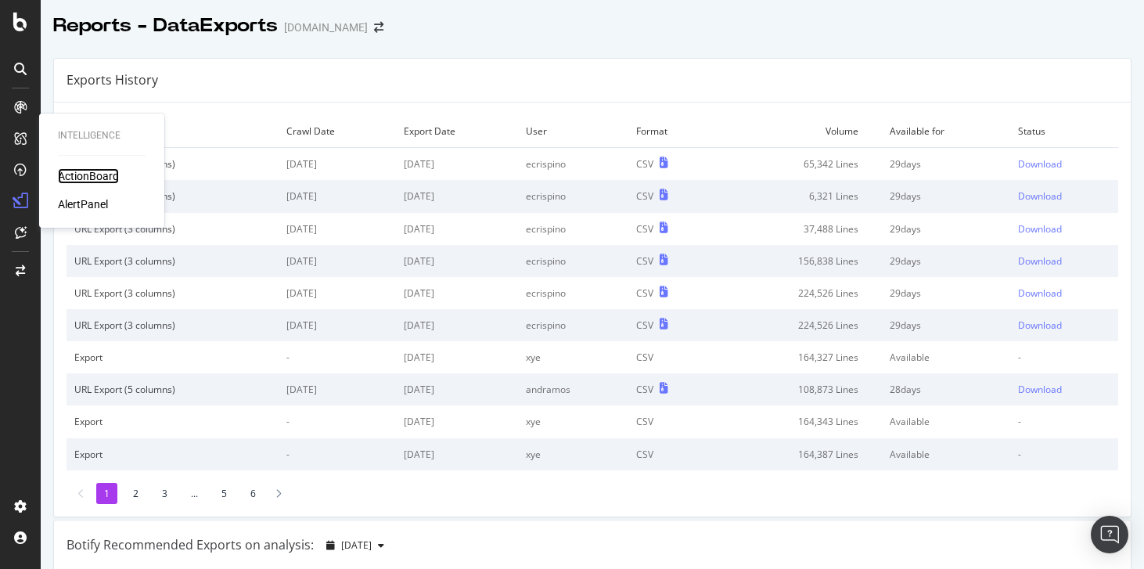
click at [99, 176] on div "ActionBoard" at bounding box center [88, 176] width 61 height 16
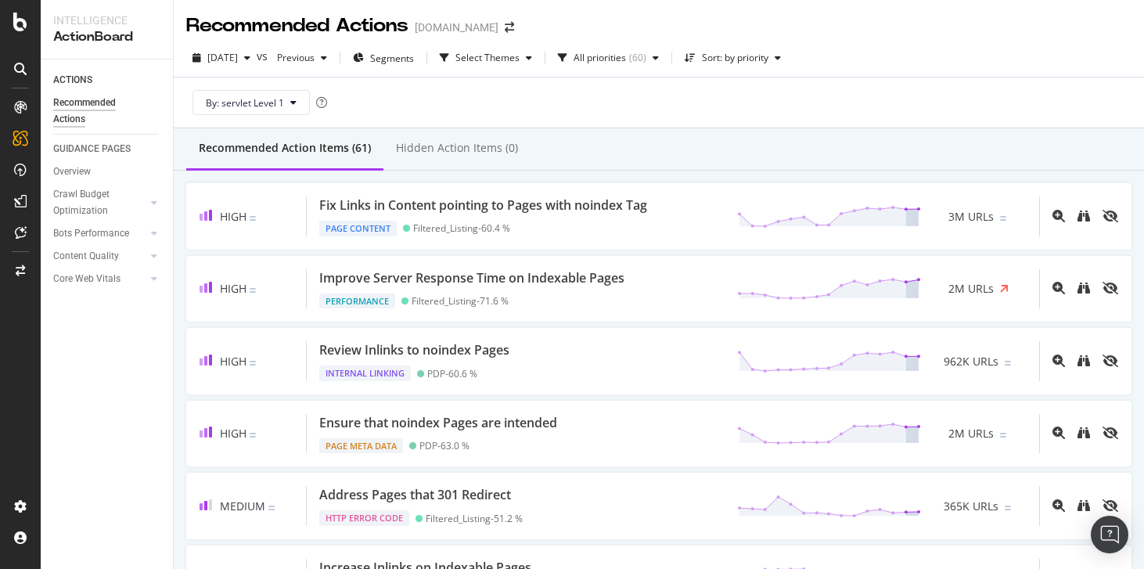
scroll to position [573, 0]
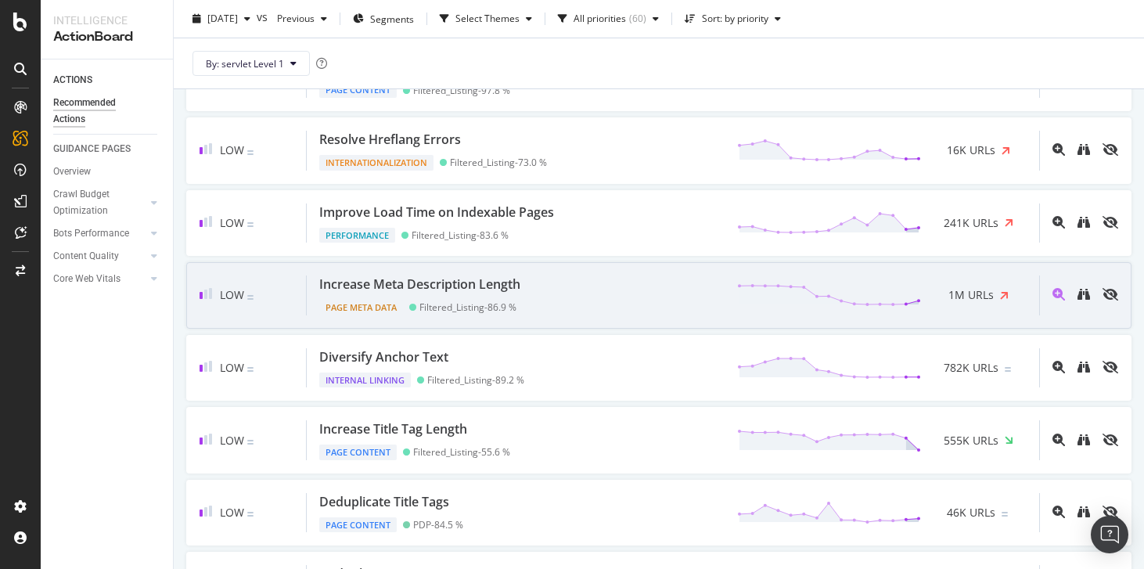
click at [621, 275] on div "Low Increase Meta Description Length Page Meta Data Filtered_Listing - 86.9 % 1…" at bounding box center [659, 295] width 946 height 67
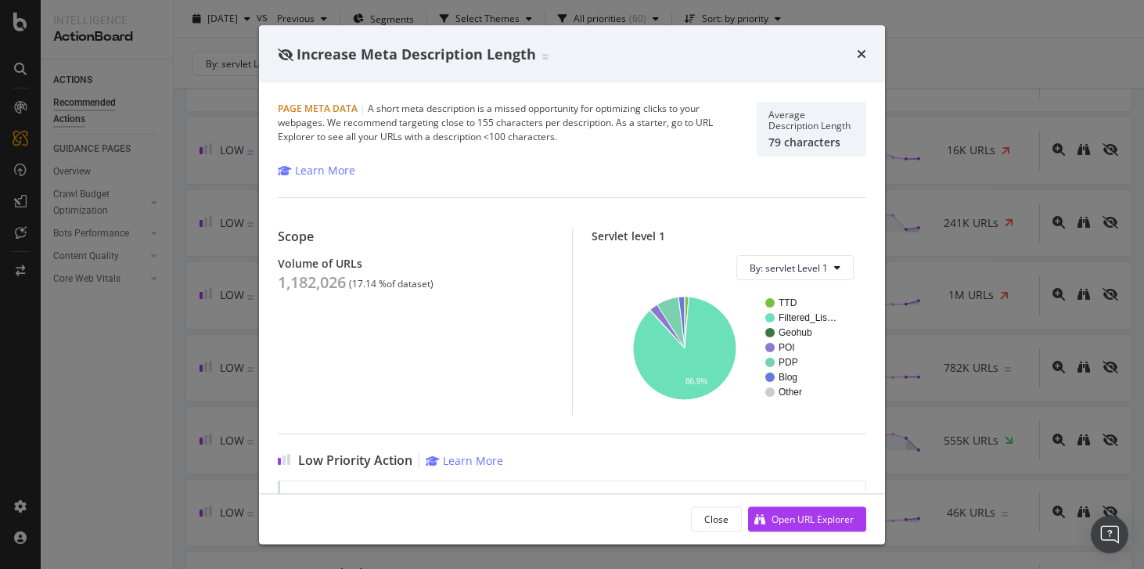
click at [88, 226] on div "Increase Meta Description Length Page Meta Data | A short meta description is a…" at bounding box center [572, 284] width 1144 height 569
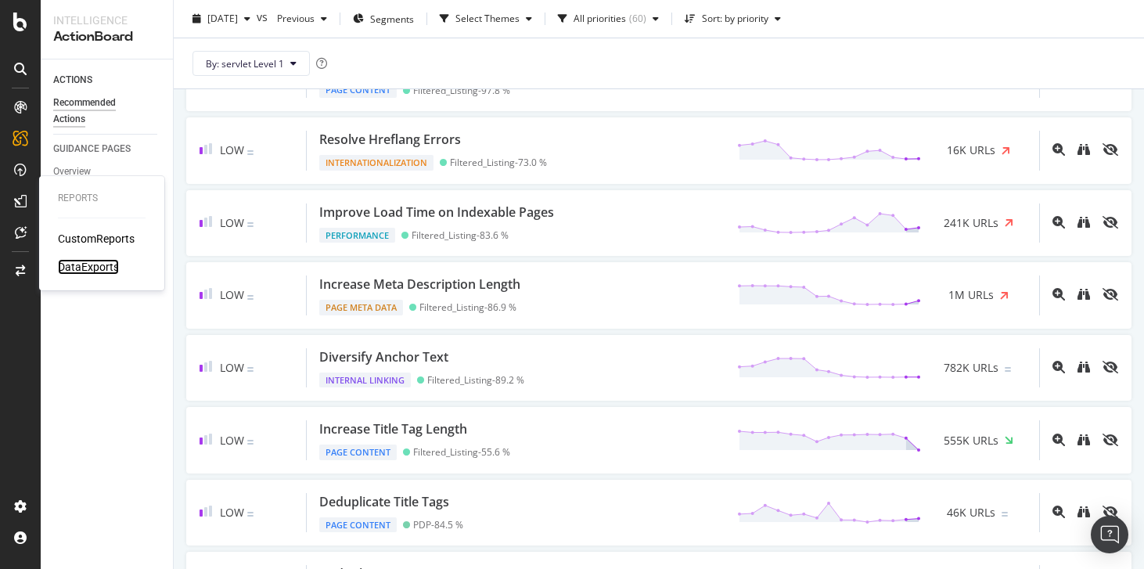
click at [69, 265] on div "DataExports" at bounding box center [88, 267] width 61 height 16
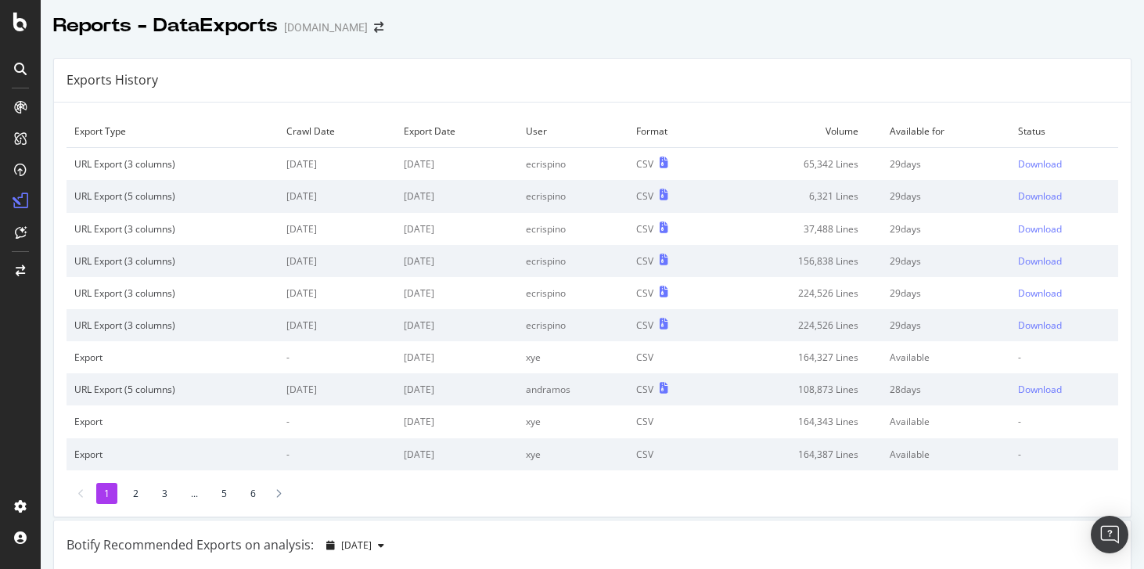
click at [861, 75] on div "Exports History" at bounding box center [592, 81] width 1077 height 44
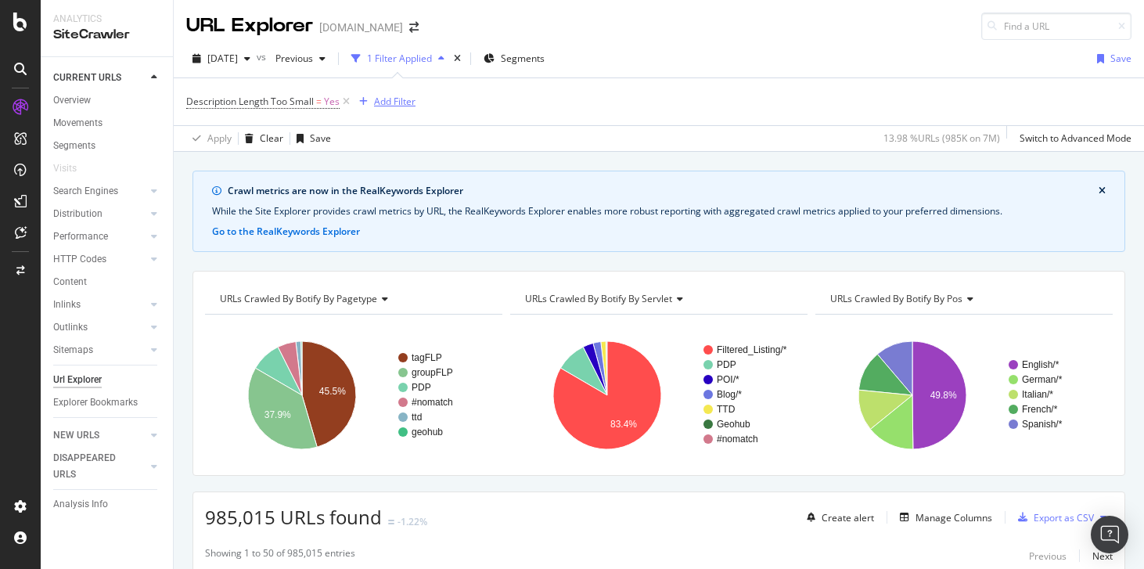
click at [394, 103] on div "Add Filter" at bounding box center [394, 101] width 41 height 13
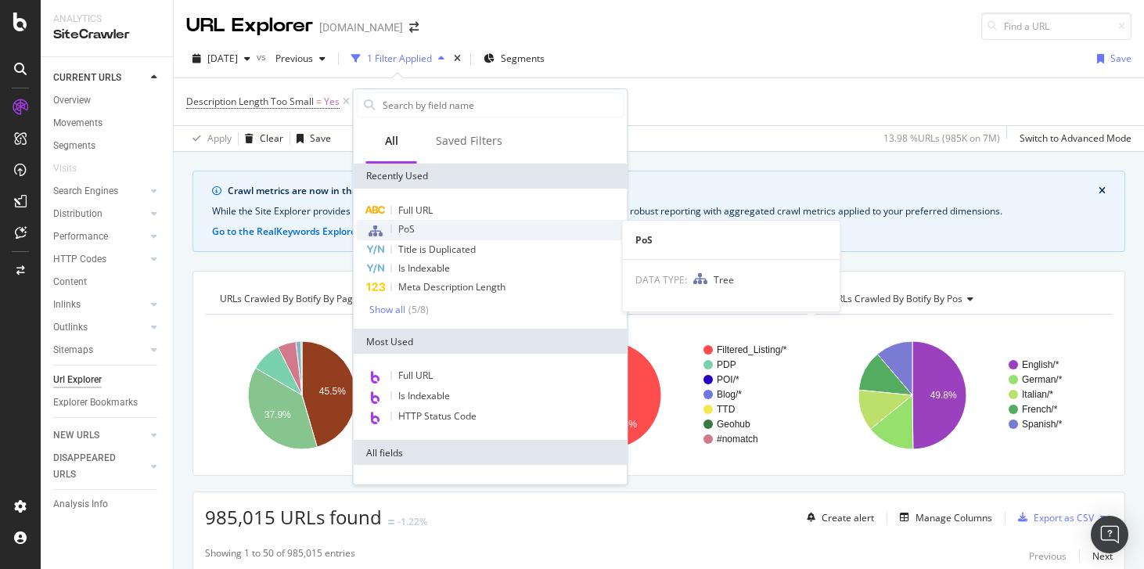
click at [430, 225] on div "PoS" at bounding box center [491, 230] width 268 height 20
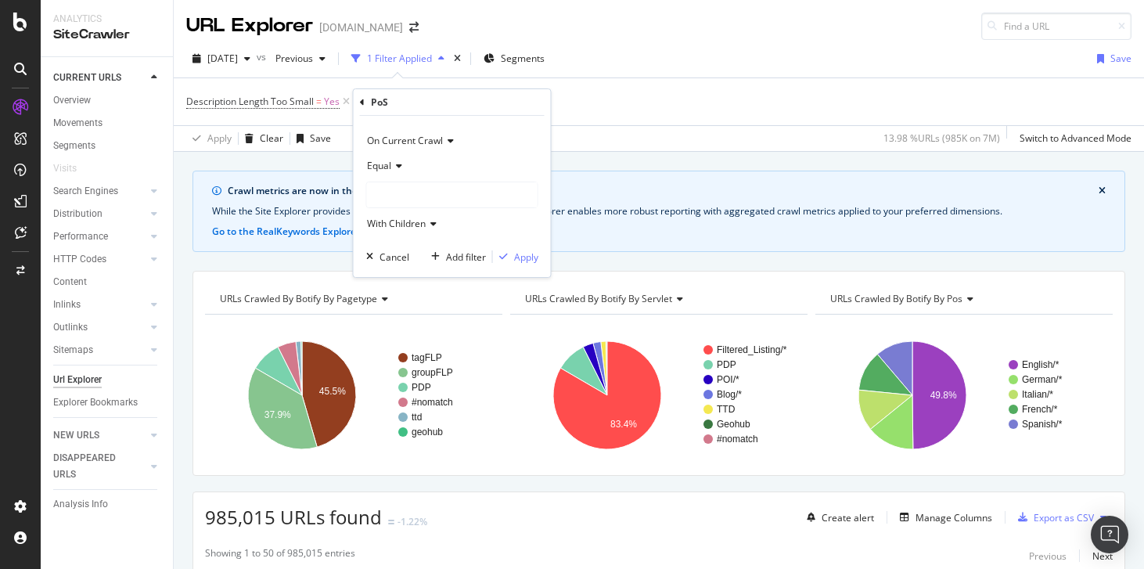
click at [398, 169] on icon at bounding box center [396, 165] width 11 height 9
click at [457, 155] on div "Equal" at bounding box center [452, 165] width 172 height 25
click at [416, 204] on div at bounding box center [452, 194] width 171 height 25
click at [393, 223] on span "English" at bounding box center [398, 224] width 31 height 13
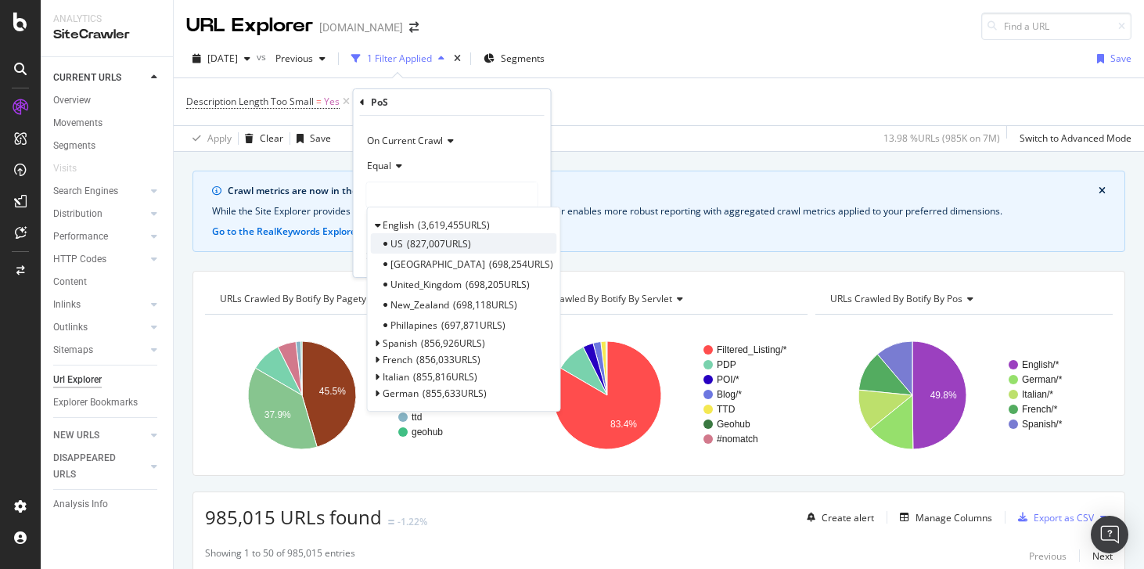
click at [407, 245] on span "827,007 URLS" at bounding box center [439, 243] width 64 height 13
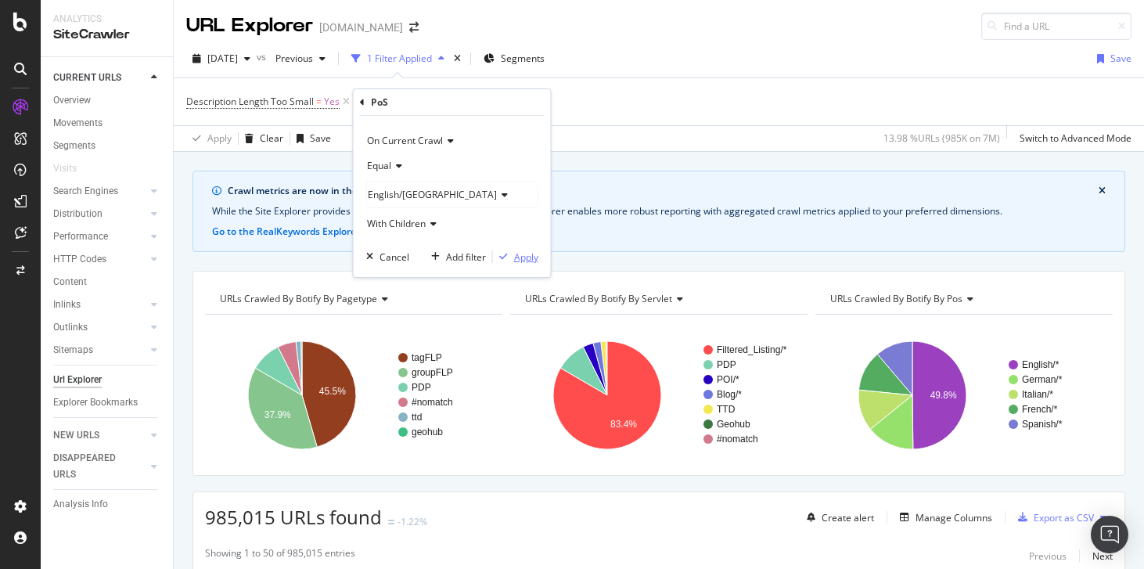
click at [530, 257] on div "Apply" at bounding box center [526, 256] width 24 height 13
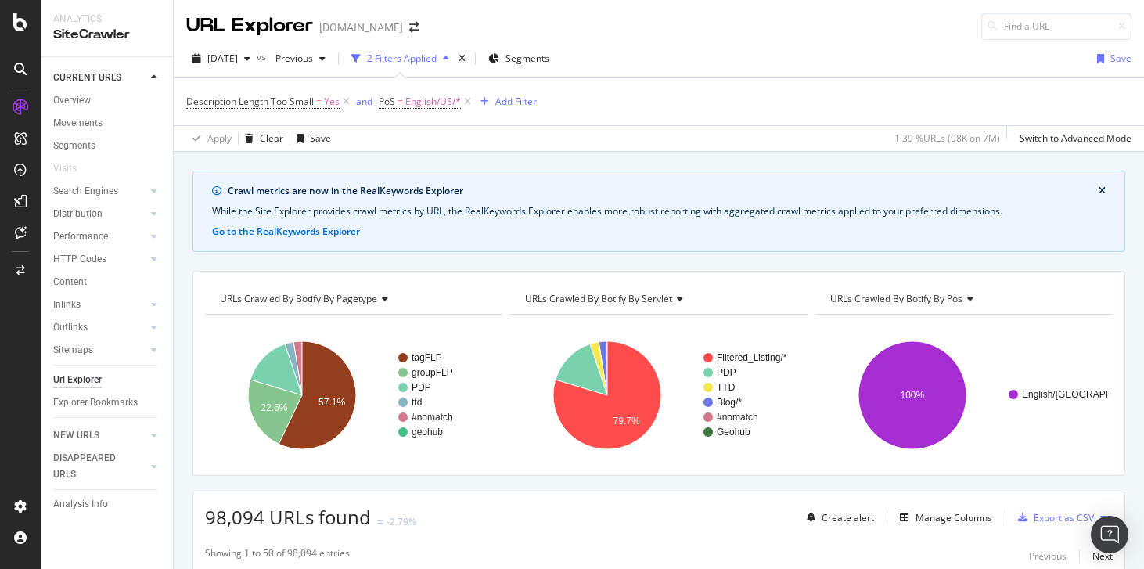
click at [520, 94] on div "Add Filter" at bounding box center [505, 101] width 63 height 17
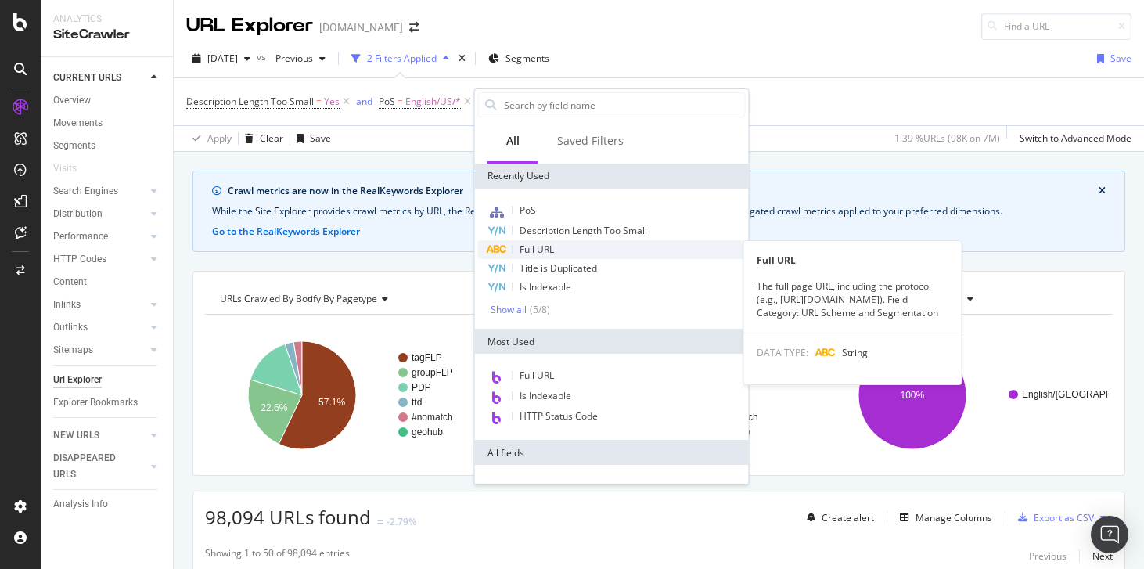
click at [544, 254] on span "Full URL" at bounding box center [537, 249] width 34 height 13
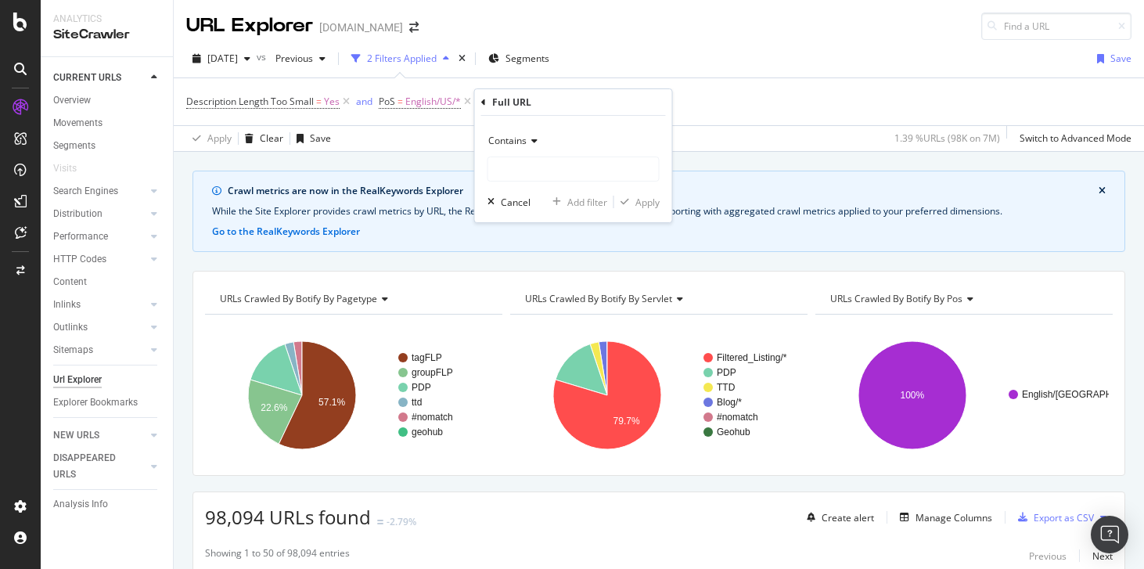
click at [528, 132] on div "Contains" at bounding box center [574, 140] width 172 height 25
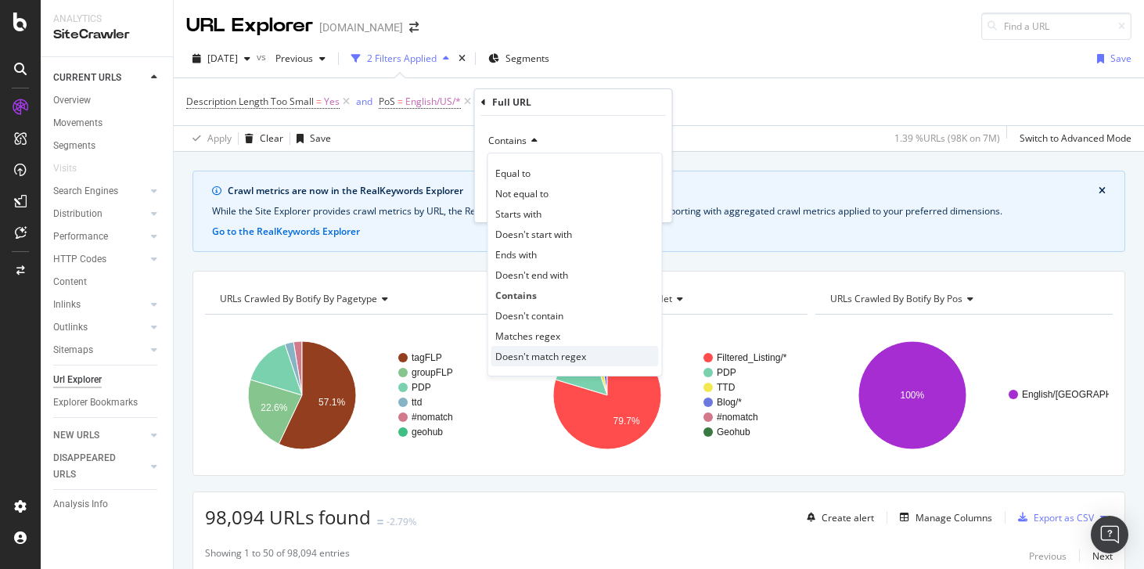
click at [584, 357] on span "Doesn't match regex" at bounding box center [540, 356] width 91 height 13
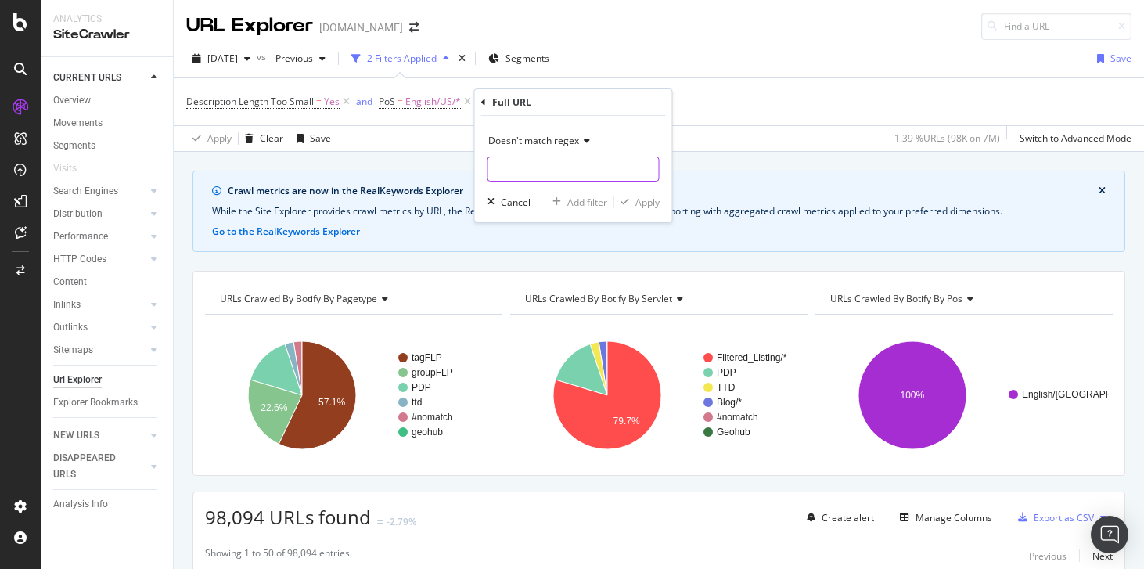
click at [543, 173] on input "text" at bounding box center [573, 169] width 171 height 25
paste input "\/\d+$"
type input "\/\d+$"
click at [643, 204] on div "Apply" at bounding box center [648, 202] width 24 height 13
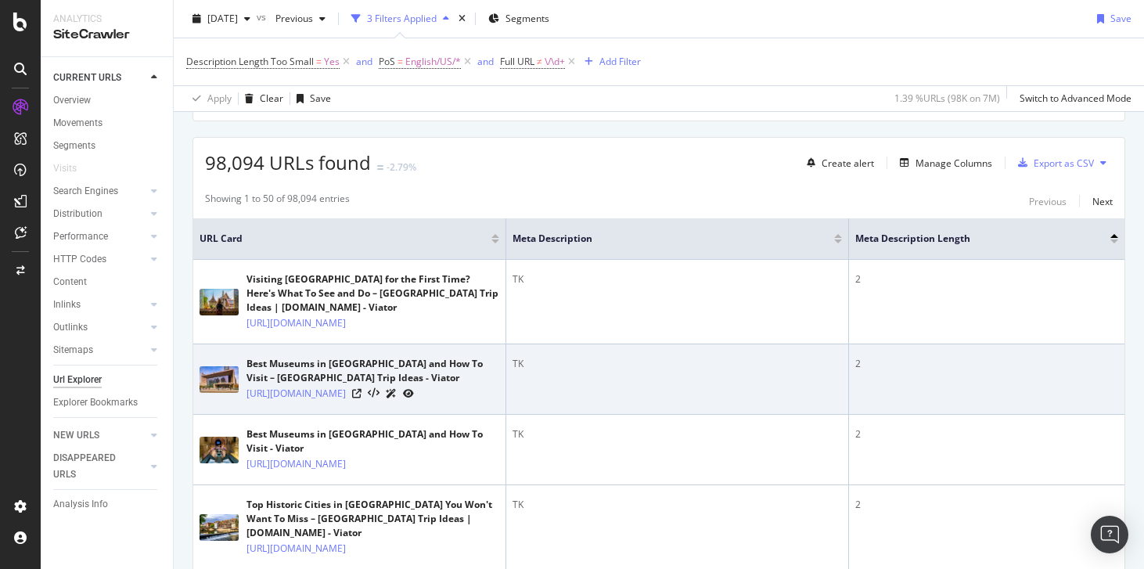
scroll to position [409, 0]
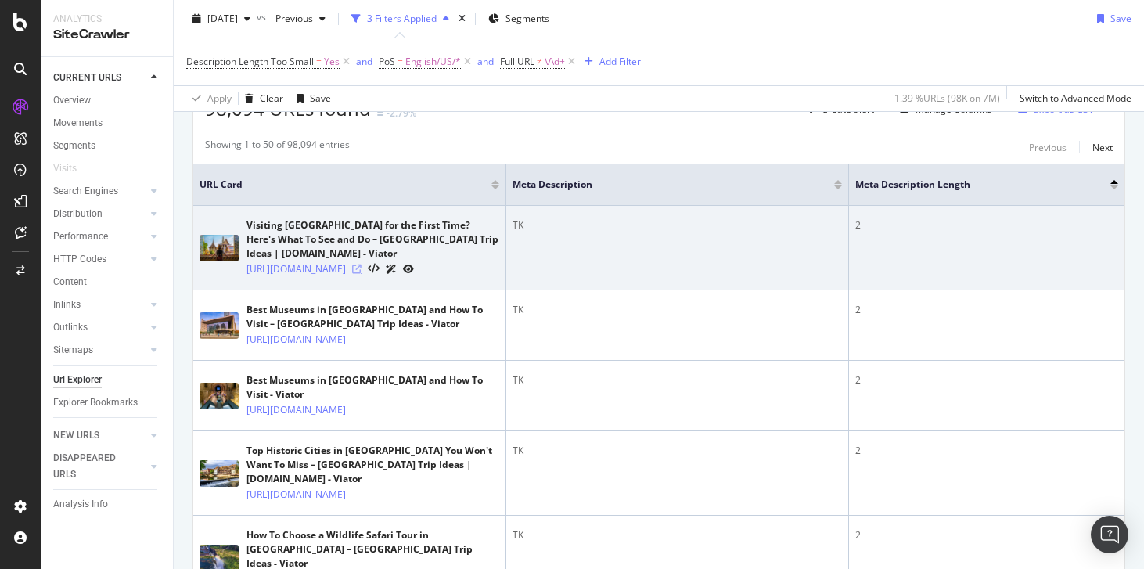
click at [362, 271] on icon at bounding box center [356, 269] width 9 height 9
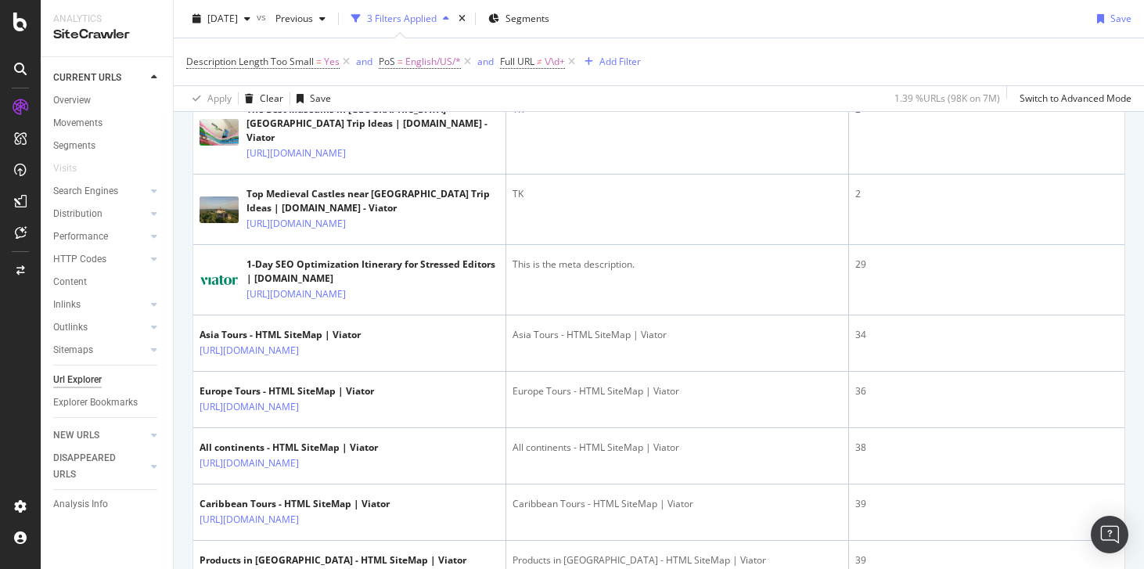
scroll to position [2807, 0]
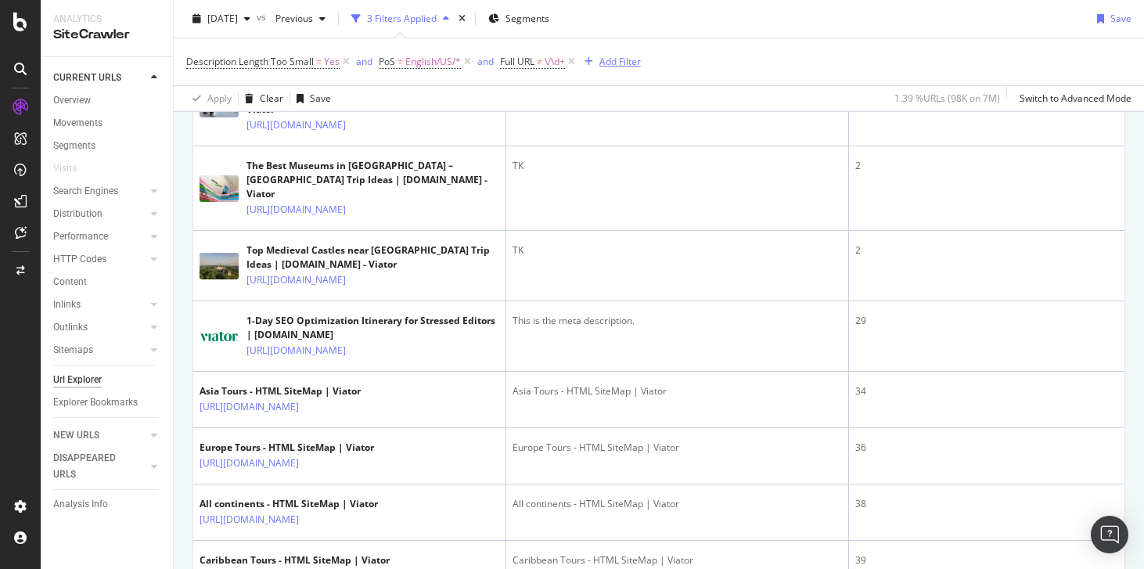
click at [618, 56] on div "Add Filter" at bounding box center [620, 61] width 41 height 13
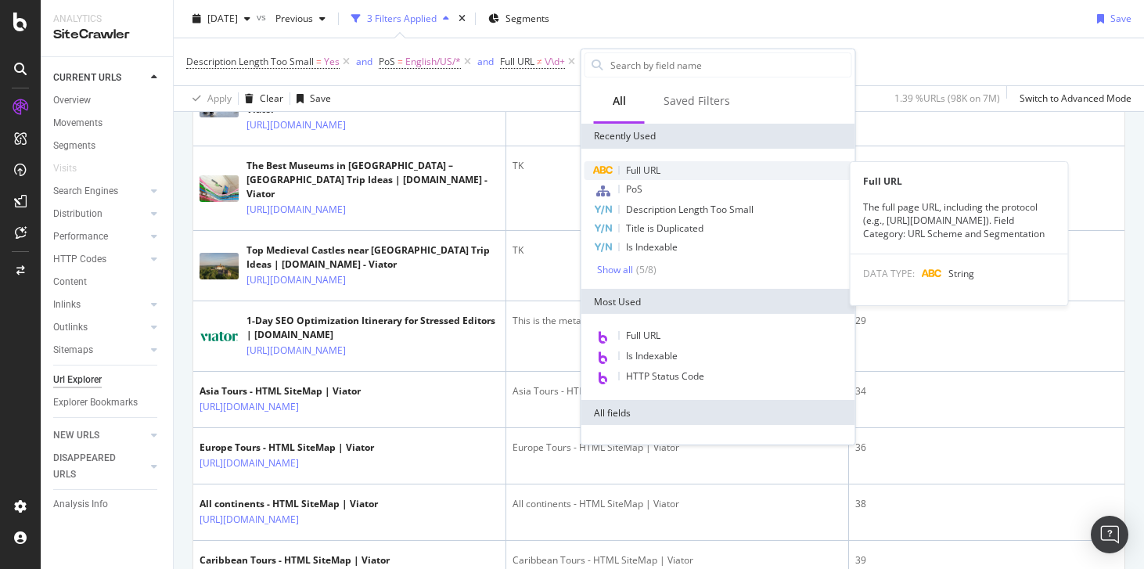
click at [632, 166] on span "Full URL" at bounding box center [643, 170] width 34 height 13
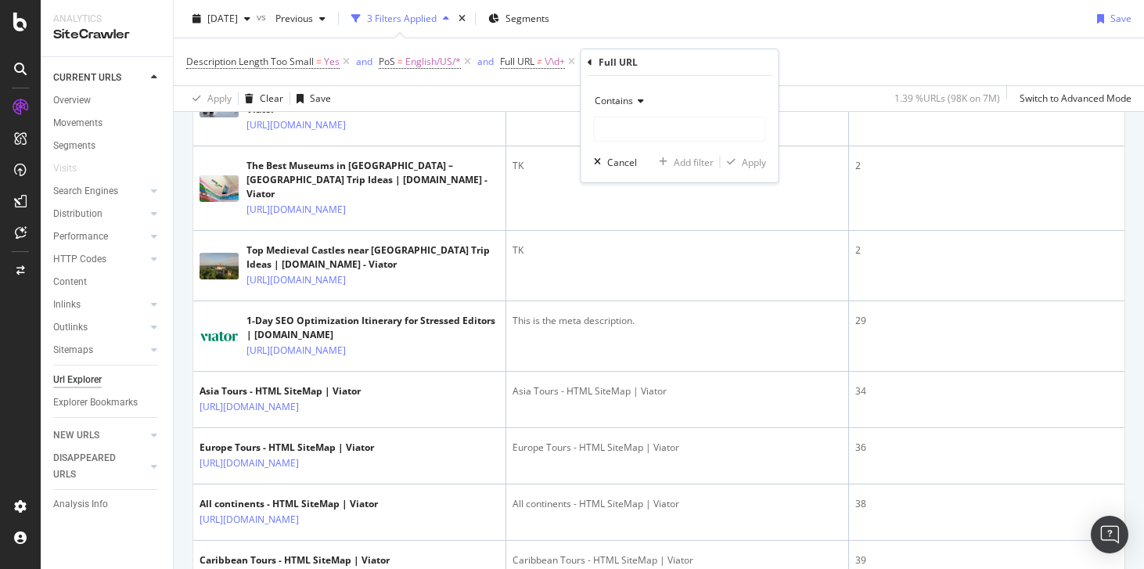
click at [609, 105] on span "Contains" at bounding box center [614, 100] width 38 height 13
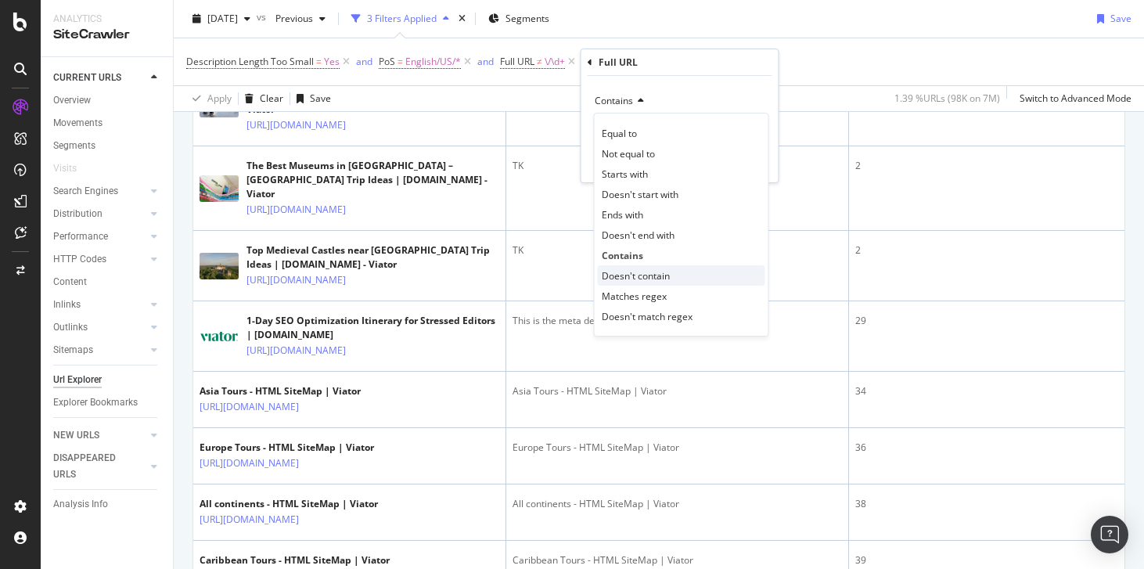
click at [626, 279] on span "Doesn't contain" at bounding box center [636, 275] width 68 height 13
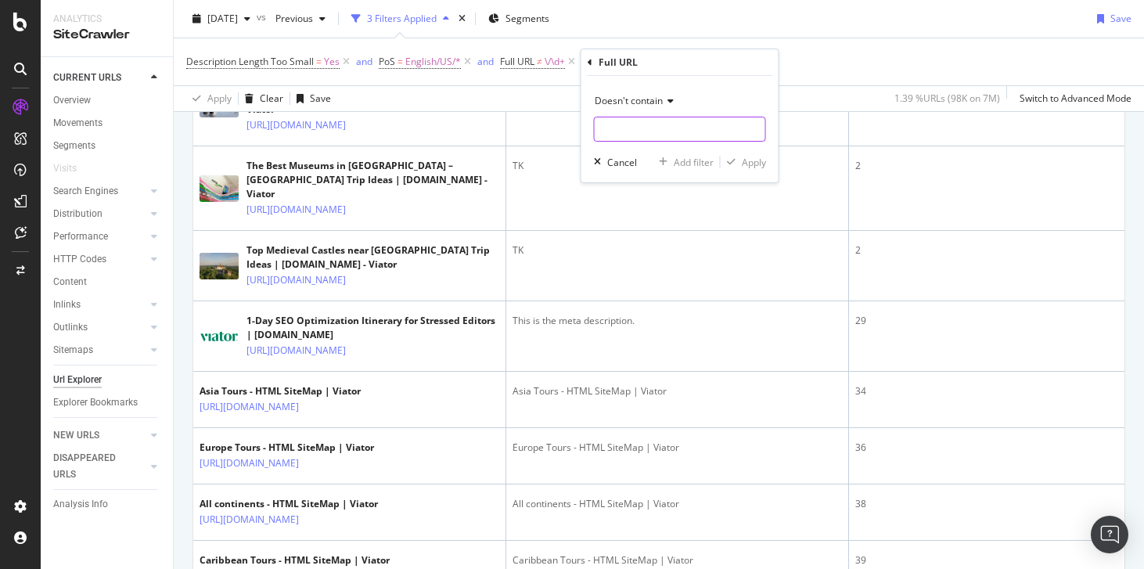
click at [639, 130] on input "text" at bounding box center [680, 129] width 171 height 25
type input "sitemap"
click at [752, 157] on div "Apply" at bounding box center [754, 162] width 24 height 13
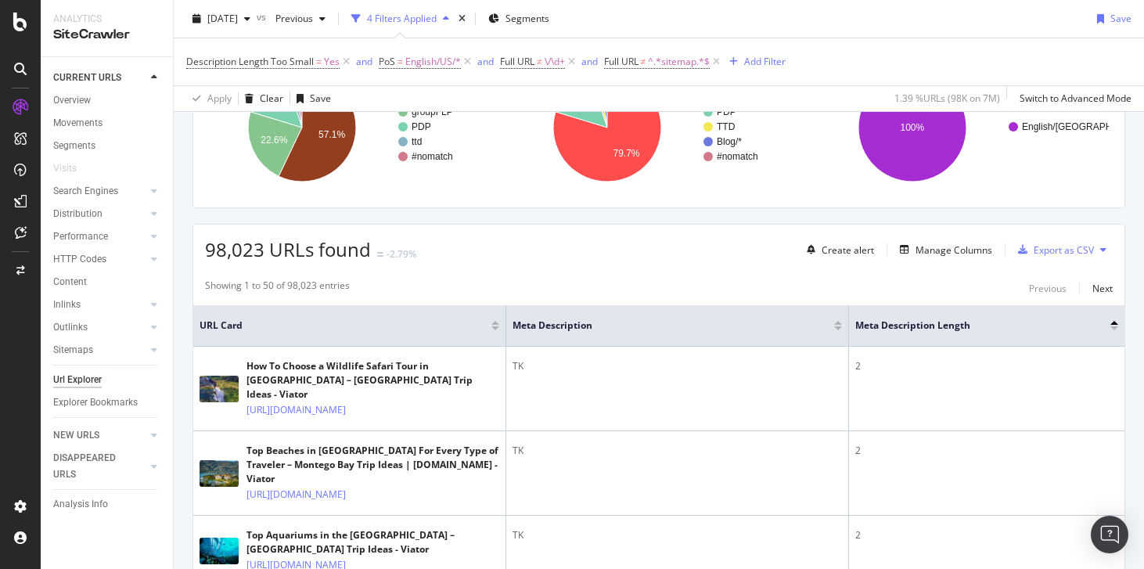
scroll to position [288, 0]
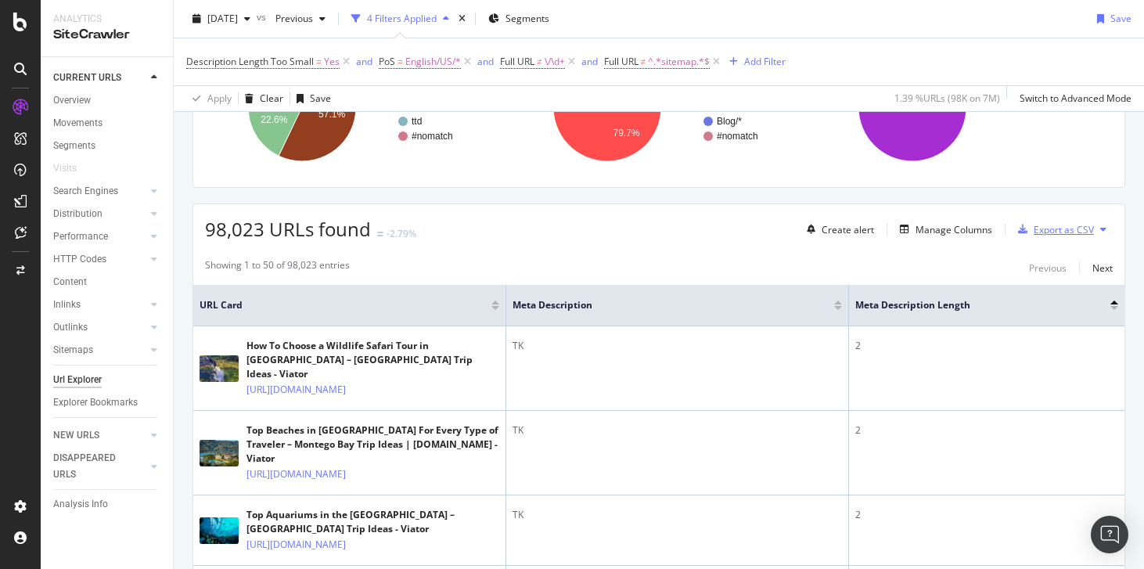
click at [1034, 229] on div "Export as CSV" at bounding box center [1064, 229] width 60 height 13
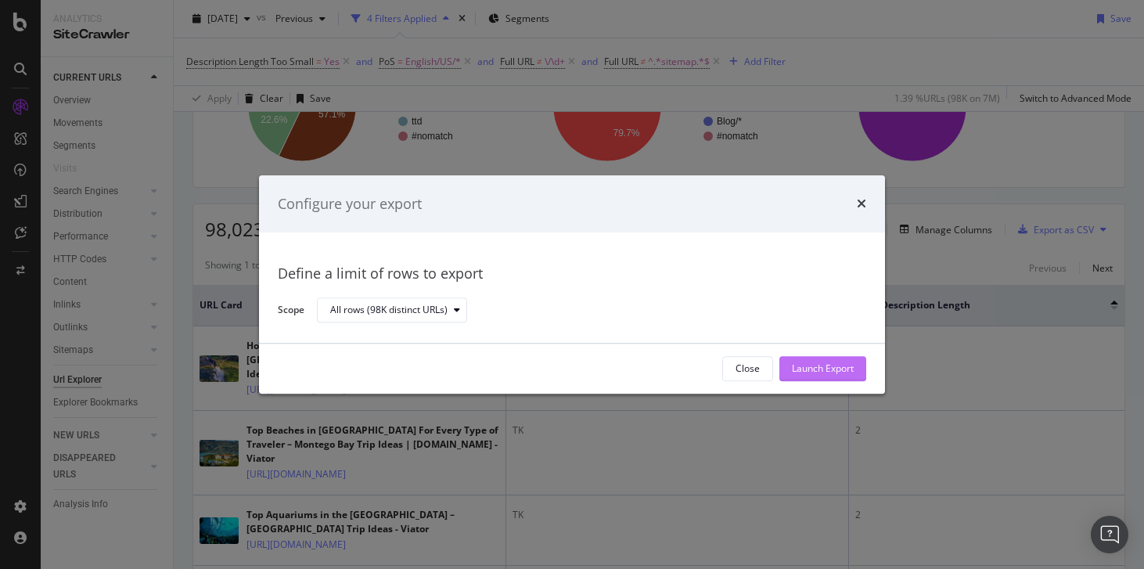
click at [817, 369] on div "Launch Export" at bounding box center [823, 368] width 62 height 13
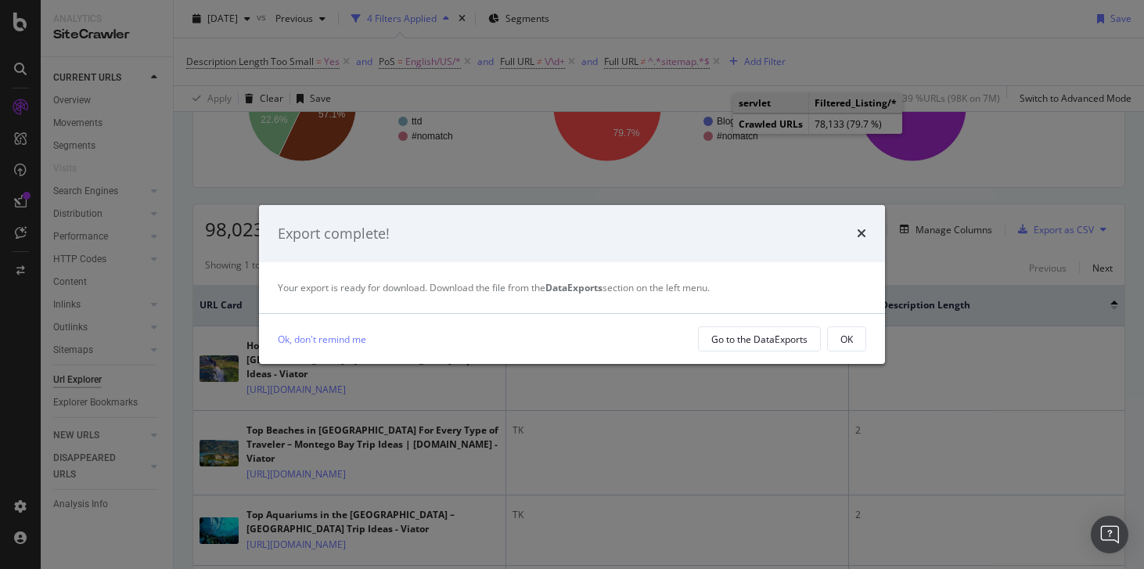
click at [596, 136] on div "Export complete! Your export is ready for download. Download the file from the …" at bounding box center [572, 284] width 1144 height 569
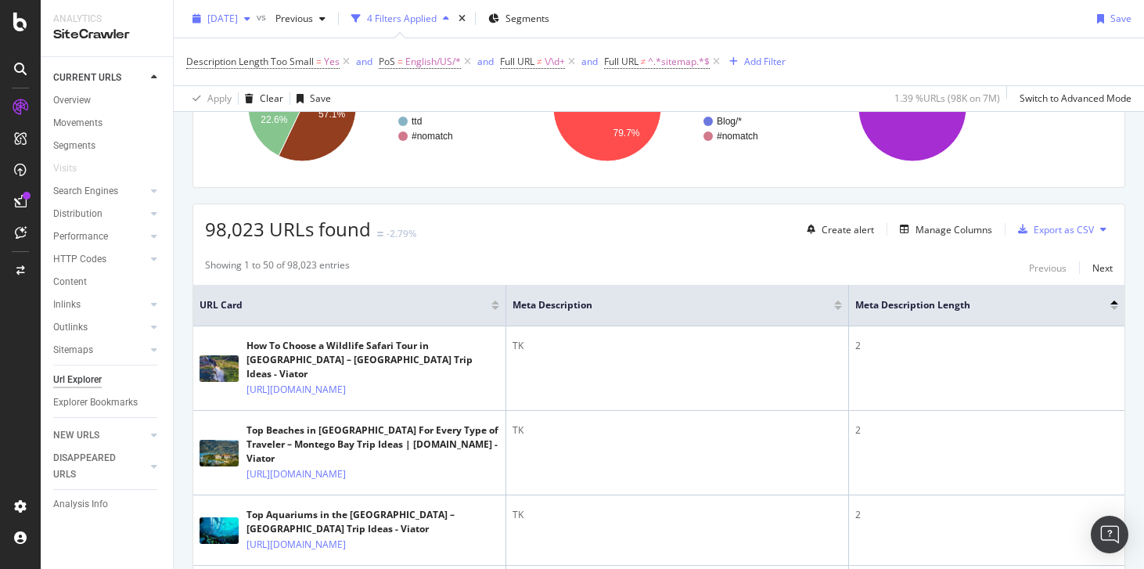
click at [219, 21] on span "[DATE]" at bounding box center [222, 18] width 31 height 13
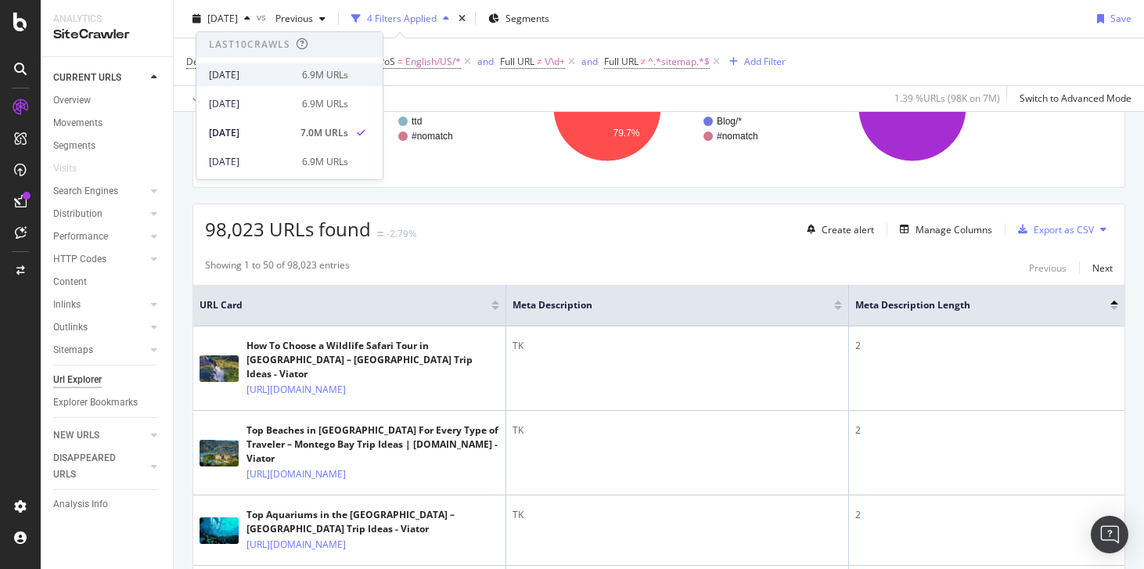
click at [246, 82] on div "2025 Oct. 1st 6.9M URLs" at bounding box center [289, 74] width 186 height 23
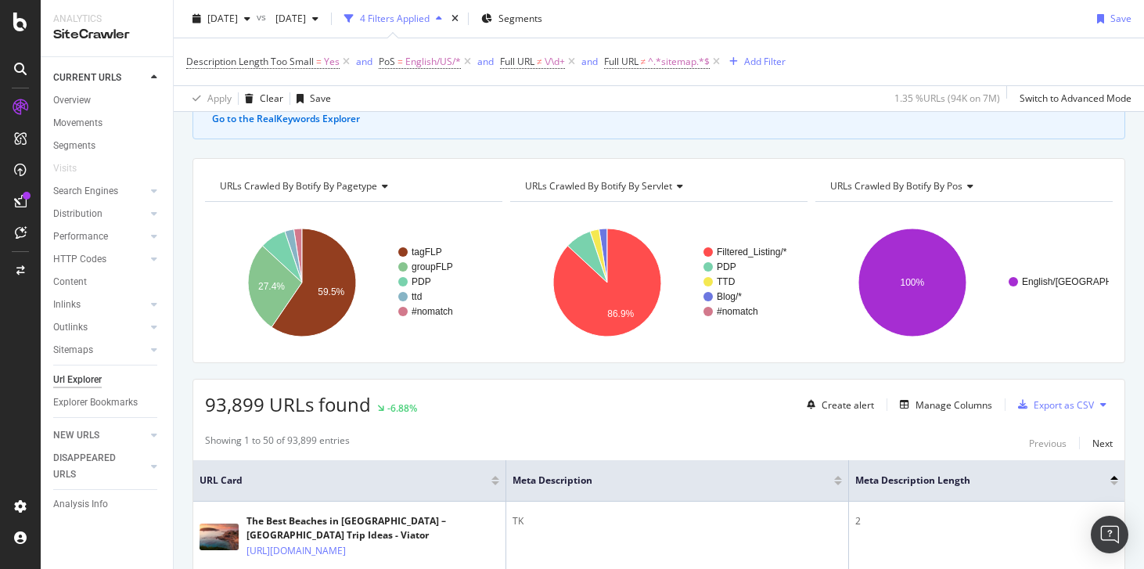
scroll to position [175, 0]
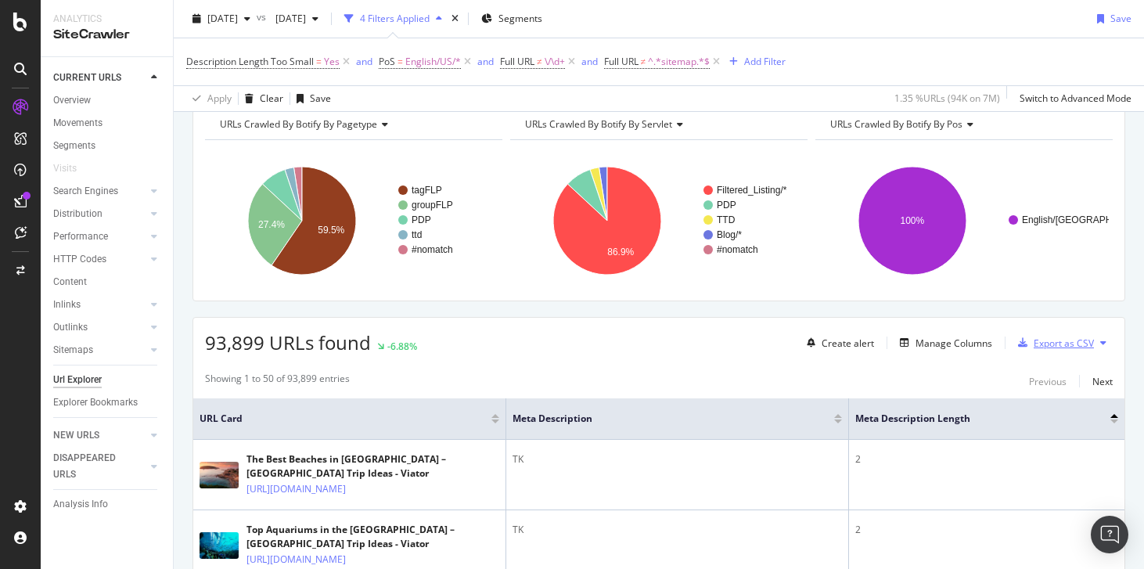
click at [1061, 347] on div "Export as CSV" at bounding box center [1064, 343] width 60 height 13
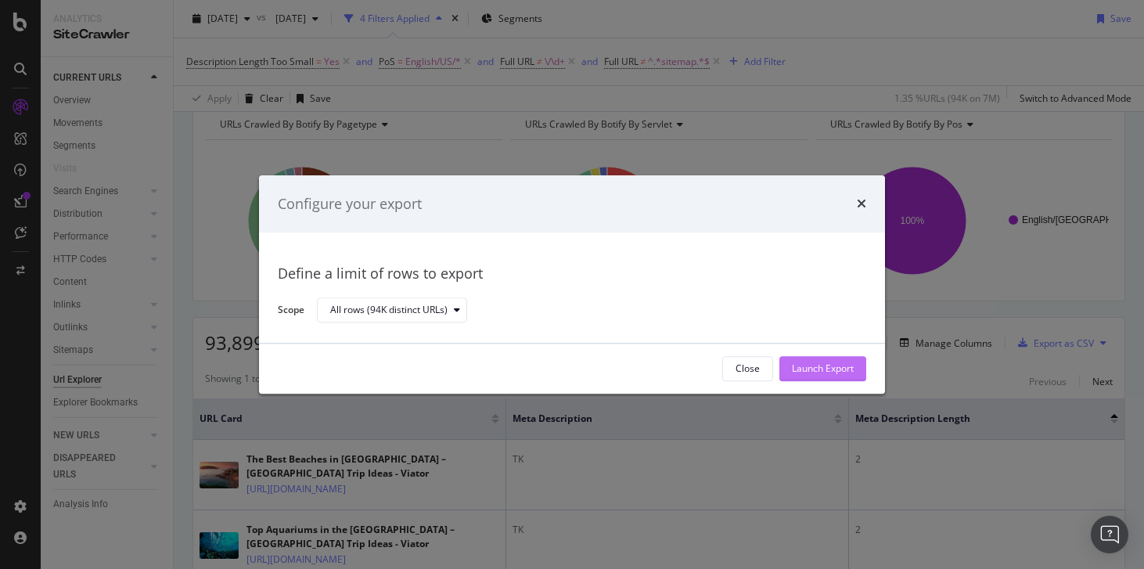
click at [838, 369] on div "Launch Export" at bounding box center [823, 368] width 62 height 13
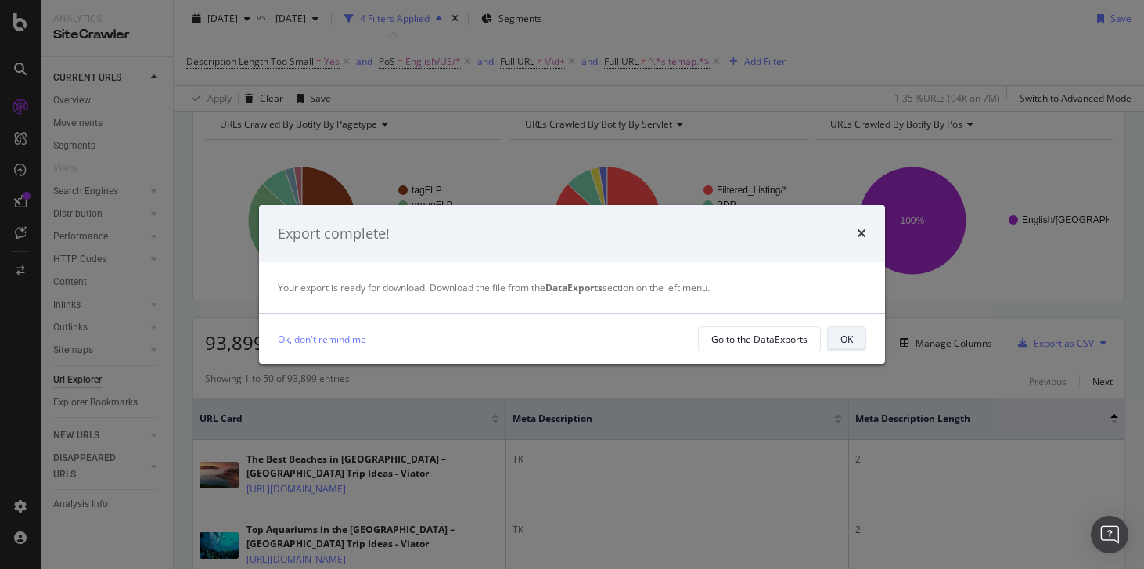
click at [843, 333] on div "OK" at bounding box center [847, 339] width 13 height 13
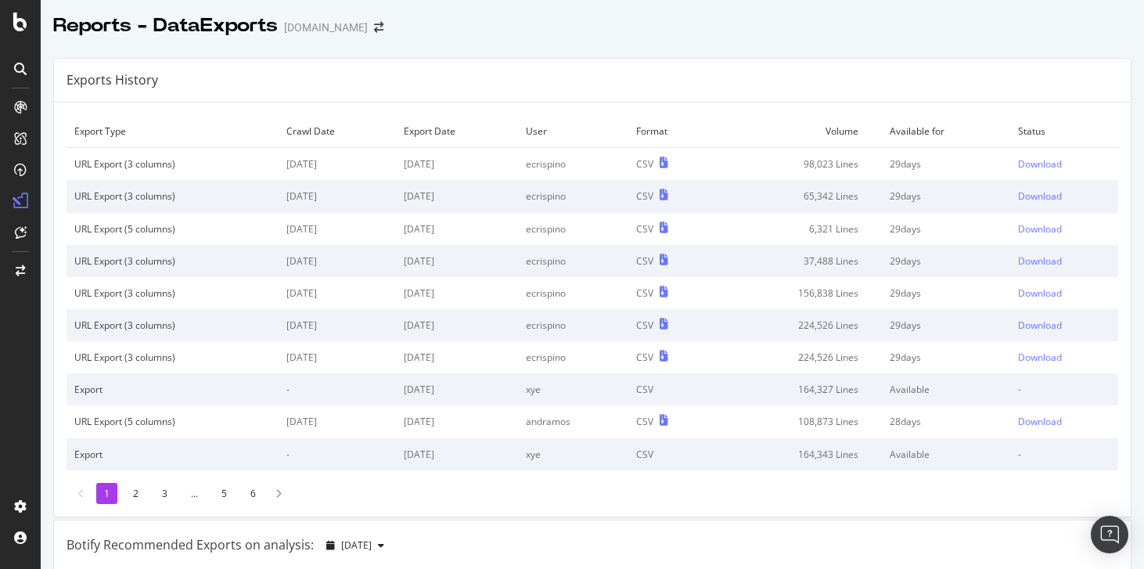
click at [1020, 41] on div at bounding box center [593, 42] width 1104 height 6
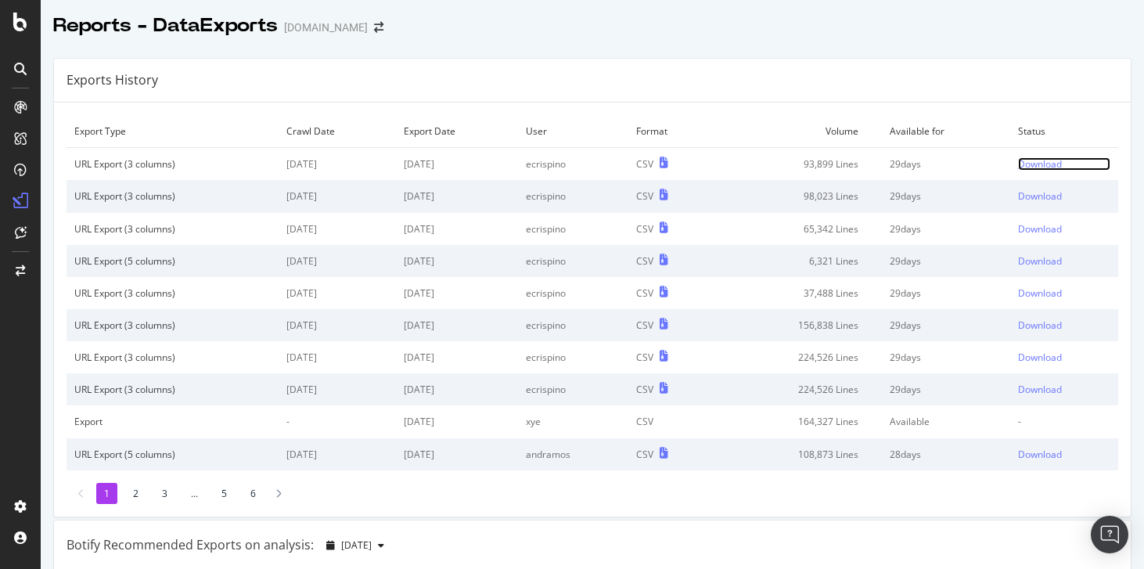
click at [1034, 162] on div "Download" at bounding box center [1040, 163] width 44 height 13
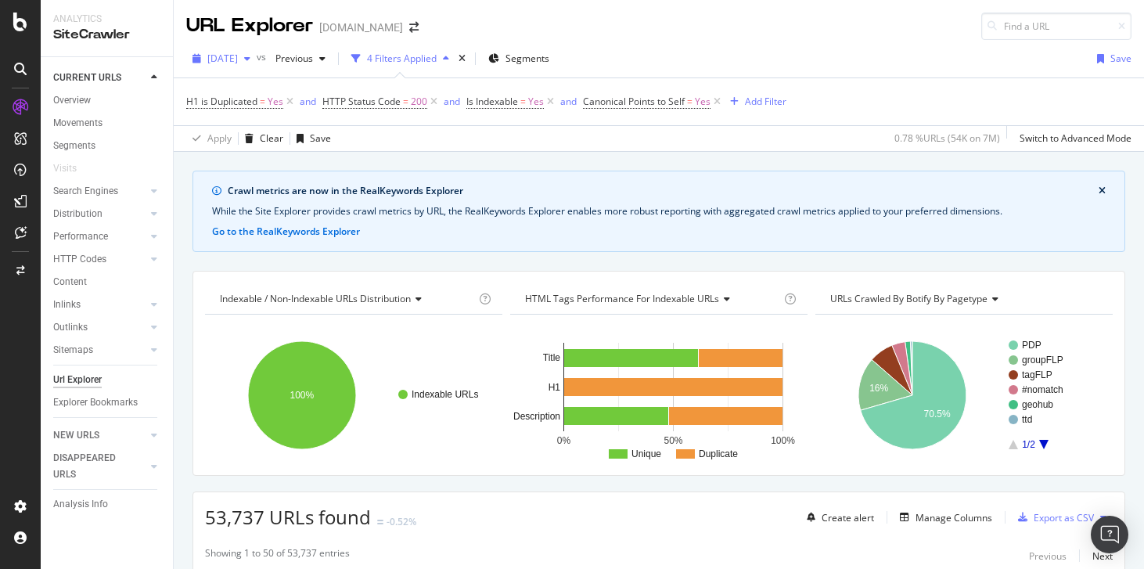
click at [238, 62] on span "[DATE]" at bounding box center [222, 58] width 31 height 13
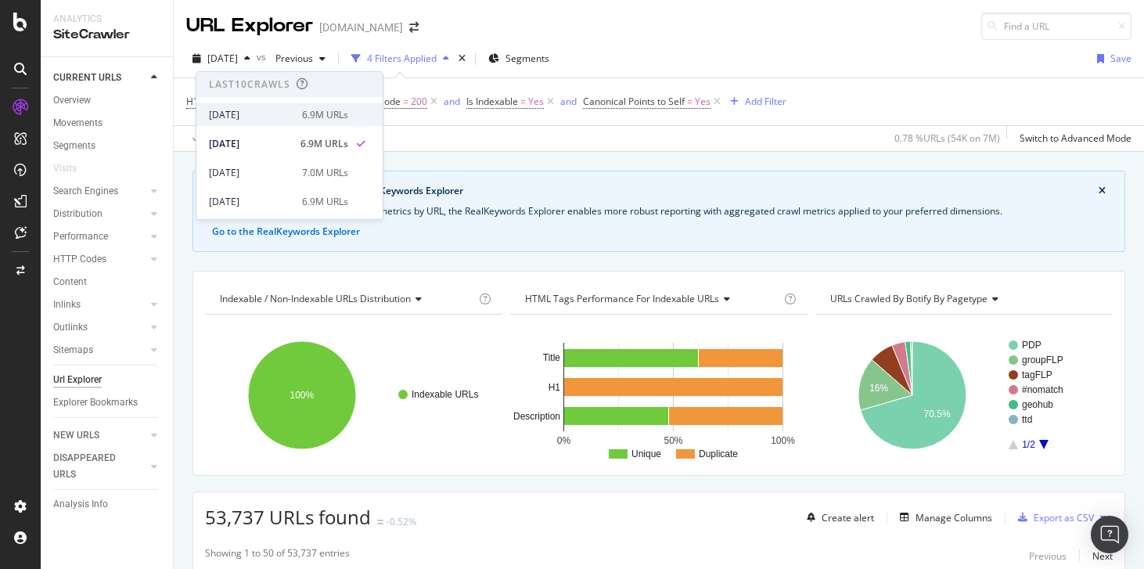
click at [246, 111] on div "[DATE]" at bounding box center [251, 115] width 84 height 14
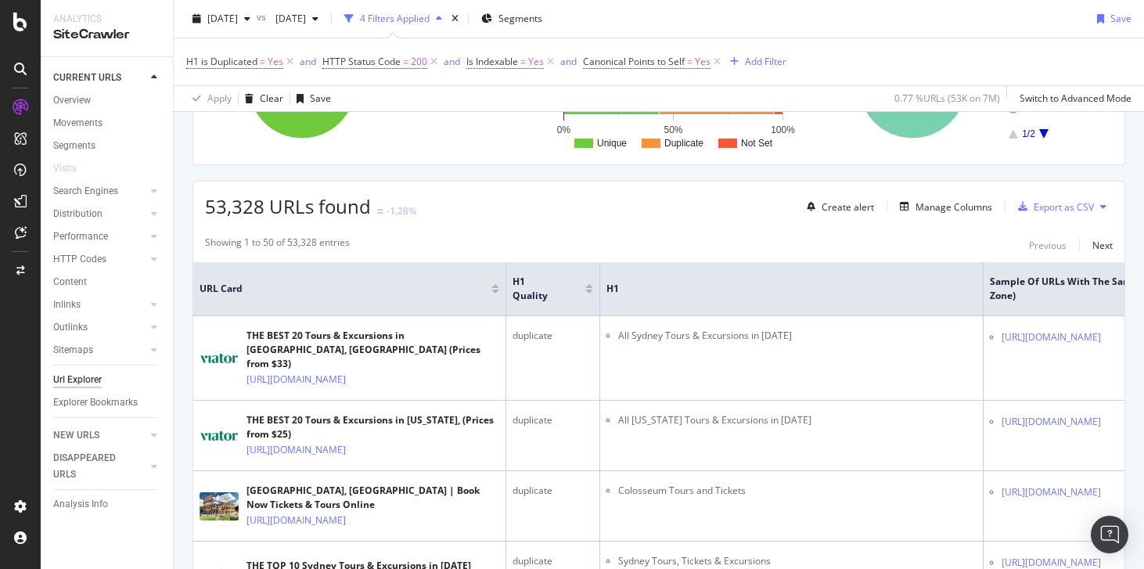
scroll to position [109, 0]
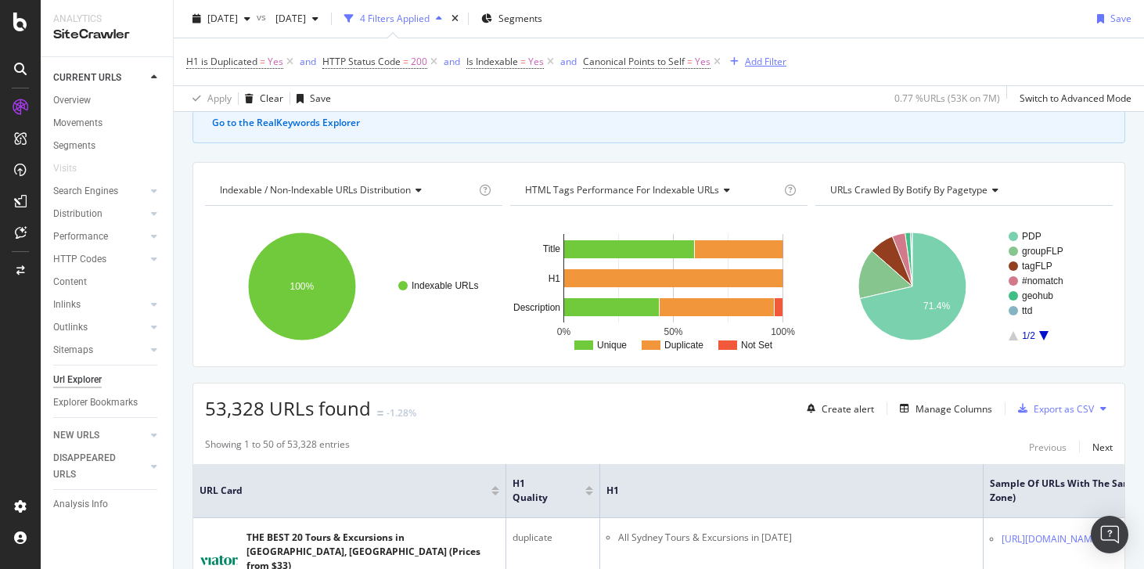
click at [755, 59] on div "Add Filter" at bounding box center [765, 61] width 41 height 13
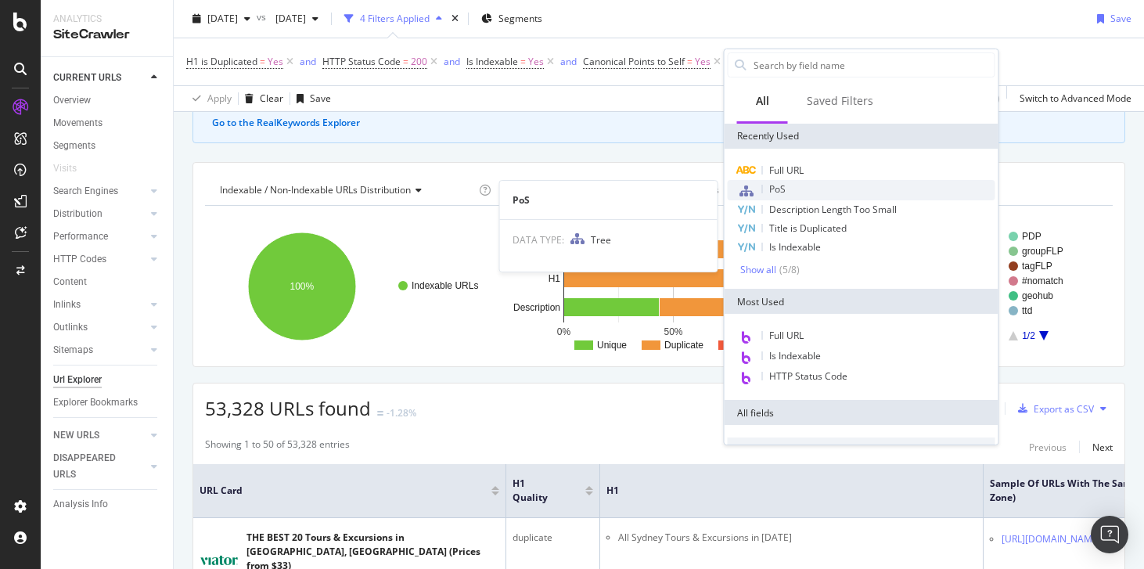
click at [793, 186] on div "PoS" at bounding box center [862, 190] width 268 height 20
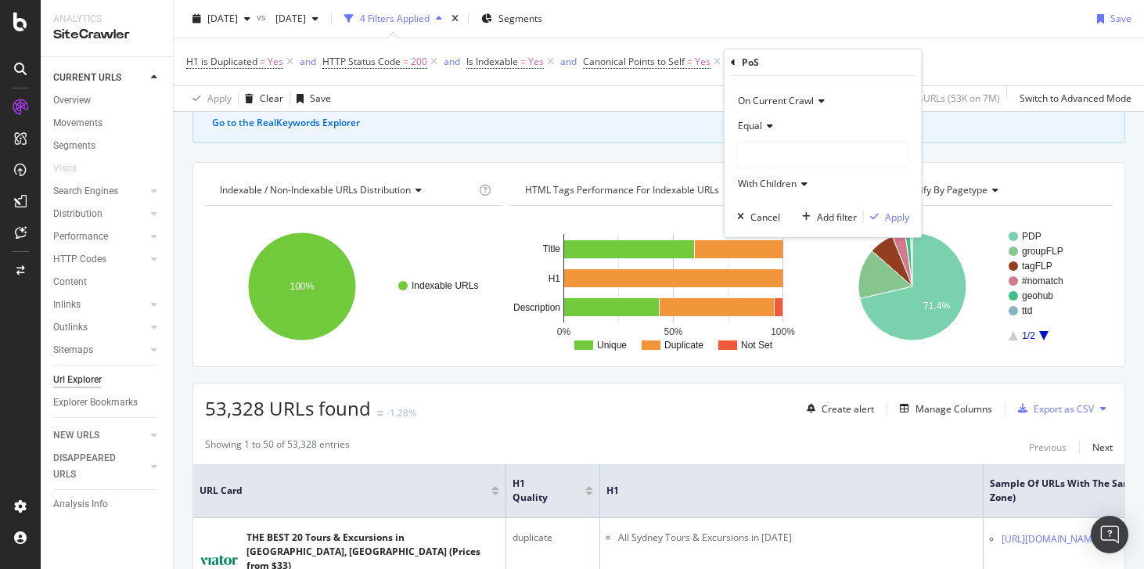
click at [750, 124] on span "Equal" at bounding box center [750, 125] width 24 height 13
click at [798, 128] on div "Equal" at bounding box center [823, 125] width 172 height 25
click at [787, 154] on div at bounding box center [823, 154] width 171 height 25
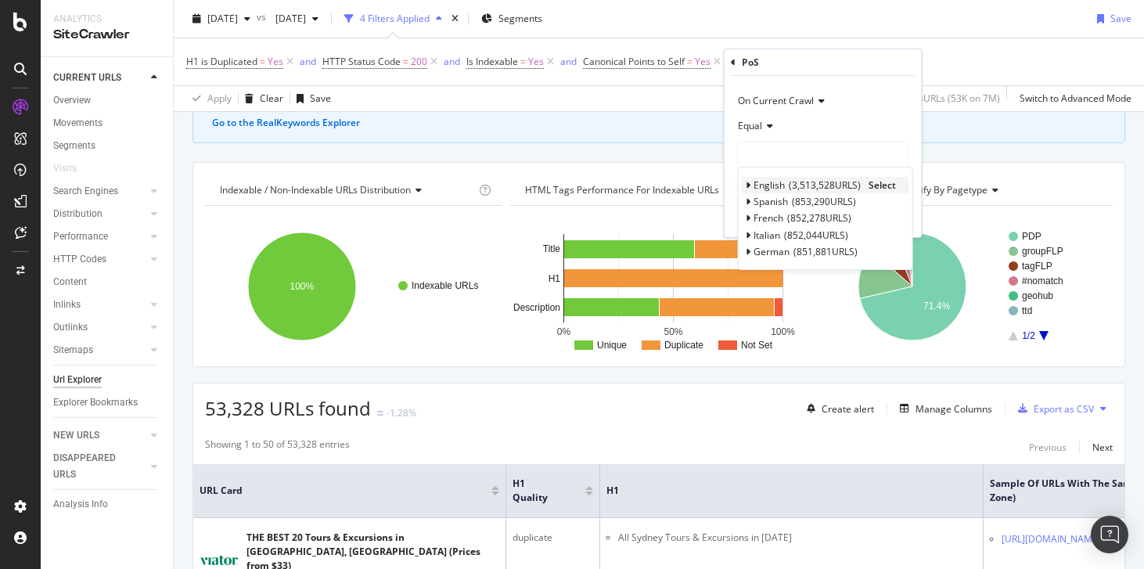
click at [758, 182] on span "English" at bounding box center [769, 184] width 31 height 13
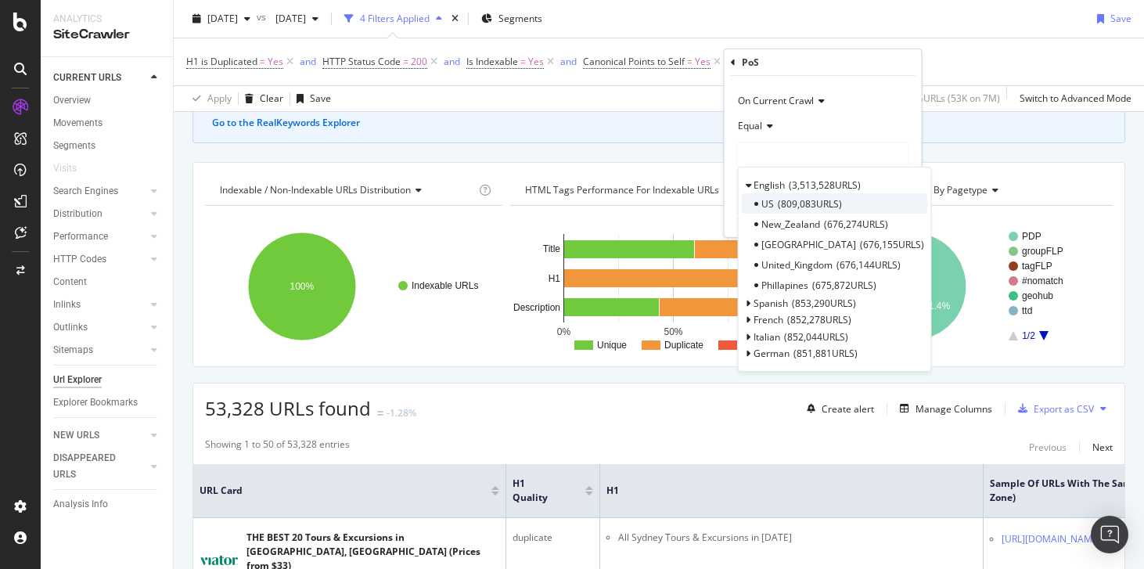
click at [770, 204] on span "US" at bounding box center [768, 203] width 13 height 13
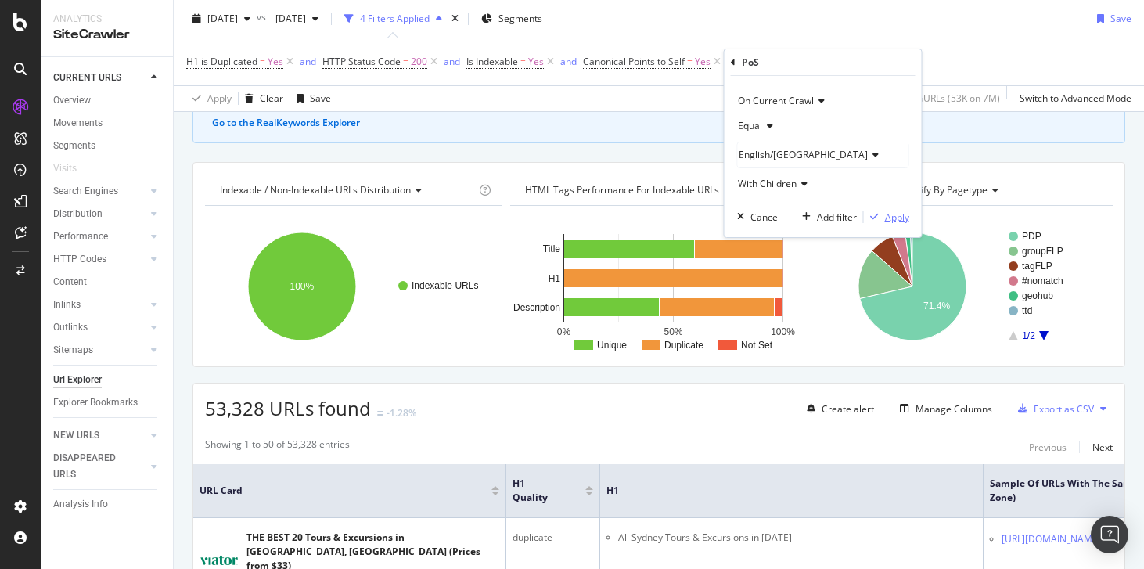
click at [903, 218] on div "Apply" at bounding box center [897, 217] width 24 height 13
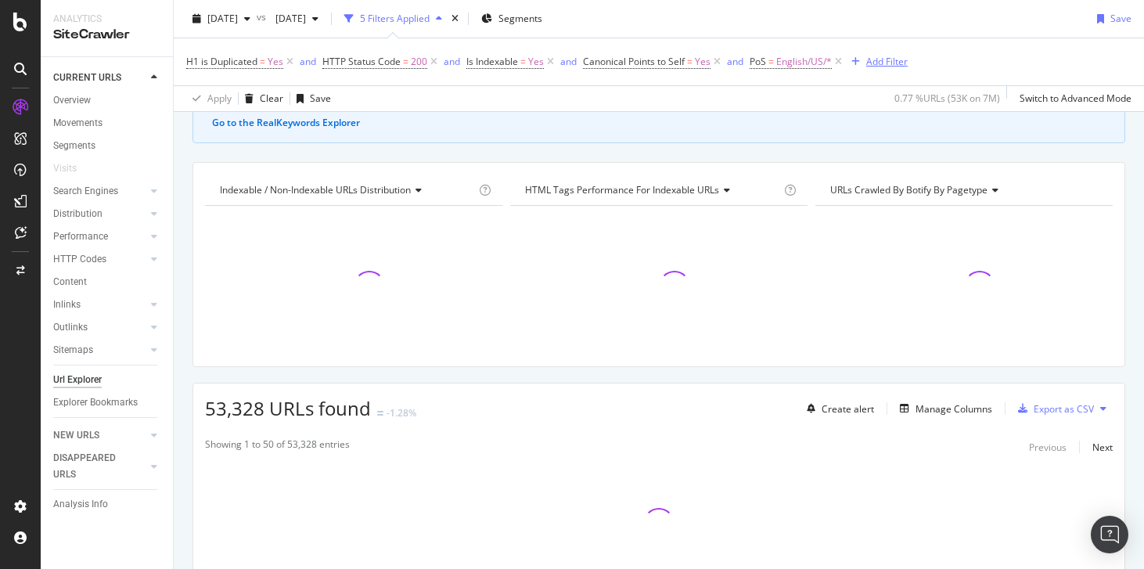
click at [893, 67] on div "Add Filter" at bounding box center [886, 61] width 41 height 13
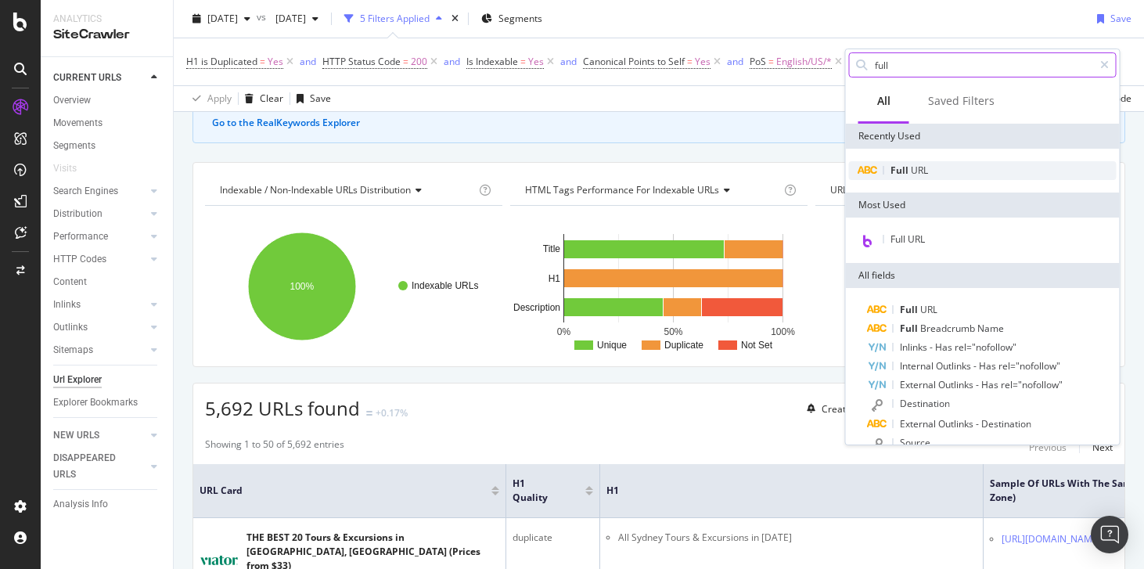
type input "full"
click at [917, 165] on span "URL" at bounding box center [919, 170] width 17 height 13
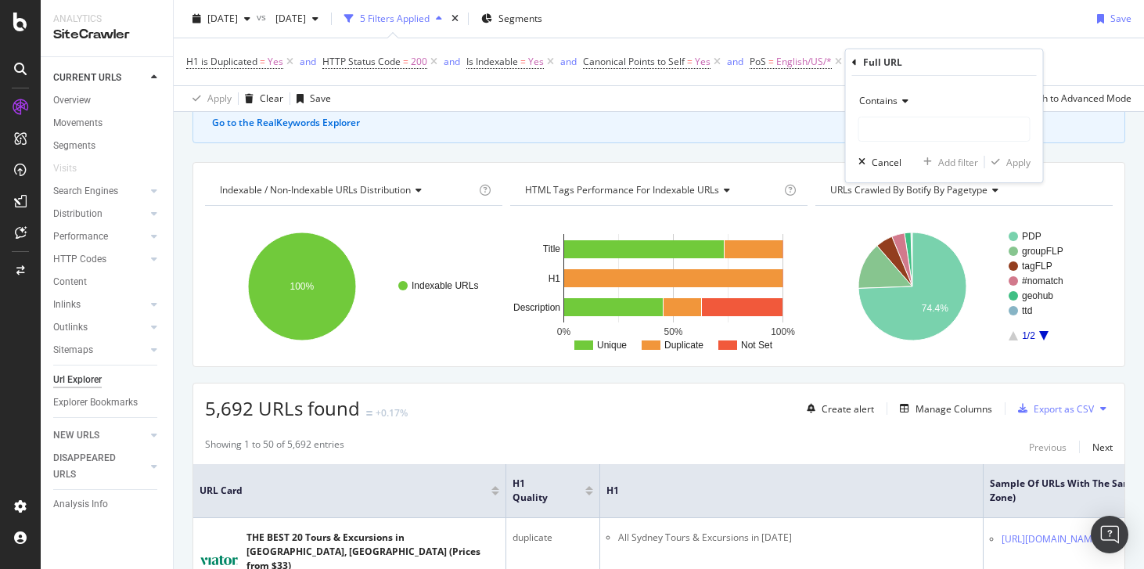
click at [877, 103] on span "Contains" at bounding box center [878, 100] width 38 height 13
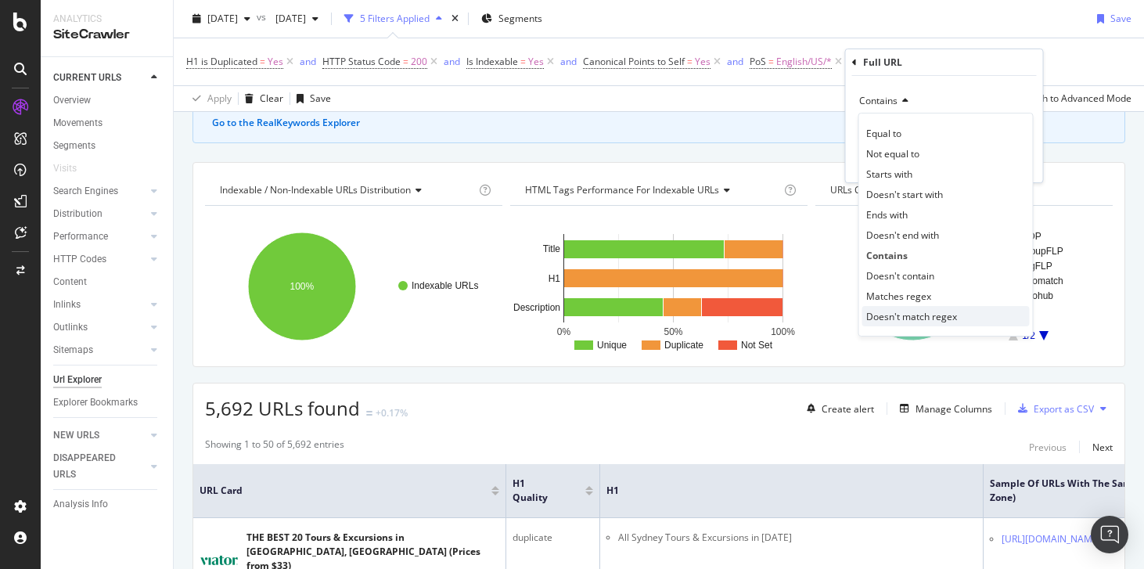
click at [911, 320] on span "Doesn't match regex" at bounding box center [911, 316] width 91 height 13
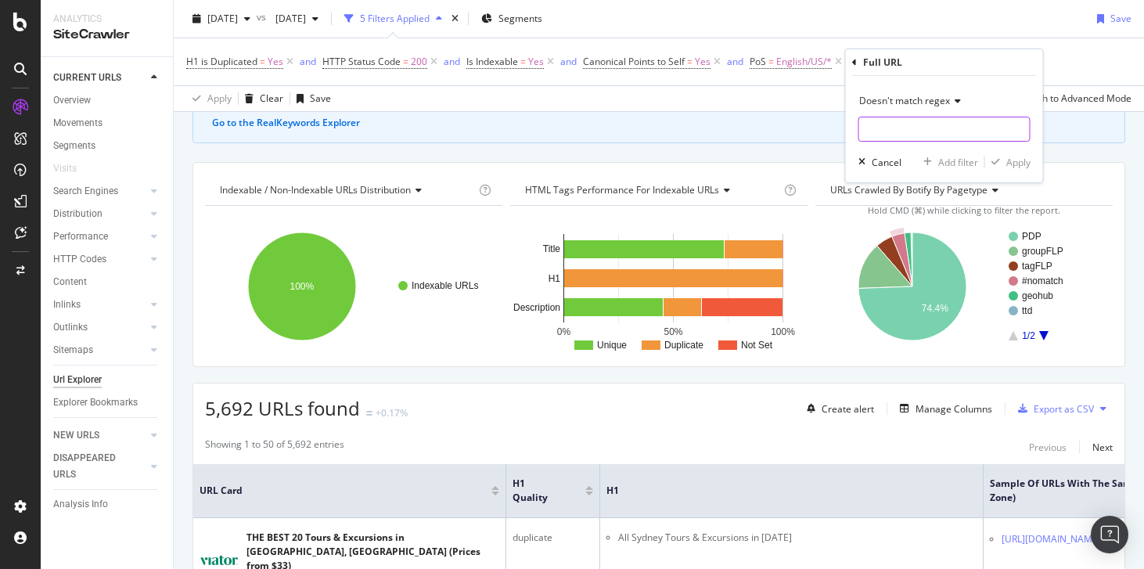
click at [891, 138] on input "text" at bounding box center [944, 129] width 171 height 25
paste input "\/\d+$"
type input "\/\d+$"
click at [1009, 163] on div "Apply" at bounding box center [1019, 162] width 24 height 13
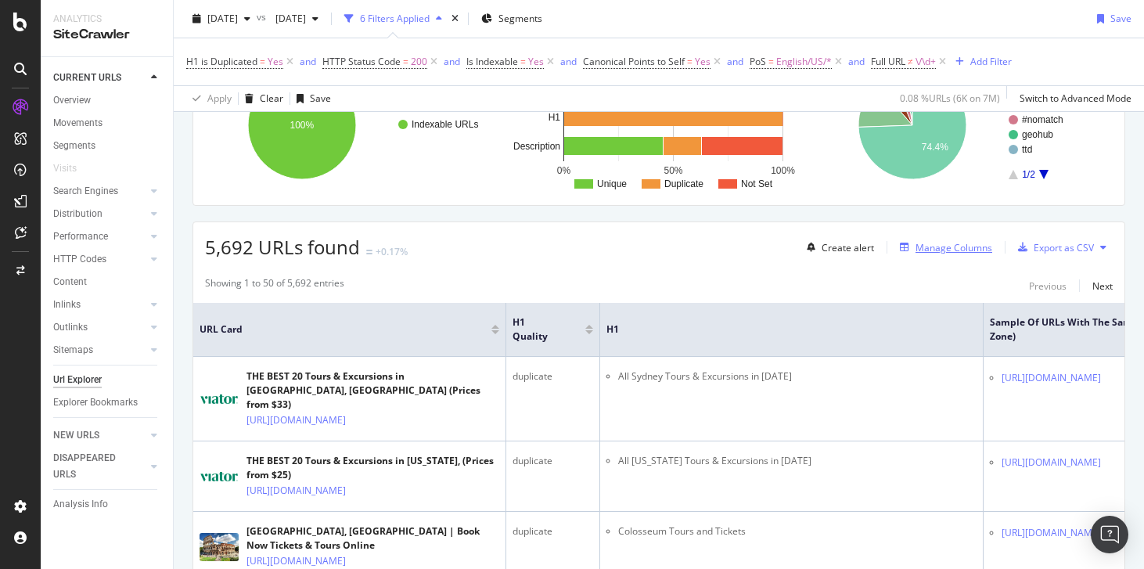
click at [929, 254] on div "Manage Columns" at bounding box center [943, 247] width 99 height 17
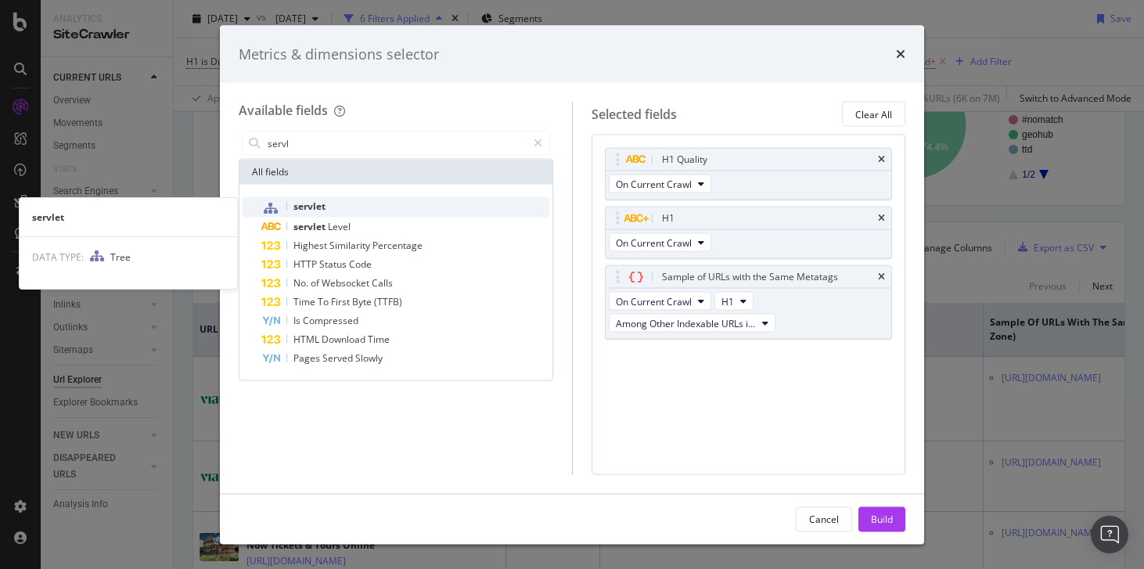
type input "servl"
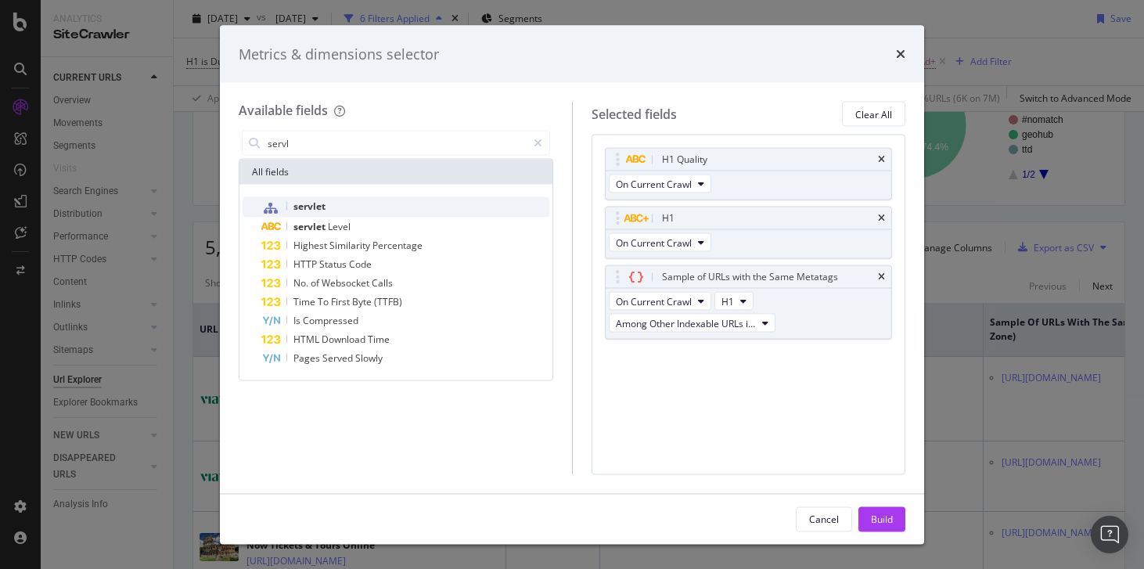
click at [357, 205] on div "servlet" at bounding box center [405, 207] width 288 height 20
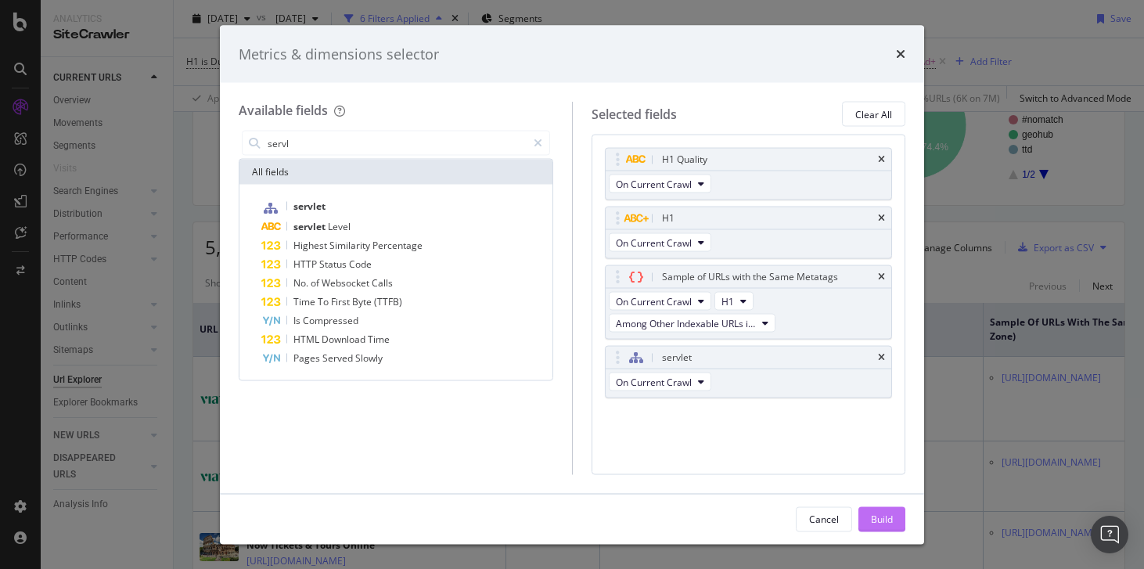
click at [880, 527] on div "Build" at bounding box center [882, 518] width 22 height 23
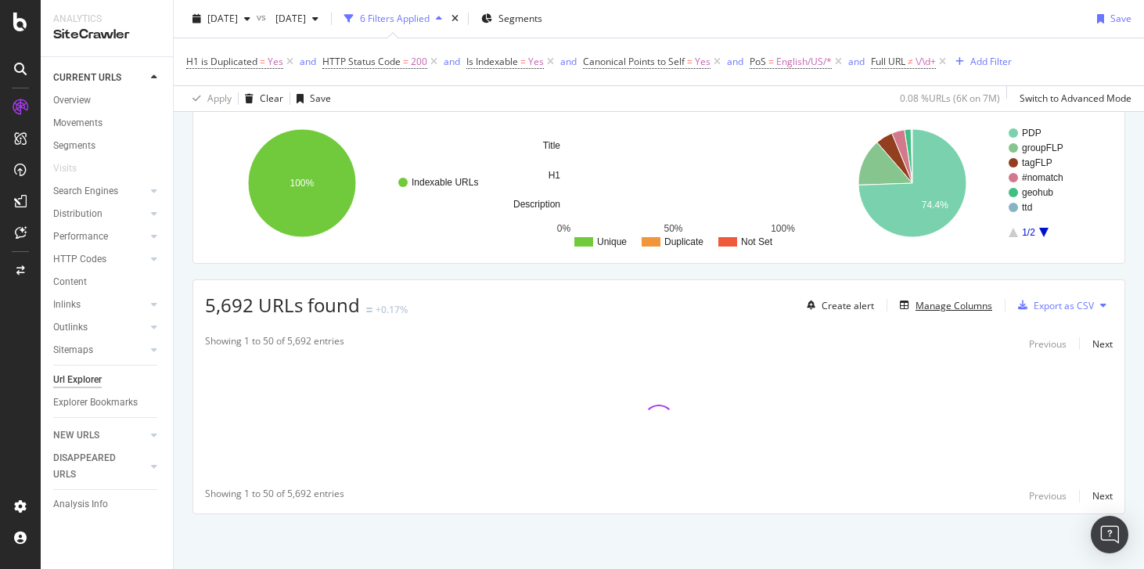
scroll to position [212, 0]
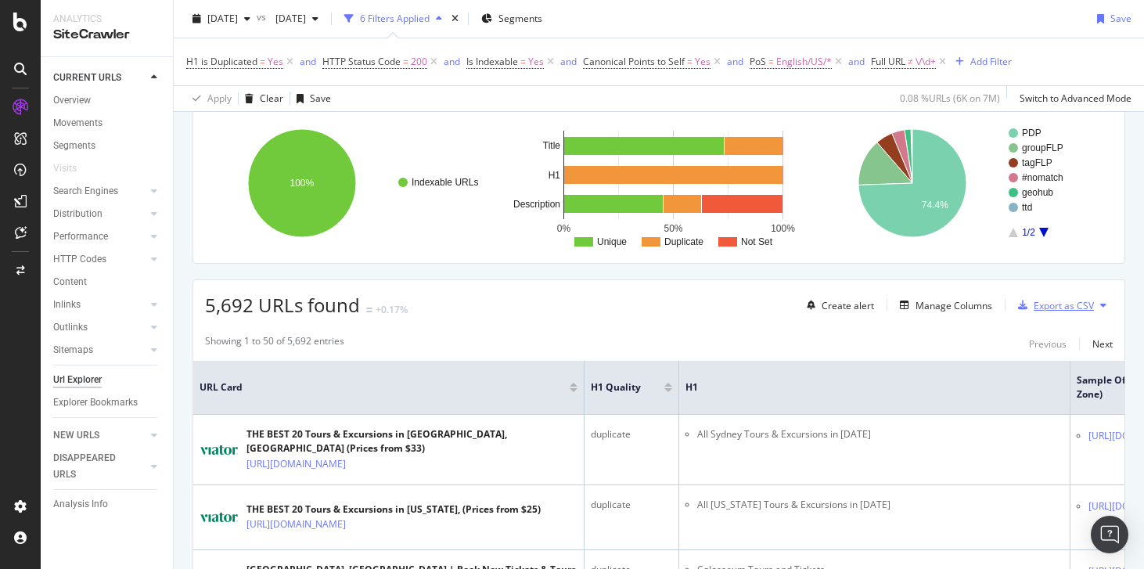
click at [1043, 301] on div "Export as CSV" at bounding box center [1064, 305] width 60 height 13
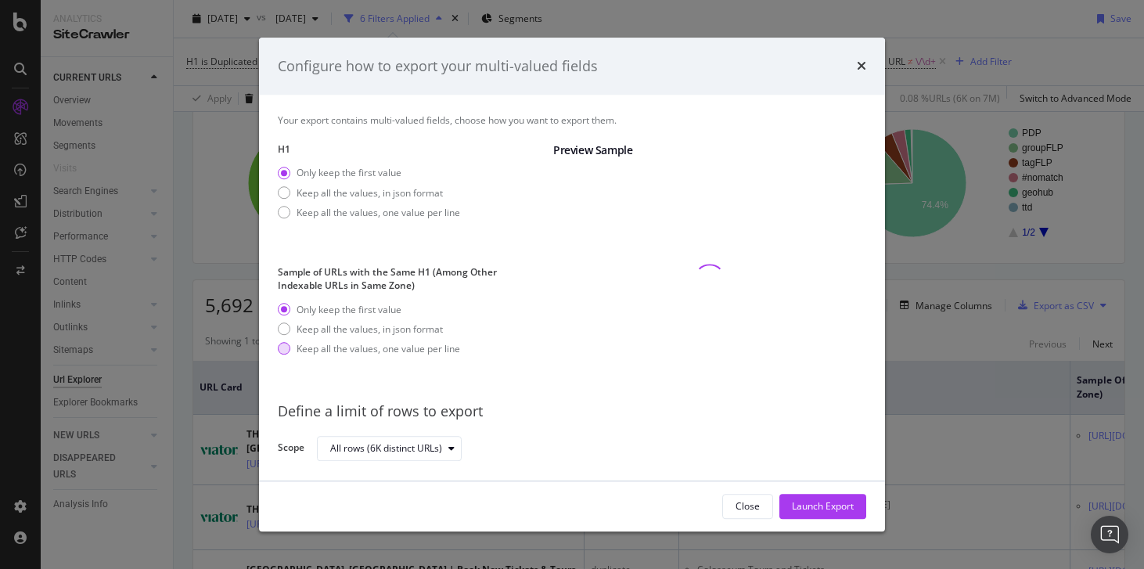
click at [351, 350] on div "Keep all the values, one value per line" at bounding box center [379, 348] width 164 height 13
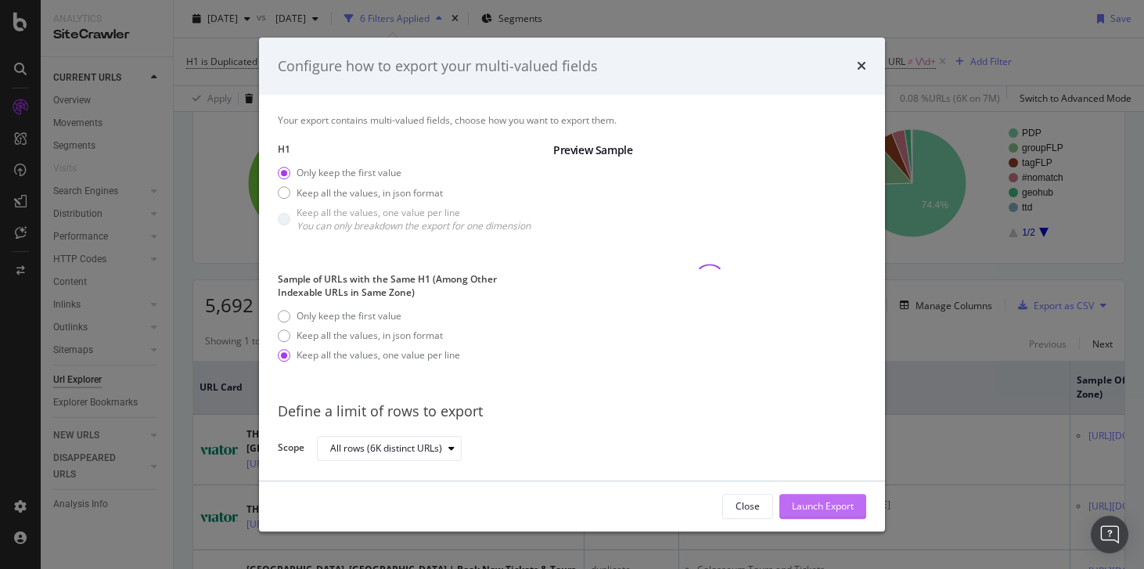
click at [817, 502] on div "Launch Export" at bounding box center [823, 506] width 62 height 13
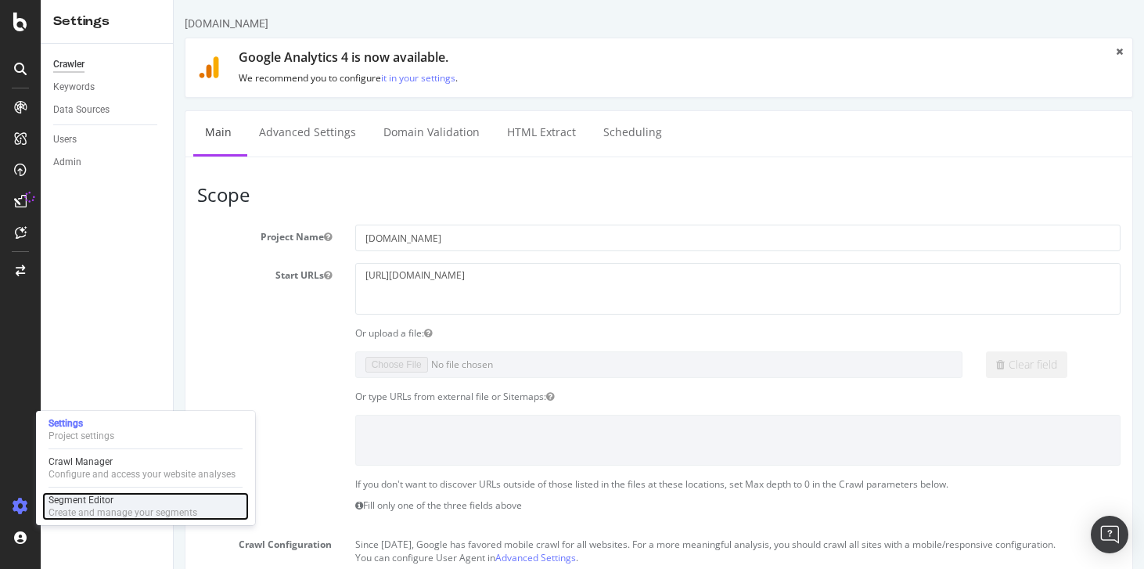
click at [83, 499] on div "Segment Editor" at bounding box center [123, 500] width 149 height 13
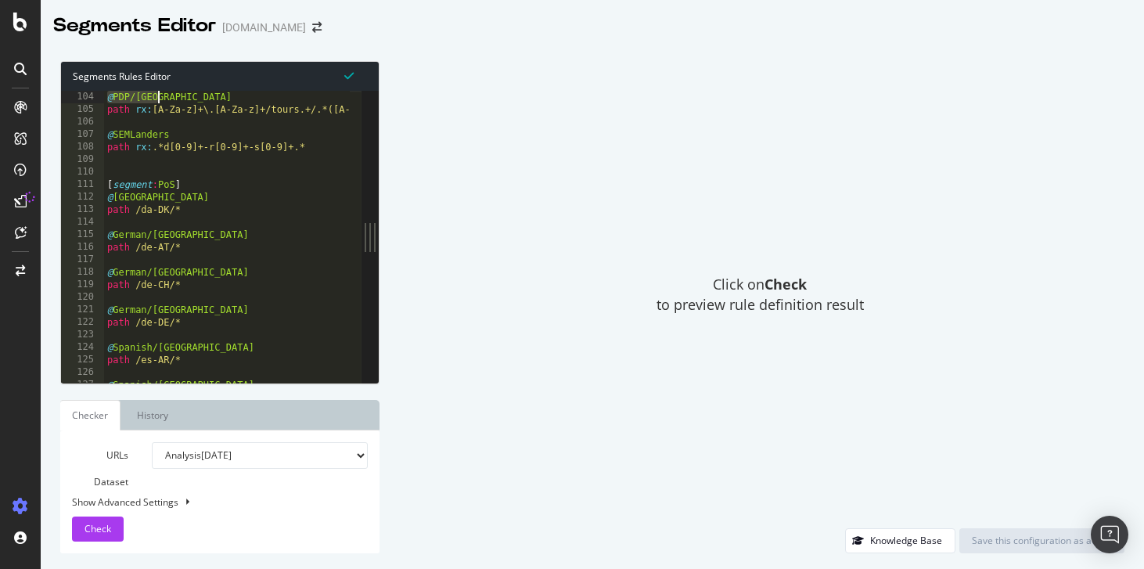
scroll to position [113, 0]
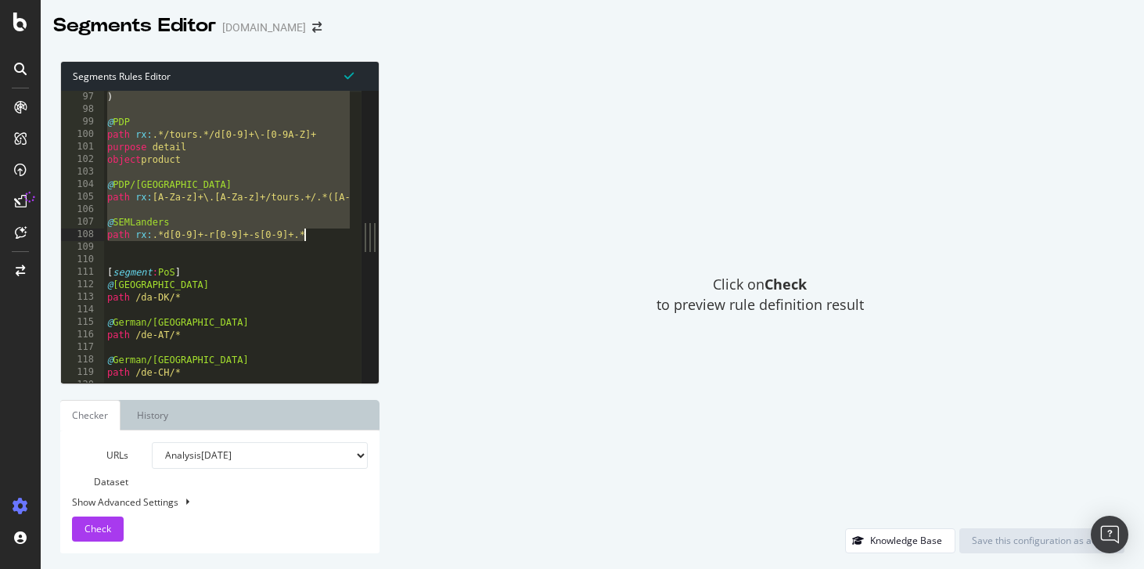
drag, startPoint x: 99, startPoint y: 99, endPoint x: 337, endPoint y: 240, distance: 276.5
click at [337, 240] on div ") @ PDP path rx : .*/tours.*/d[0-9]+\-[0-9A-Z]+ purpose detail object product @…" at bounding box center [468, 243] width 728 height 305
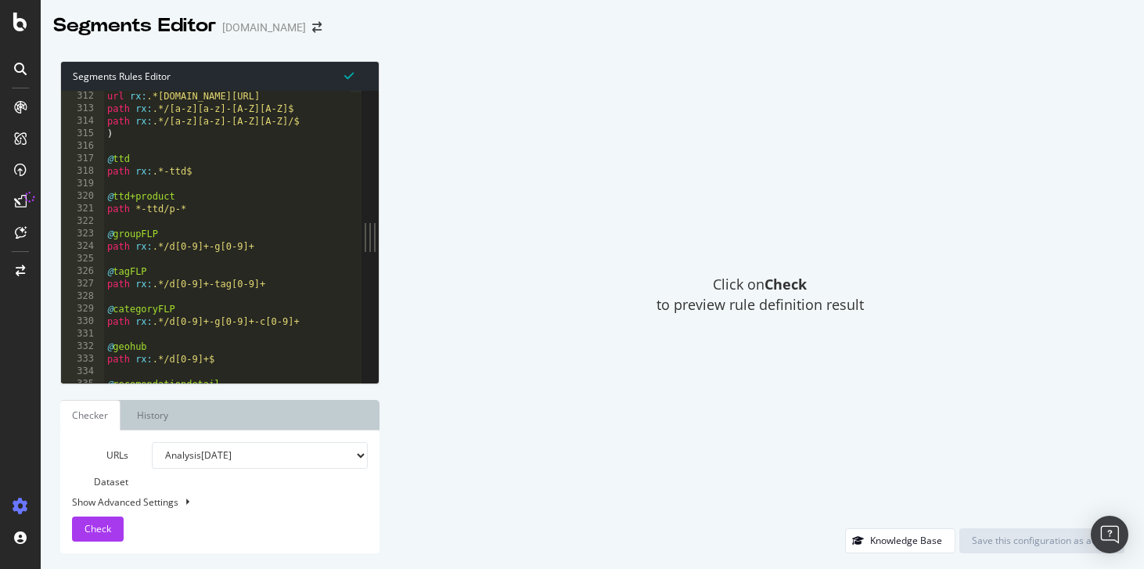
scroll to position [365, 0]
click at [131, 163] on div "url rx : .*[DOMAIN_NAME][URL] path rx : .*/[a-z][a-z]-[A-Z][A-Z]$ path rx : .*/…" at bounding box center [468, 239] width 728 height 305
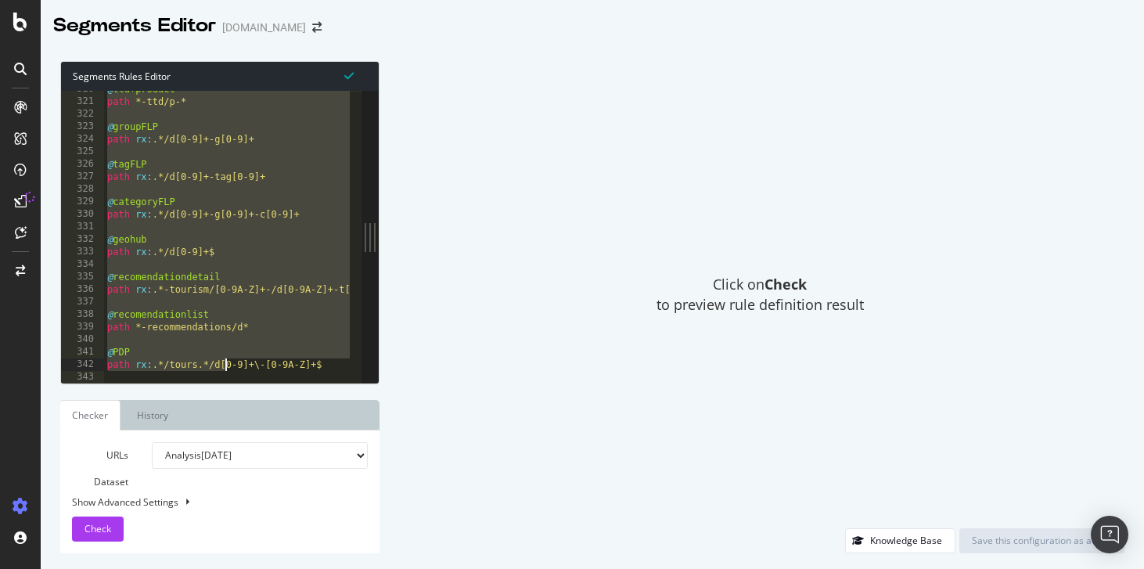
scroll to position [0, 0]
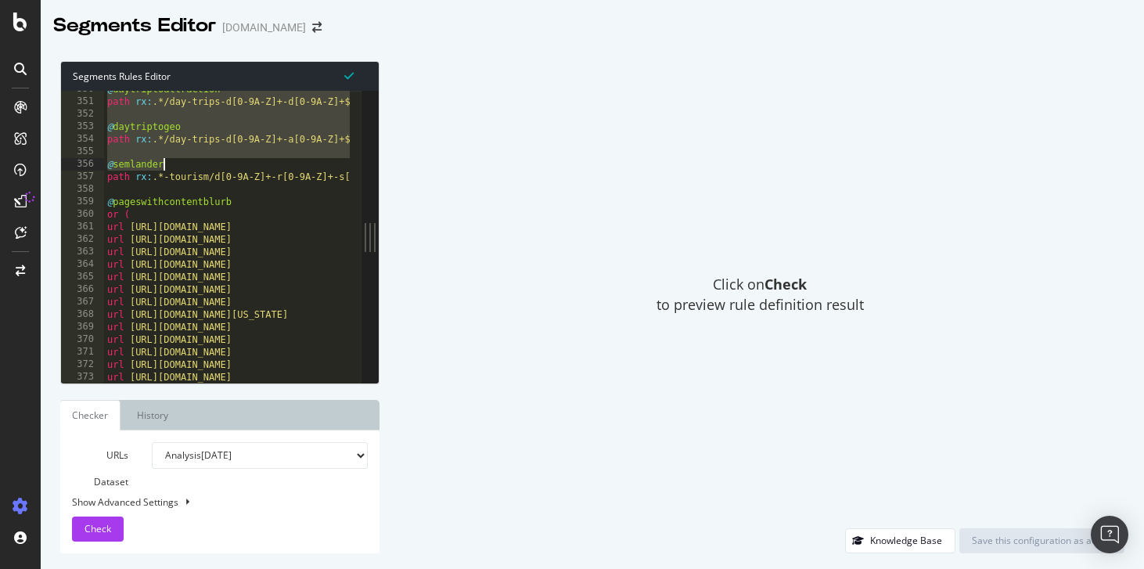
drag, startPoint x: 105, startPoint y: 150, endPoint x: 257, endPoint y: 163, distance: 152.4
click at [257, 163] on div "@ daytriptoattraction path rx : .*/day-trips-d[0-9A-Z]+-d[0-9A-Z]+$ @ daytripto…" at bounding box center [468, 235] width 728 height 305
click at [223, 181] on div "@ daytriptoattraction path rx : .*/day-trips-d[0-9A-Z]+-d[0-9A-Z]+$ @ daytripto…" at bounding box center [468, 235] width 728 height 305
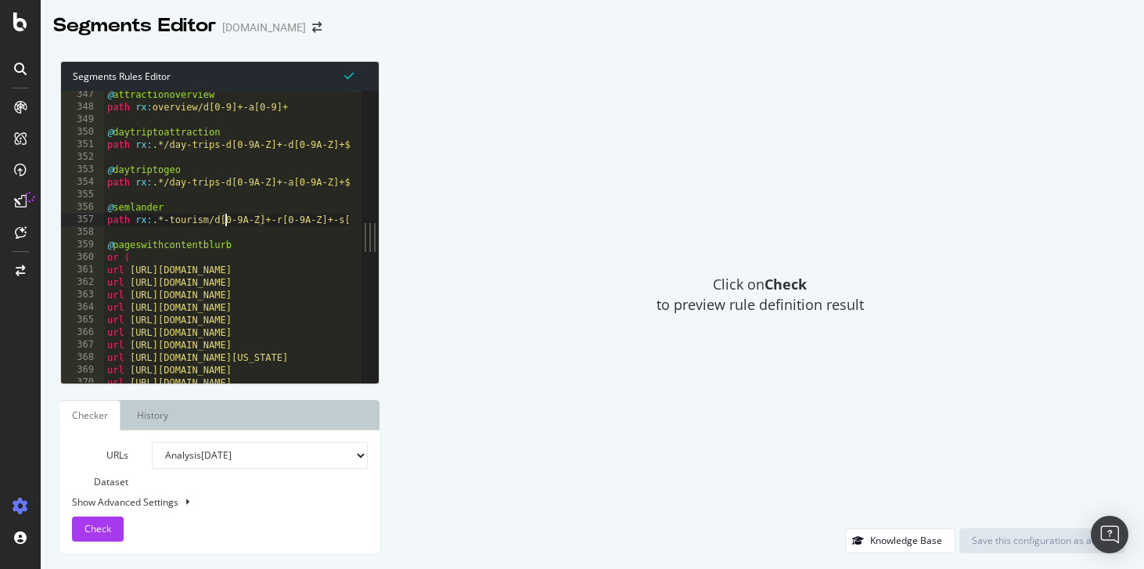
click at [303, 180] on div "@ attractionoverview path rx : overview/d[0-9]+-a[0-9]+ @ daytriptoattraction p…" at bounding box center [468, 240] width 728 height 305
type textarea "path rx:.*/day-trips-d[0-9A-Z]+-a[0-9A-Z]+$"
type textarea "@semlander"
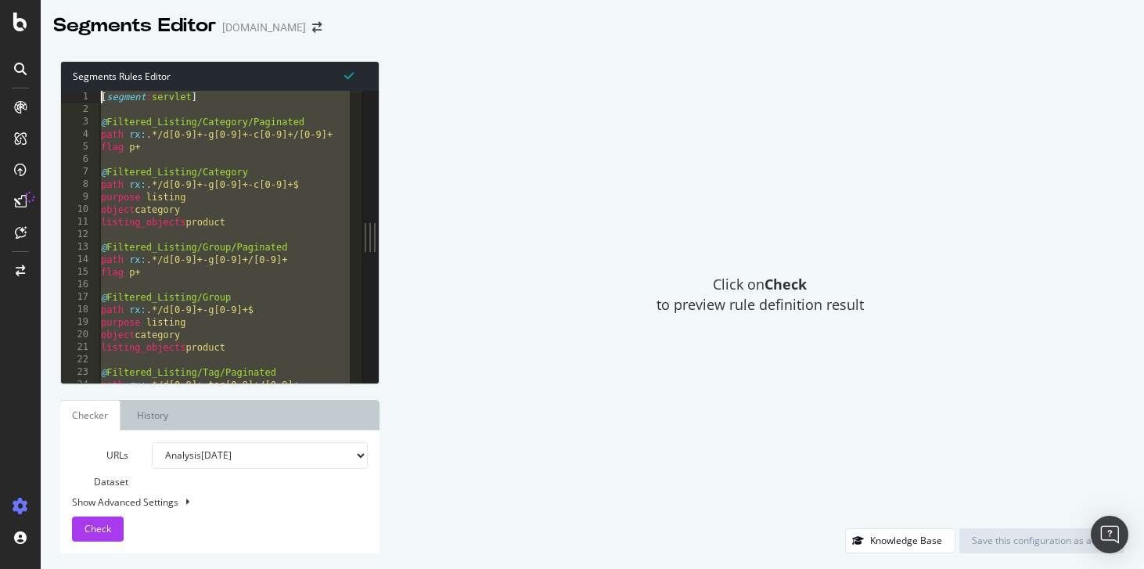
drag, startPoint x: 270, startPoint y: 220, endPoint x: 103, endPoint y: 68, distance: 226.1
click at [103, 68] on div "Segments Rules Editor path rx:.*/d[0-9]+$ 1 2 3 4 5 6 7 8 9 10 11 12 13 14 15 1…" at bounding box center [219, 222] width 319 height 323
type textarea "[segment:servlet]"
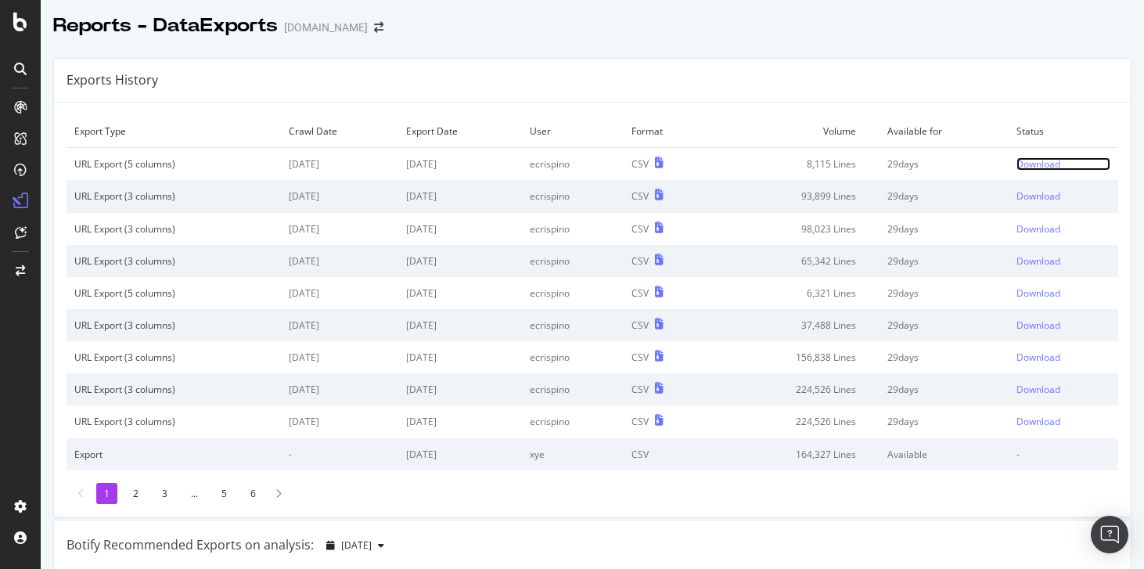
click at [1017, 164] on div "Download" at bounding box center [1039, 163] width 44 height 13
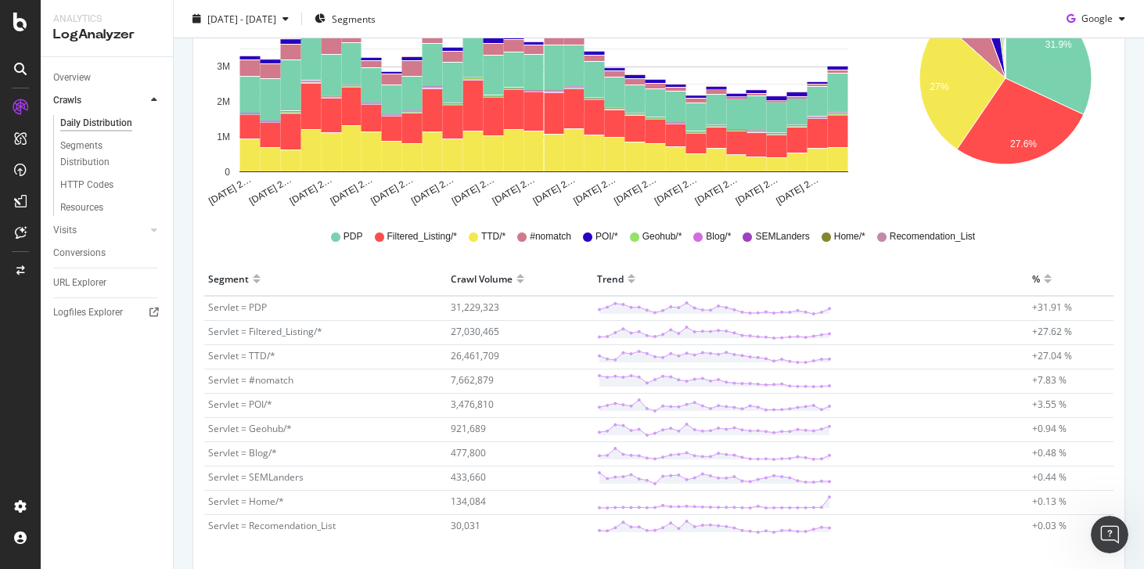
scroll to position [310, 0]
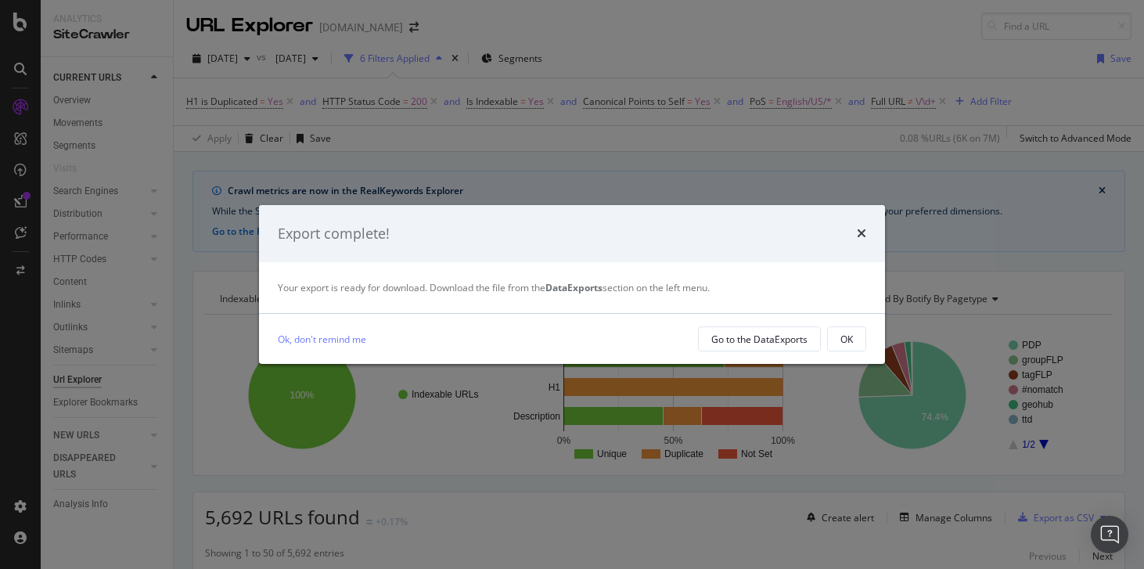
scroll to position [212, 0]
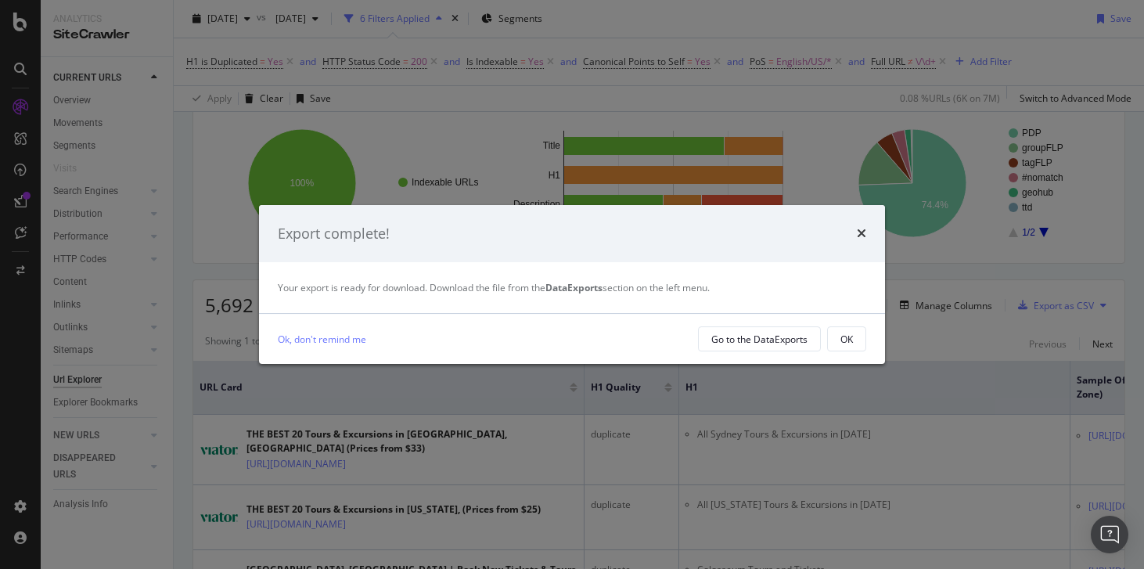
click at [866, 236] on div "Export complete!" at bounding box center [572, 234] width 626 height 58
click at [861, 235] on icon "times" at bounding box center [861, 233] width 9 height 13
